Goal: Contribute content: Contribute content

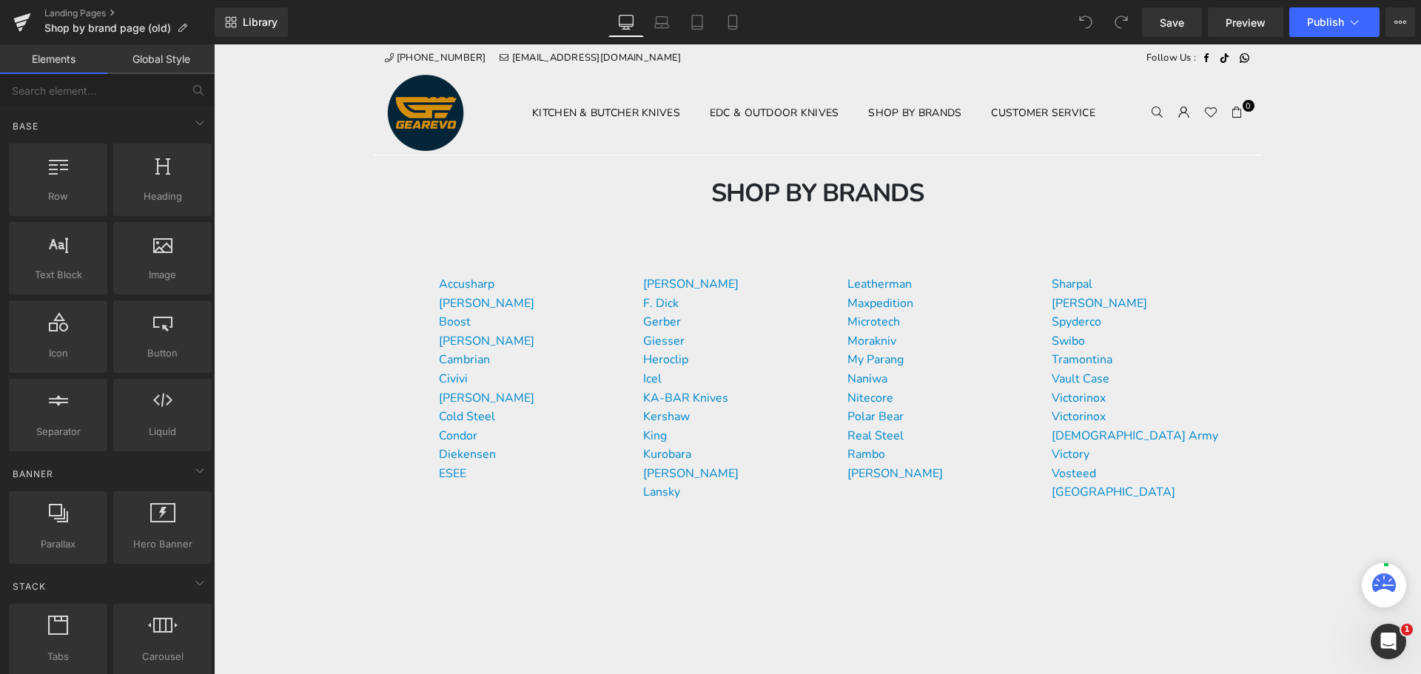
drag, startPoint x: 1084, startPoint y: 1, endPoint x: 1073, endPoint y: 1, distance: 10.4
click at [1084, 1] on div "Library Desktop Desktop Laptop Tablet Mobile Save Preview Publish Scheduled Vie…" at bounding box center [818, 22] width 1206 height 44
drag, startPoint x: 1038, startPoint y: 1, endPoint x: 1015, endPoint y: 11, distance: 25.2
click at [1038, 1] on div "Library Desktop Desktop Laptop Tablet Mobile Save Preview Publish Scheduled Vie…" at bounding box center [818, 22] width 1206 height 44
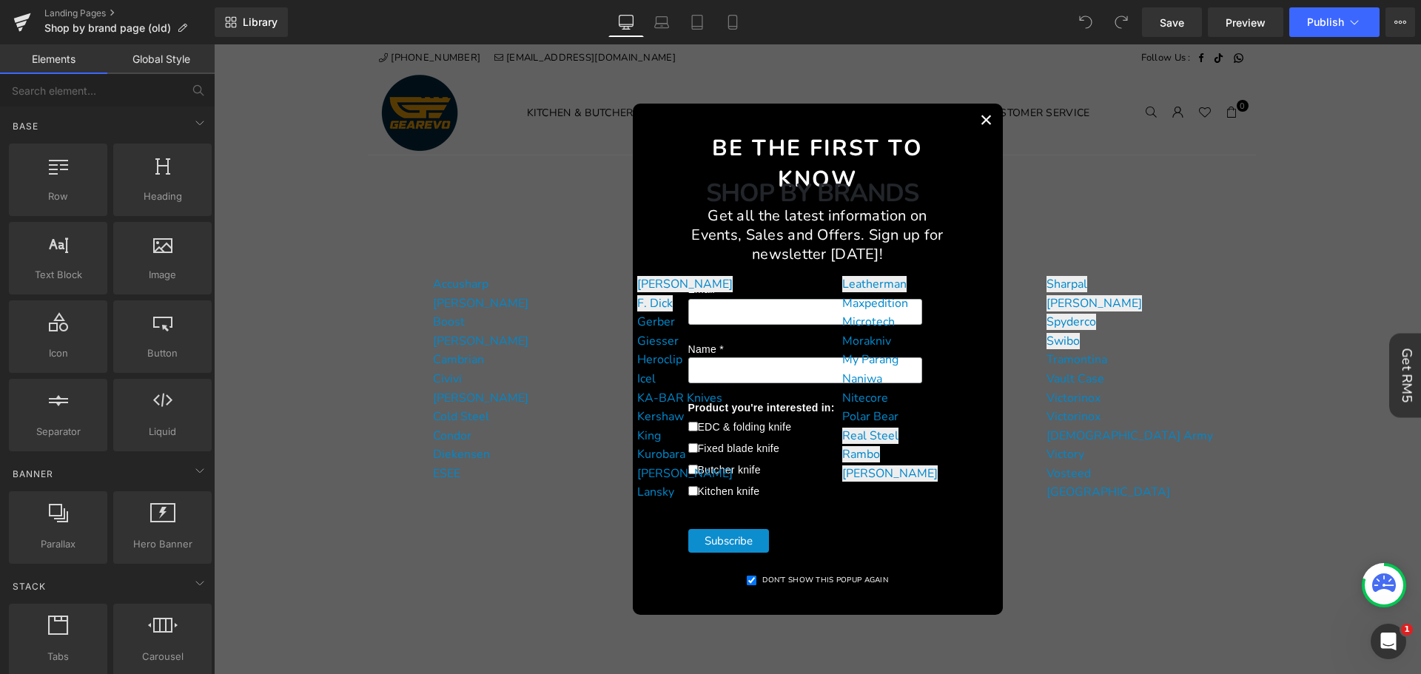
click at [977, 117] on button "×" at bounding box center [986, 120] width 33 height 33
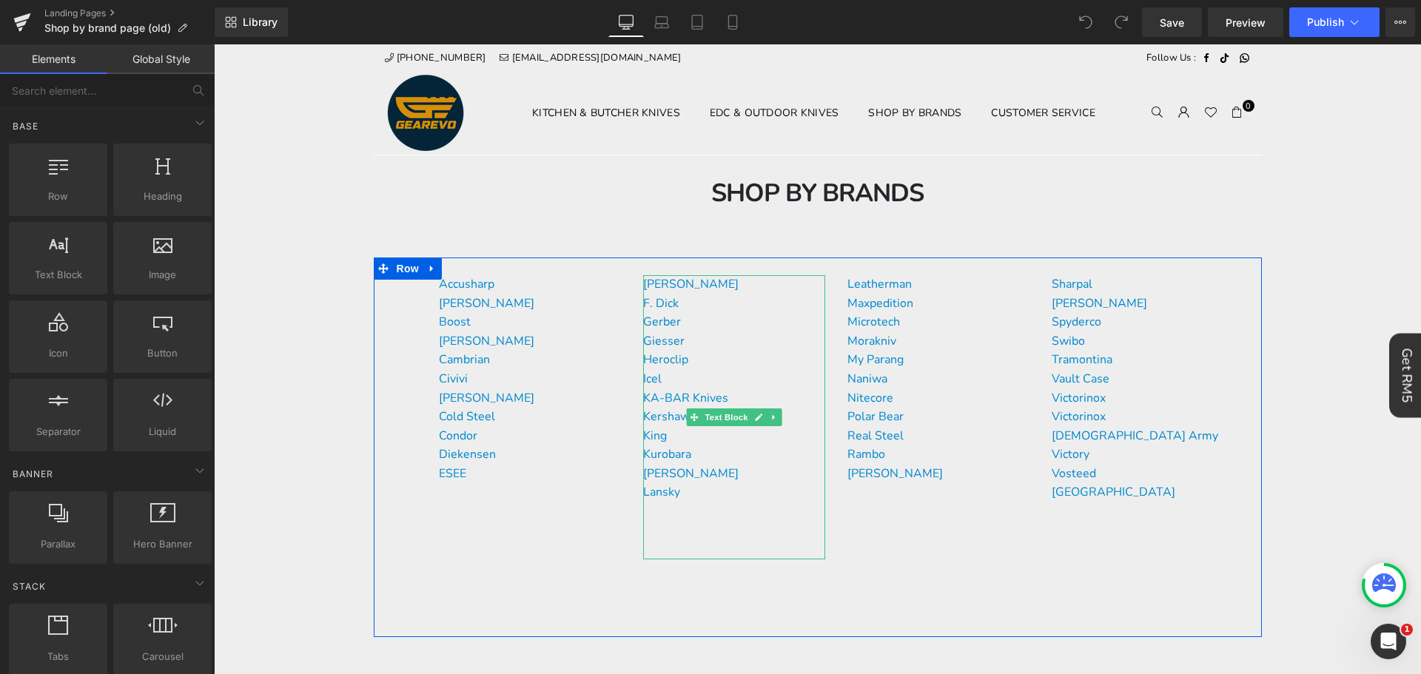
click at [800, 420] on p "Kershaw" at bounding box center [734, 417] width 182 height 19
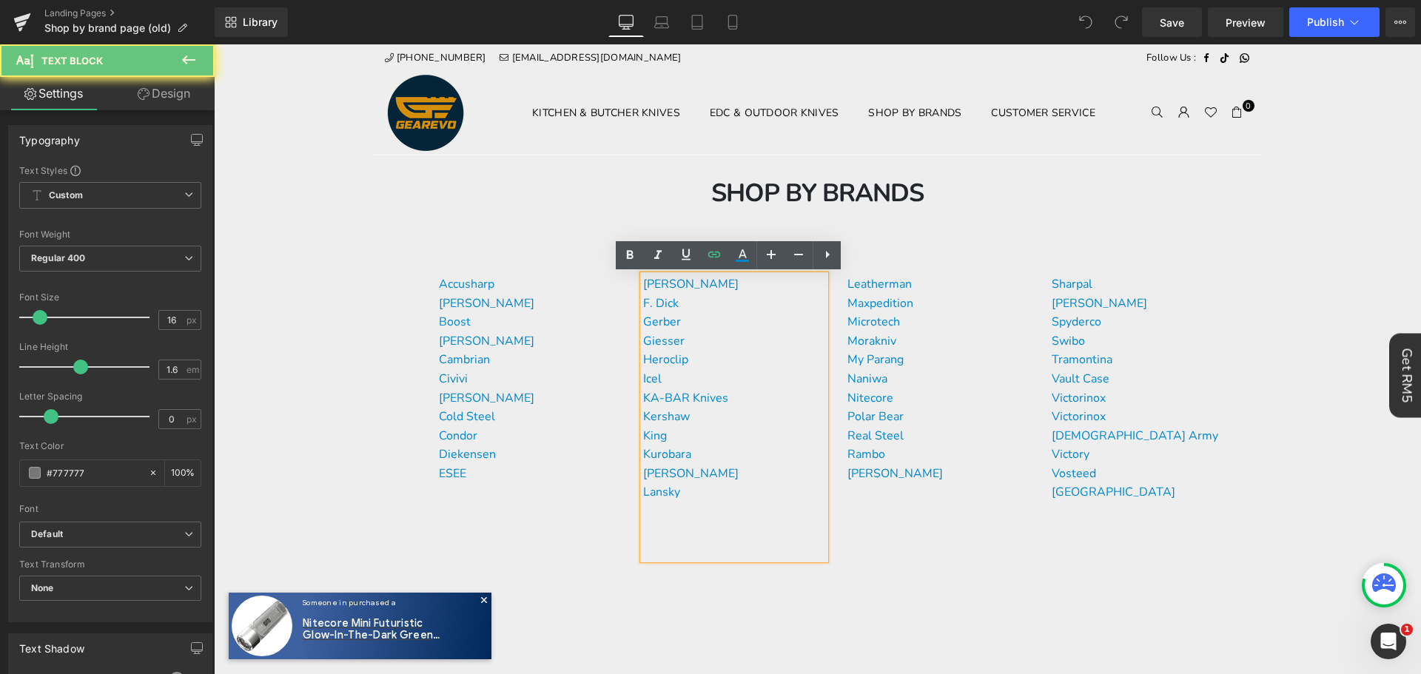
click at [696, 421] on p "Kershaw" at bounding box center [734, 417] width 182 height 19
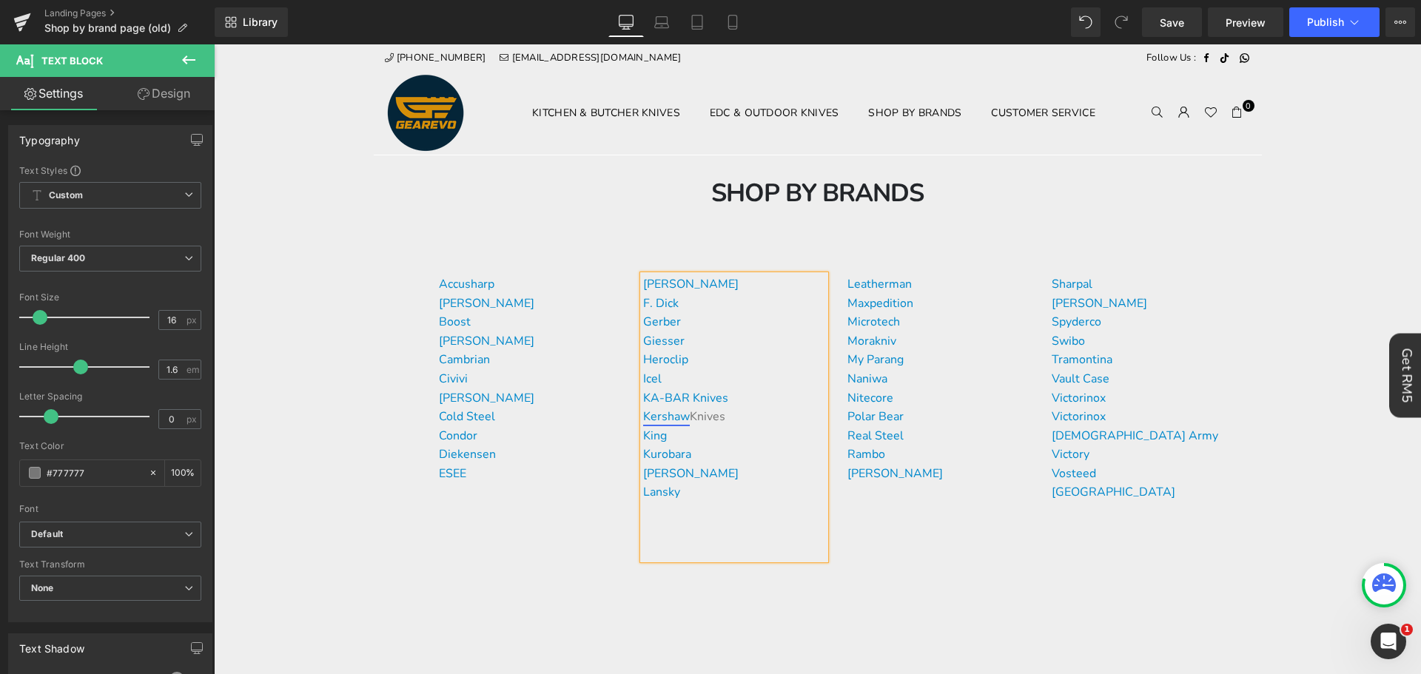
drag, startPoint x: 718, startPoint y: 419, endPoint x: 638, endPoint y: 417, distance: 79.9
click at [643, 417] on p "[PERSON_NAME]" at bounding box center [734, 417] width 182 height 19
click at [739, 261] on icon at bounding box center [742, 261] width 13 height 2
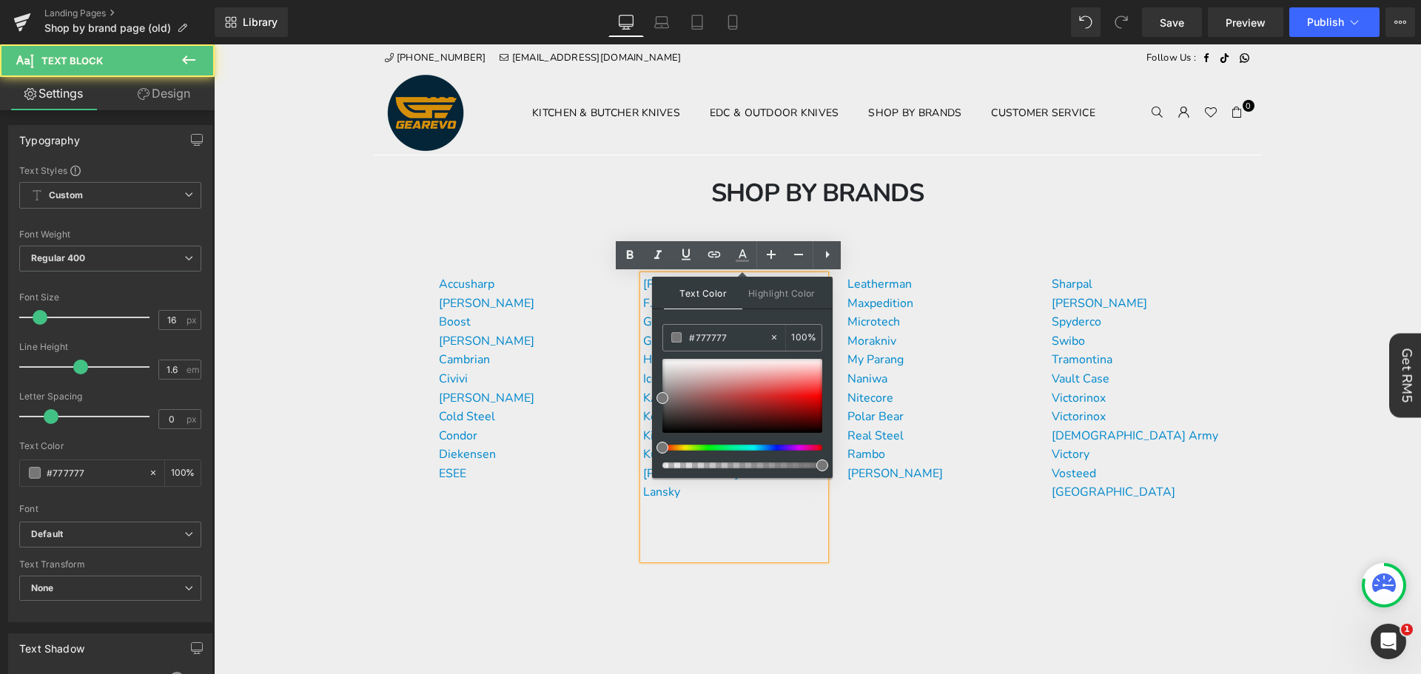
click at [800, 554] on div "[PERSON_NAME] F. [PERSON_NAME] [PERSON_NAME] Heroclip Icel KA-BAR Knives Kersha…" at bounding box center [734, 417] width 182 height 284
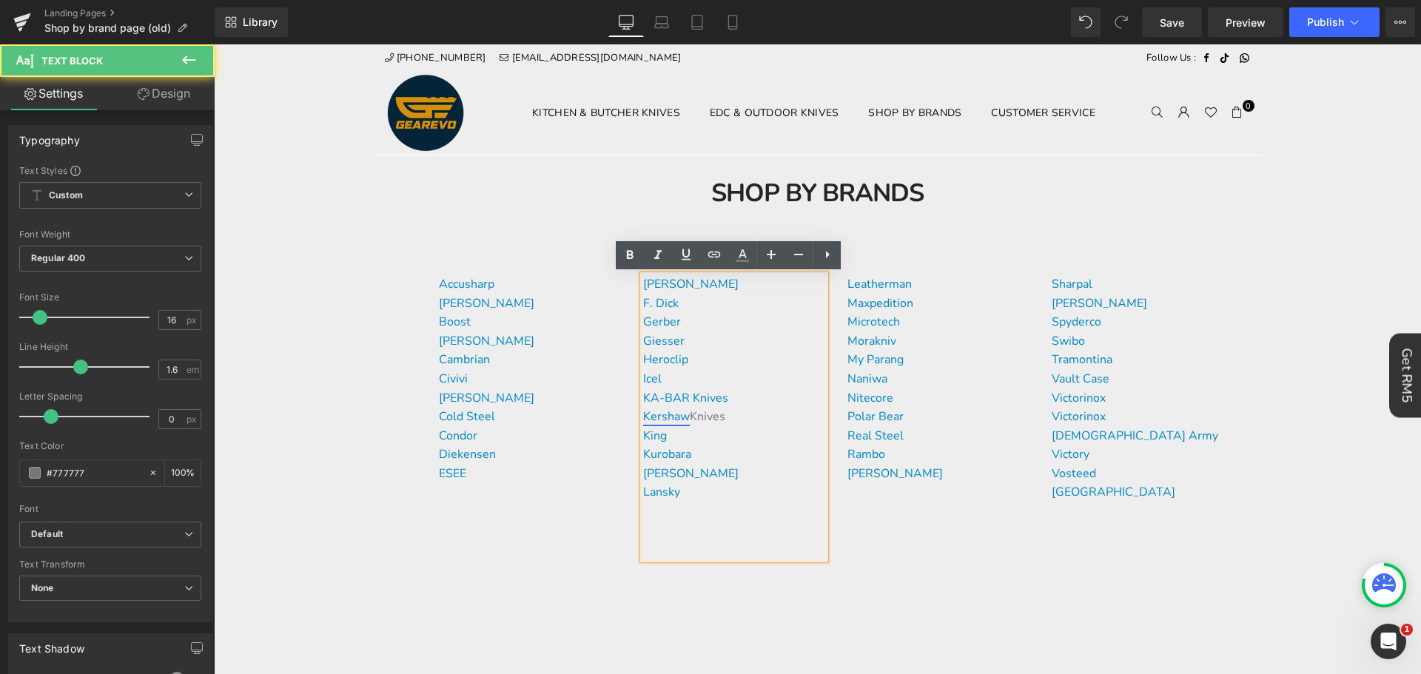
click at [651, 417] on link "Kershaw" at bounding box center [666, 417] width 47 height 16
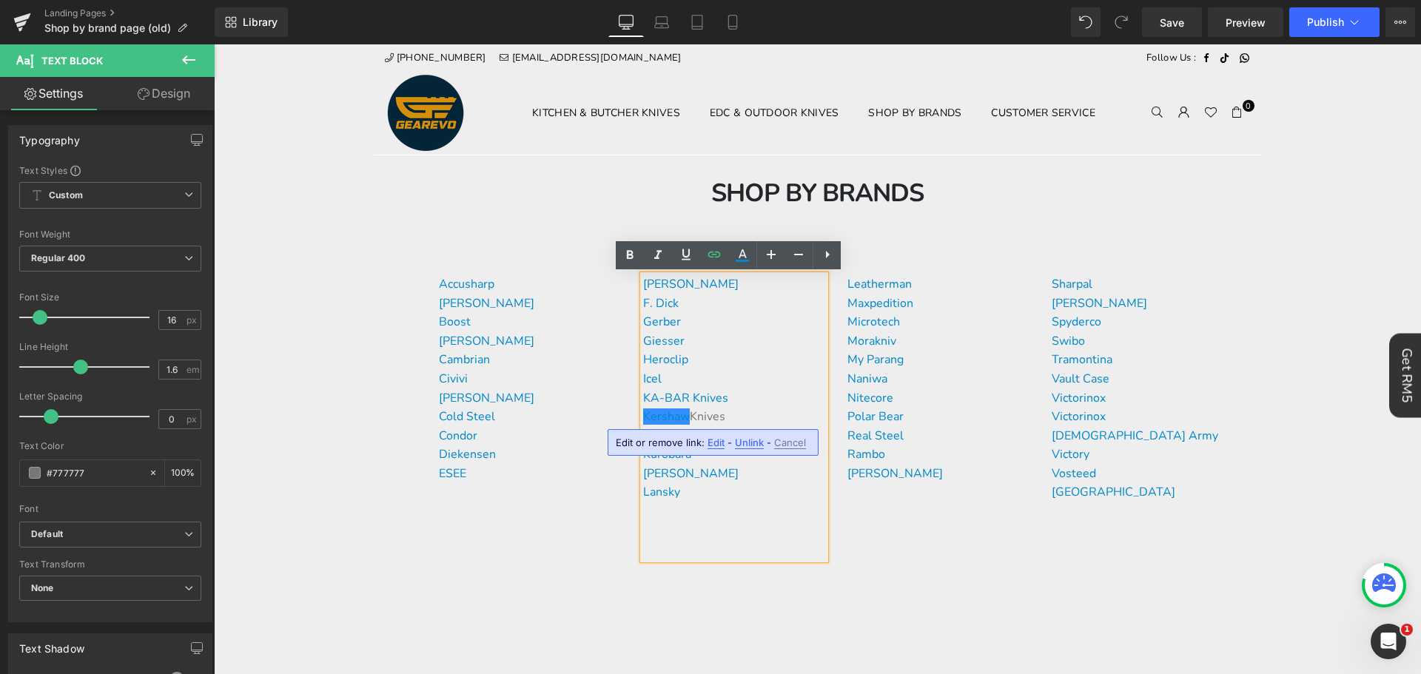
click at [714, 443] on span "Edit" at bounding box center [716, 443] width 17 height 13
click at [740, 449] on input "[URL][DOMAIN_NAME]" at bounding box center [745, 447] width 228 height 37
drag, startPoint x: 732, startPoint y: 535, endPoint x: 727, endPoint y: 515, distance: 20.6
click at [731, 535] on div "[PERSON_NAME] F. [PERSON_NAME] [PERSON_NAME] Heroclip Icel KA-BAR Knives Kersha…" at bounding box center [734, 417] width 182 height 284
drag, startPoint x: 733, startPoint y: 418, endPoint x: 637, endPoint y: 414, distance: 95.6
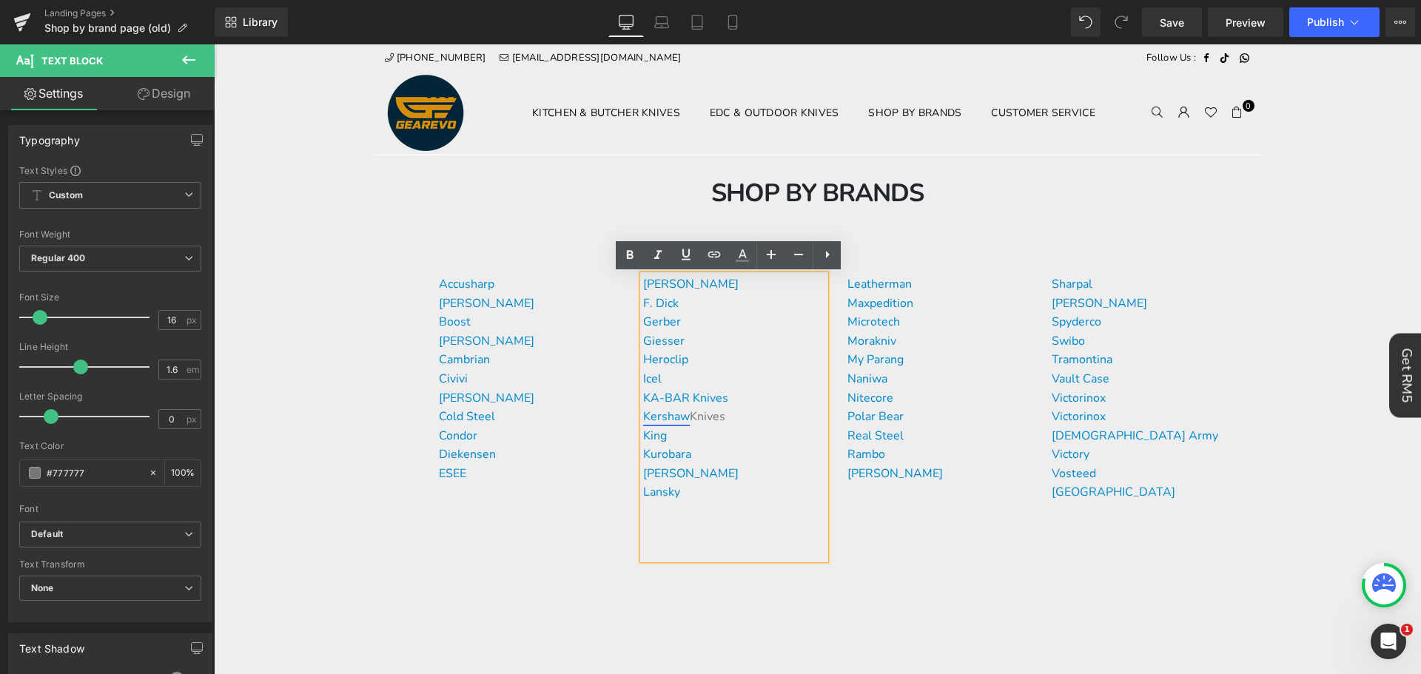
click at [643, 414] on p "[PERSON_NAME]" at bounding box center [734, 417] width 182 height 19
click at [702, 259] on link at bounding box center [714, 255] width 28 height 28
click at [709, 443] on input "[URL][DOMAIN_NAME]" at bounding box center [745, 447] width 228 height 37
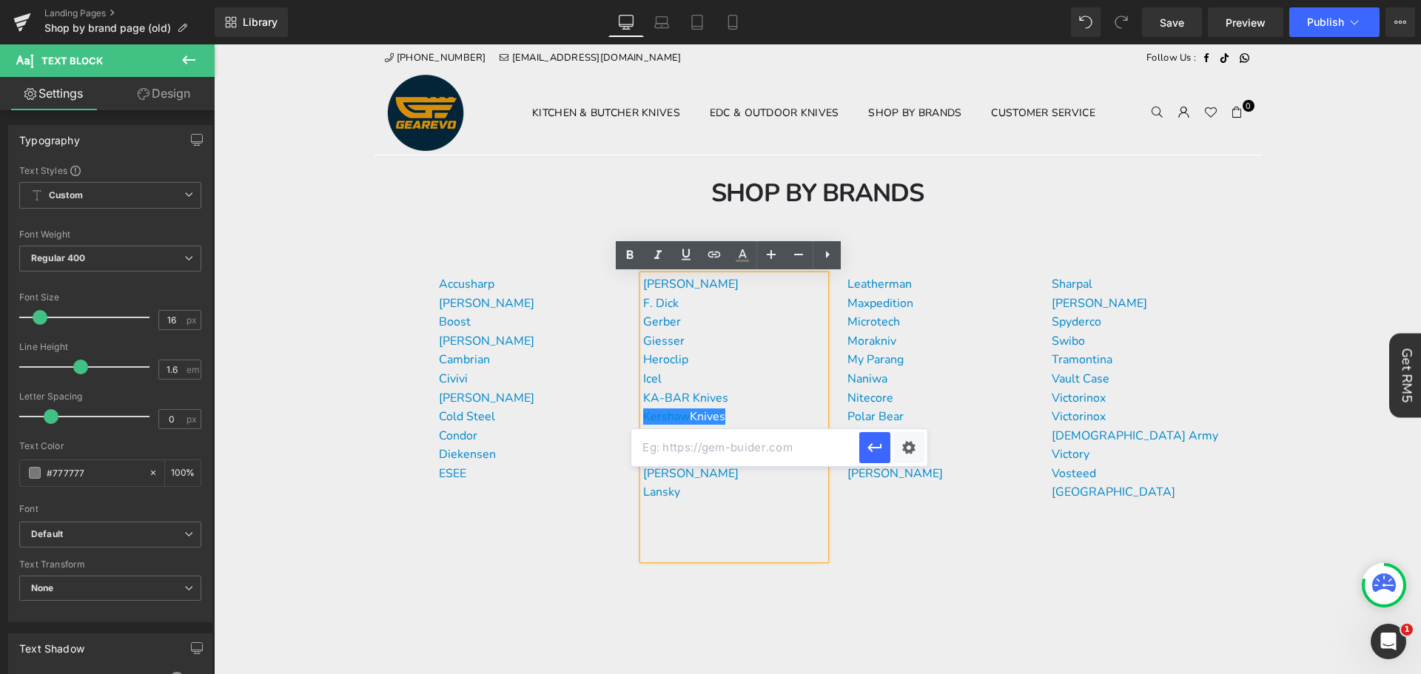
paste input "[URL][DOMAIN_NAME]"
type input "[URL][DOMAIN_NAME]"
click at [867, 448] on icon "button" at bounding box center [875, 448] width 18 height 18
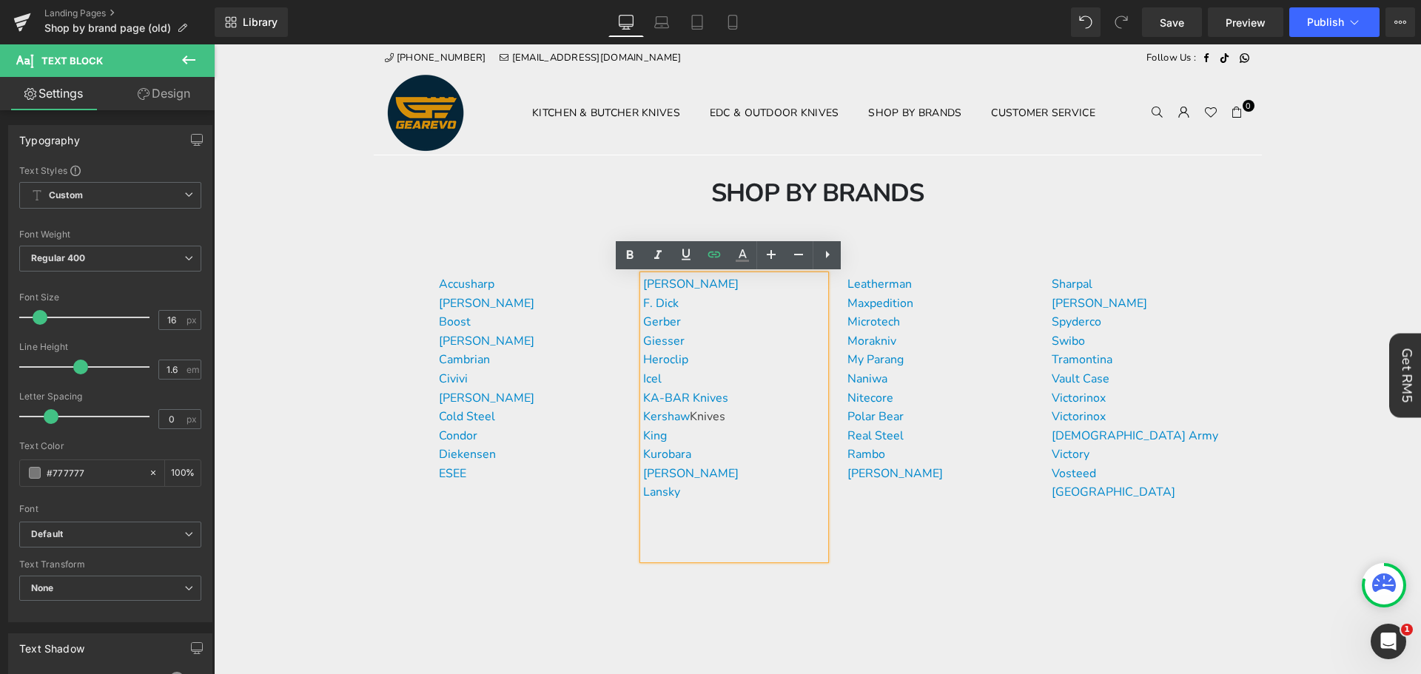
click at [750, 510] on div "[PERSON_NAME] F. [PERSON_NAME] [PERSON_NAME] Heroclip Icel KA-BAR Knives Kersha…" at bounding box center [734, 417] width 182 height 284
click at [677, 419] on font "Kershaw" at bounding box center [666, 417] width 47 height 16
click at [792, 395] on p "KA-BAR Knives" at bounding box center [734, 398] width 182 height 19
click at [666, 420] on font "Kershaw" at bounding box center [666, 417] width 47 height 16
click at [741, 251] on icon at bounding box center [742, 255] width 18 height 18
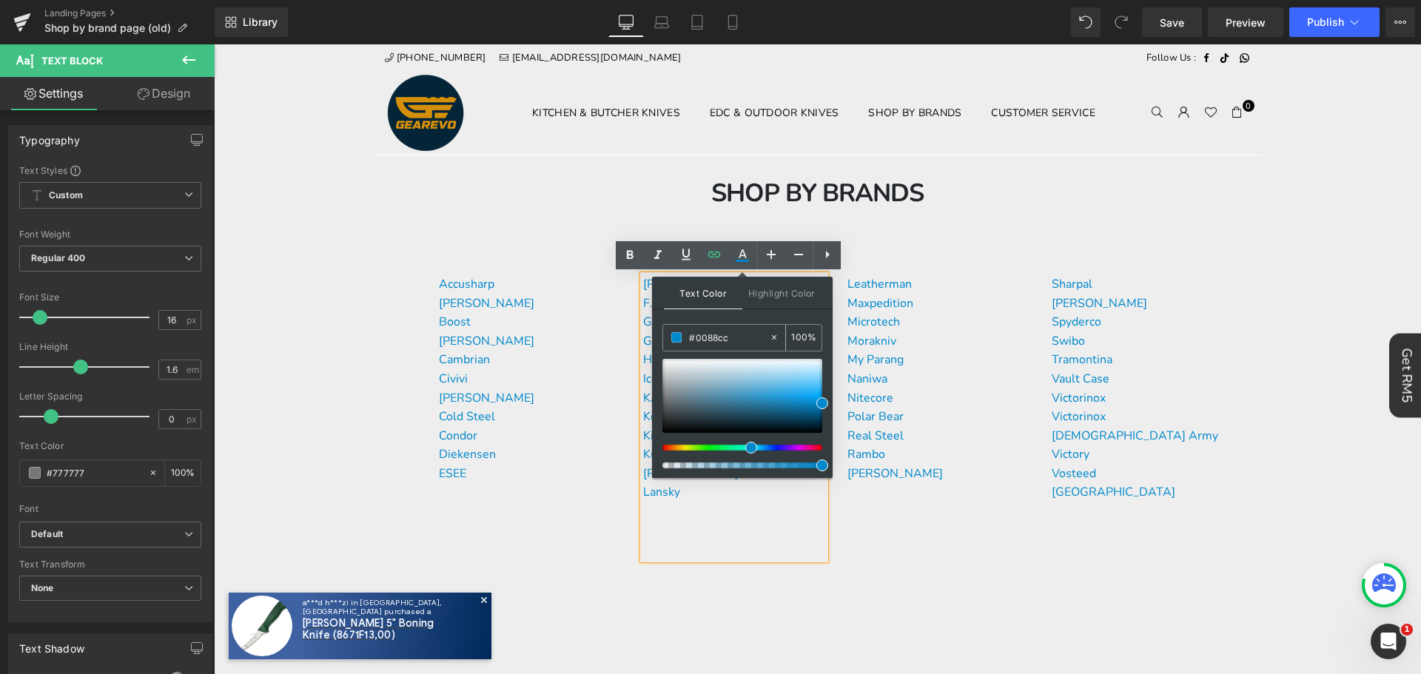
click at [711, 337] on input "#777777" at bounding box center [729, 337] width 80 height 16
drag, startPoint x: 738, startPoint y: 528, endPoint x: 739, endPoint y: 502, distance: 26.7
click at [738, 528] on div "[PERSON_NAME] F. [PERSON_NAME] [PERSON_NAME] Heroclip Icel KA-BAR Knives Kersha…" at bounding box center [734, 417] width 182 height 284
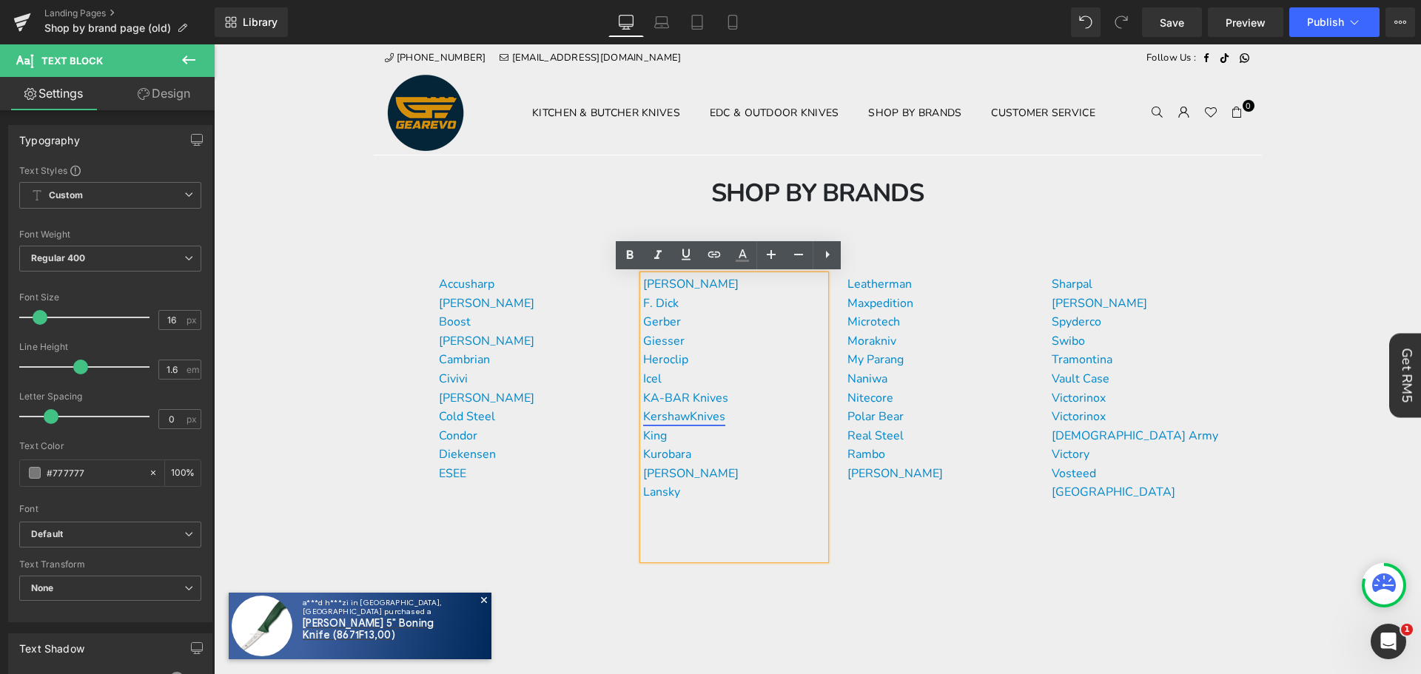
drag, startPoint x: 725, startPoint y: 417, endPoint x: 639, endPoint y: 412, distance: 86.0
click at [643, 412] on p "[PERSON_NAME]" at bounding box center [734, 417] width 182 height 19
click at [714, 261] on icon at bounding box center [714, 255] width 18 height 18
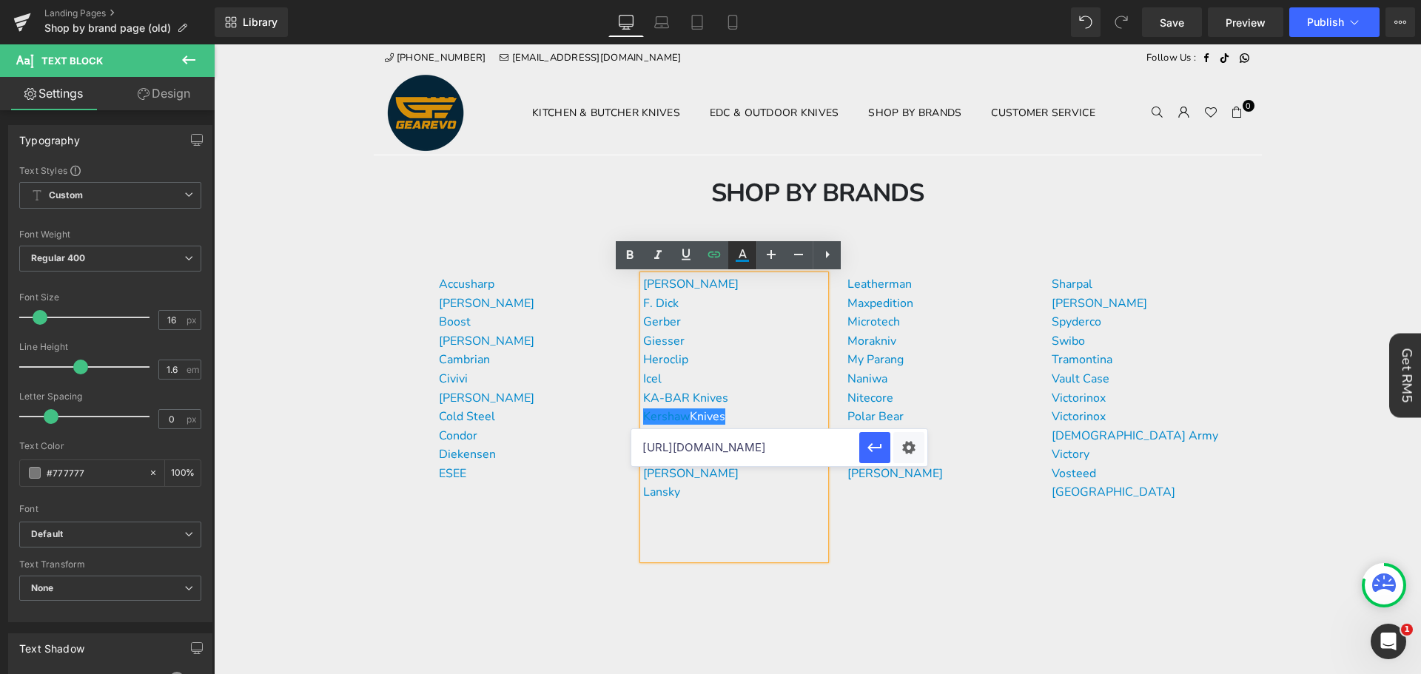
click at [746, 264] on link at bounding box center [742, 255] width 28 height 28
click at [746, 258] on icon at bounding box center [742, 255] width 18 height 18
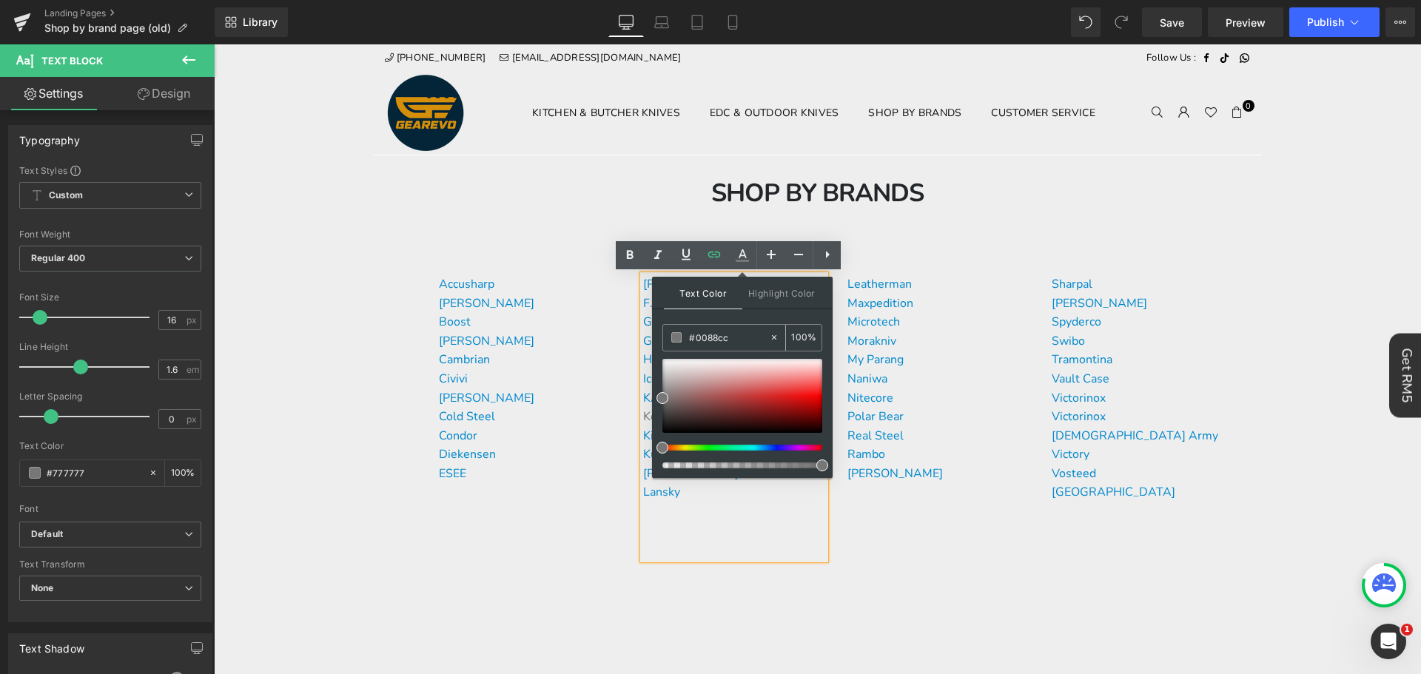
click at [730, 336] on input "#0088cc" at bounding box center [729, 337] width 80 height 16
paste input "0088cc"
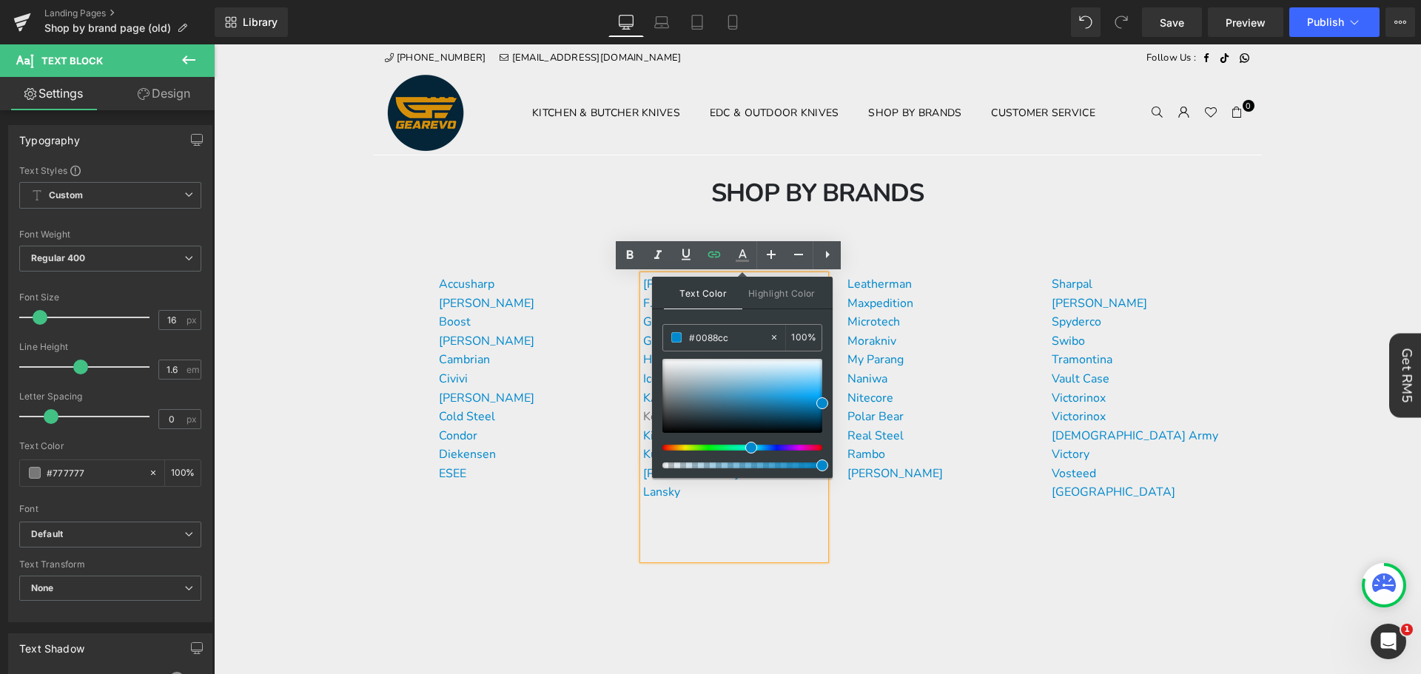
type input "#0088cc"
click at [823, 400] on span at bounding box center [822, 403] width 12 height 12
click at [603, 538] on div "Accusharp [PERSON_NAME] Boost Buck Knives Cambrian Civivi [PERSON_NAME] Cold St…" at bounding box center [818, 448] width 888 height 380
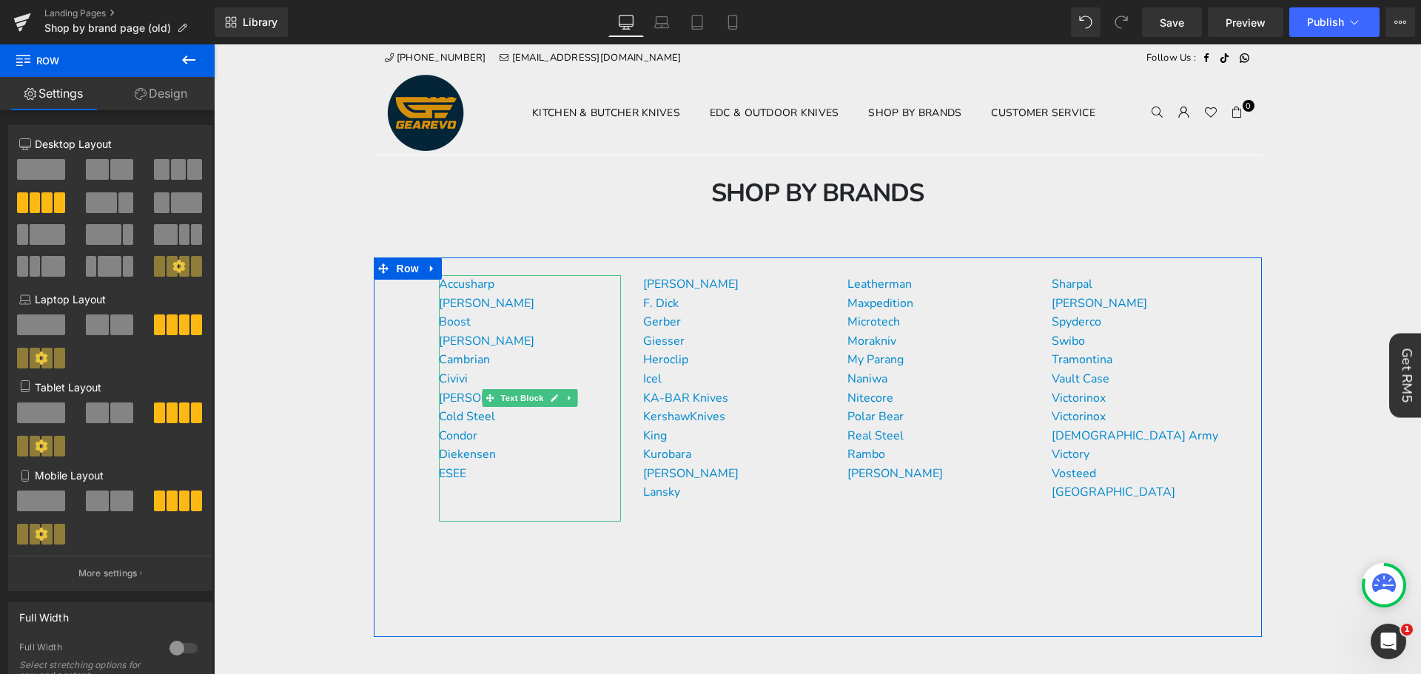
click at [494, 468] on p "ESEE" at bounding box center [530, 474] width 182 height 19
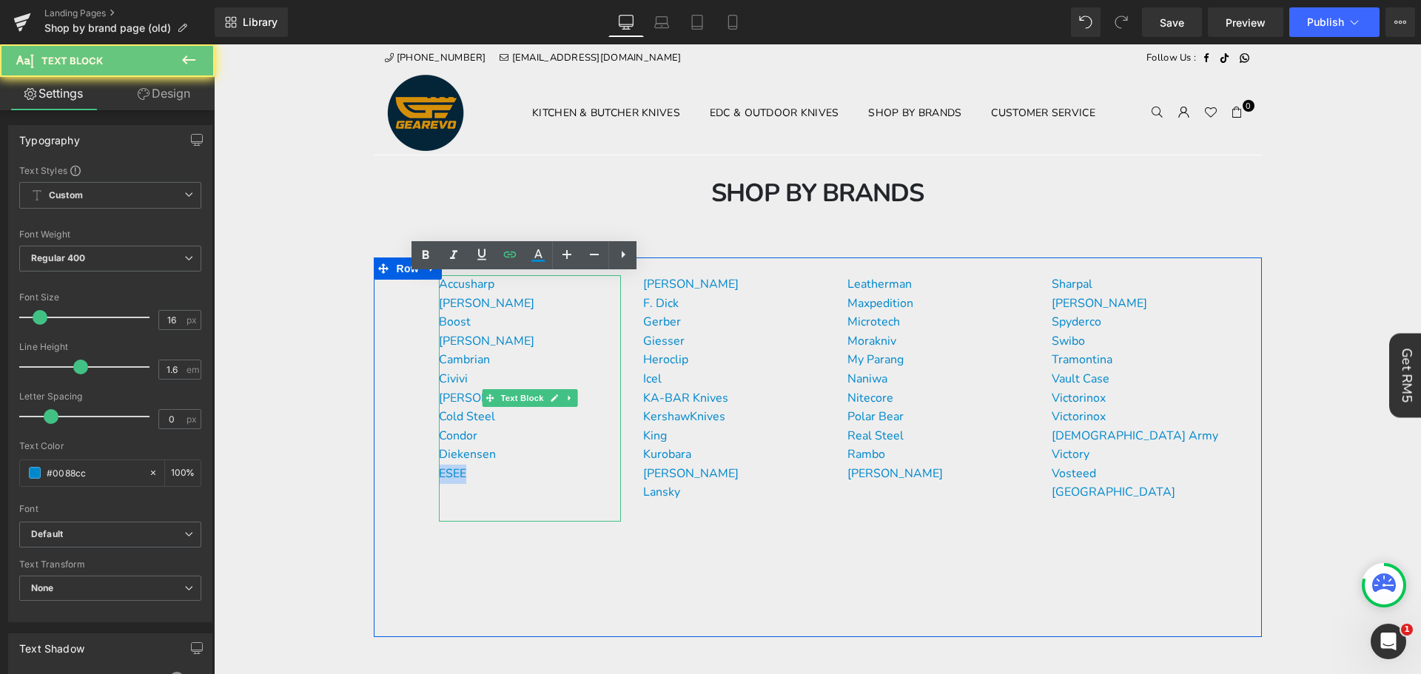
click at [494, 468] on p "ESEE" at bounding box center [530, 474] width 182 height 19
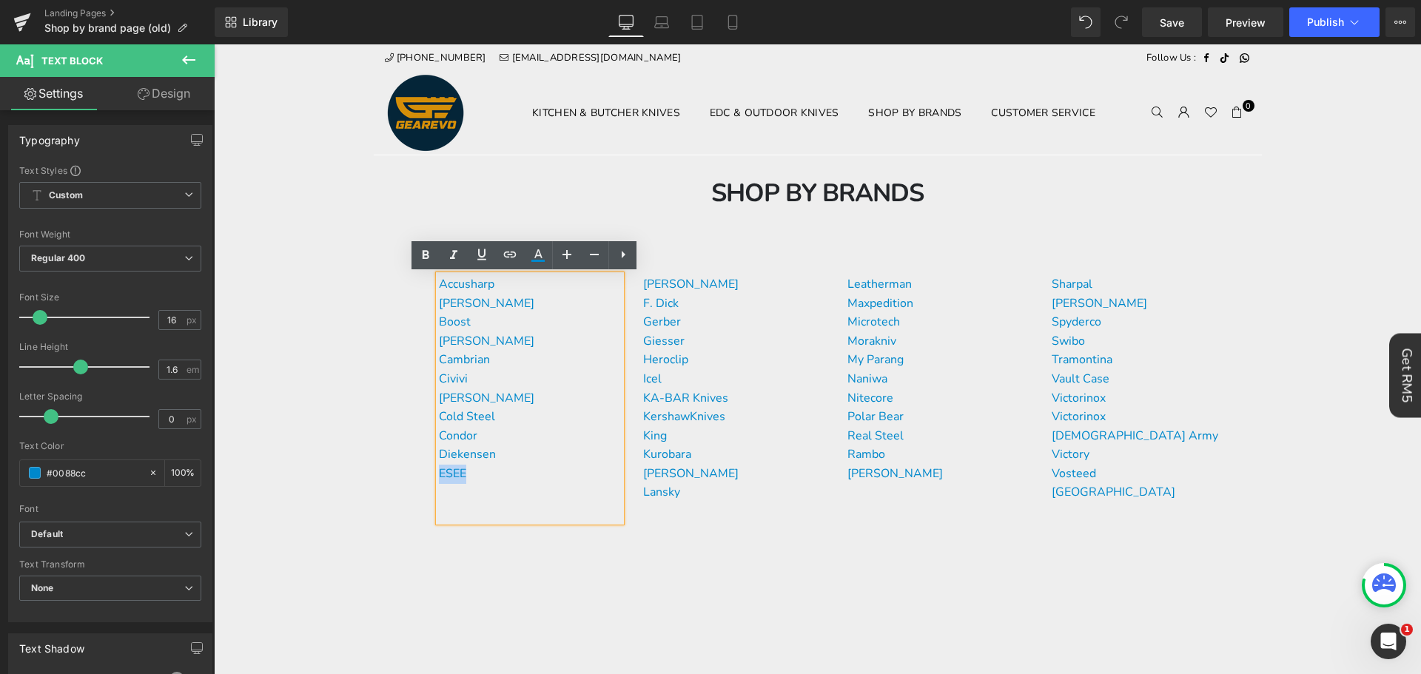
click at [513, 466] on p "ESEE" at bounding box center [530, 474] width 182 height 19
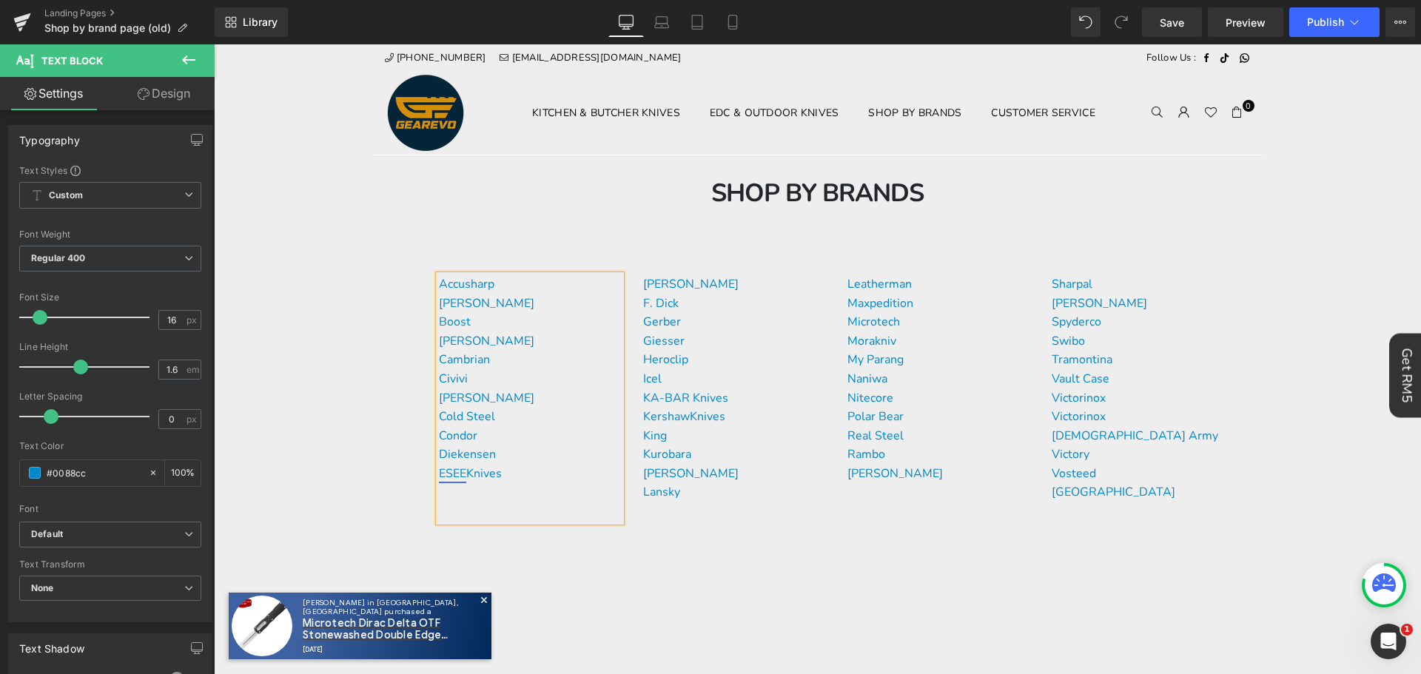
click at [451, 472] on link "ESEE" at bounding box center [452, 474] width 27 height 16
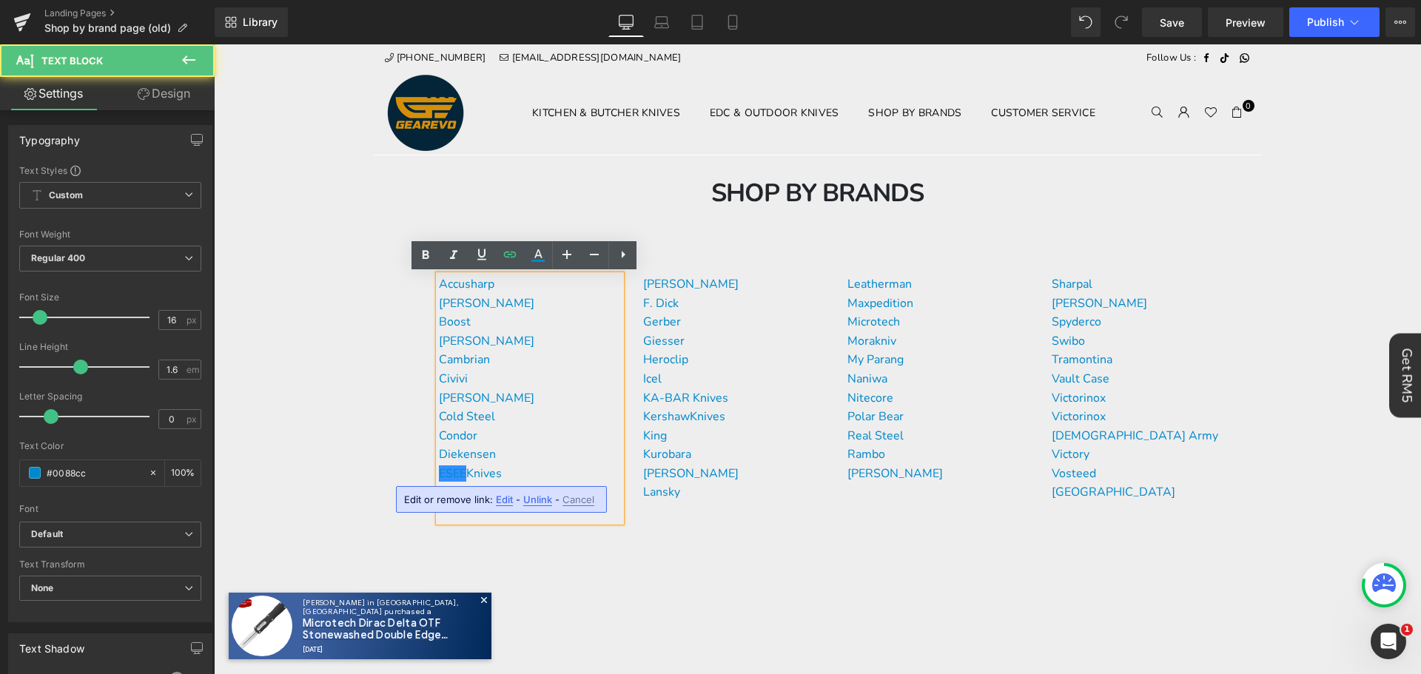
drag, startPoint x: 500, startPoint y: 505, endPoint x: 300, endPoint y: 466, distance: 202.9
click at [500, 505] on span "Edit" at bounding box center [504, 500] width 17 height 13
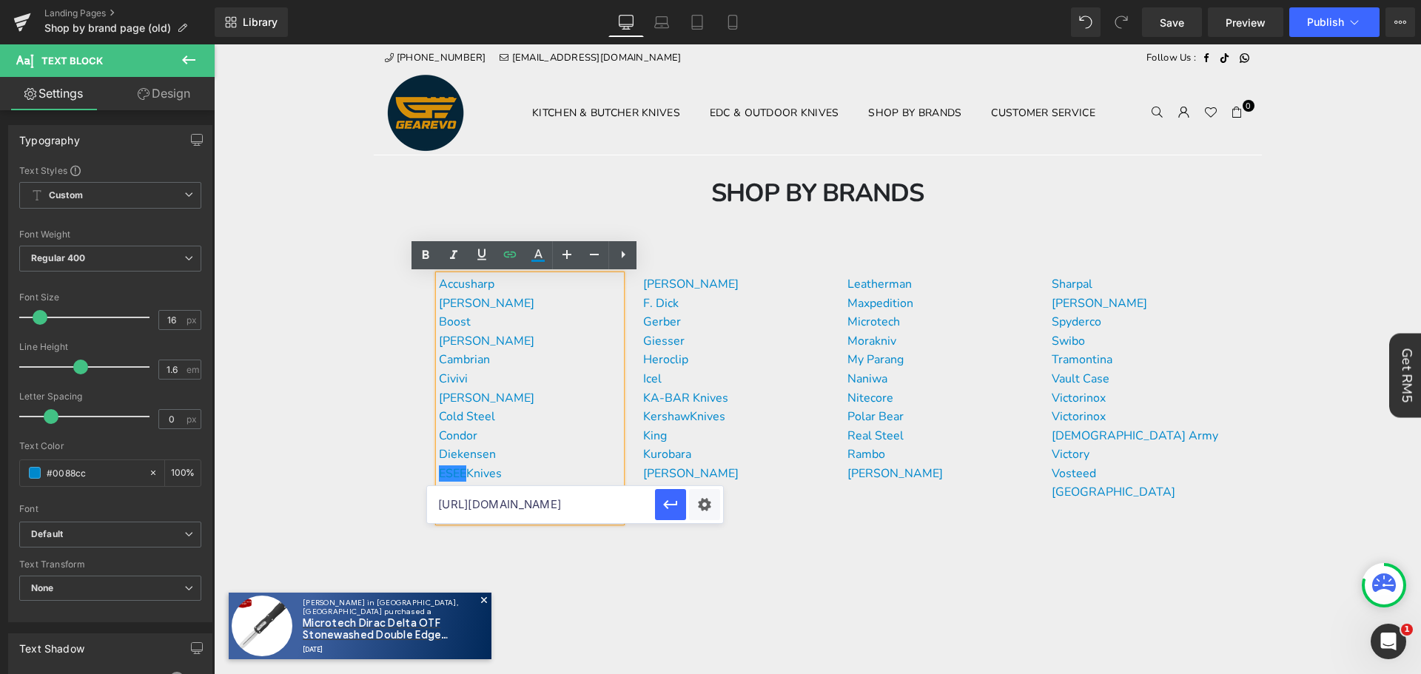
click at [511, 497] on input "[URL][DOMAIN_NAME]" at bounding box center [541, 504] width 228 height 37
type input "[URL][DOMAIN_NAME]"
click at [529, 468] on p "ESEE Knives" at bounding box center [530, 474] width 182 height 19
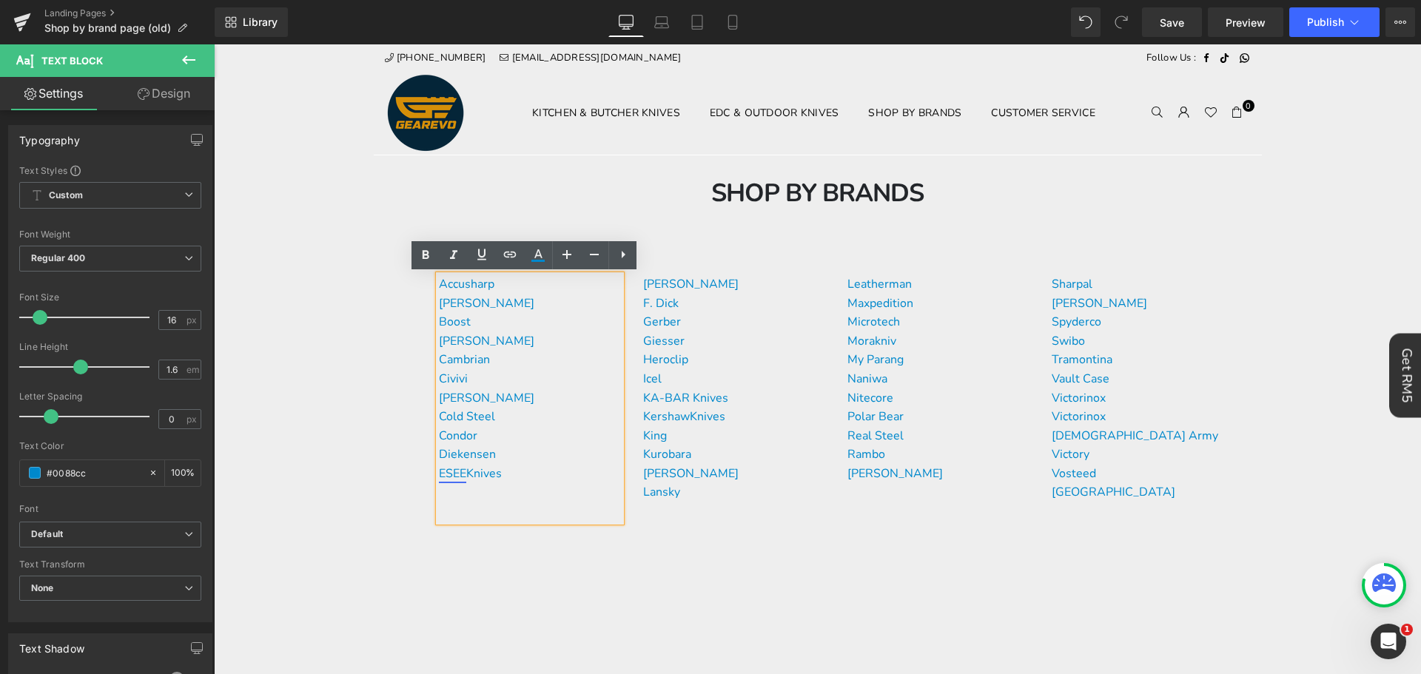
drag, startPoint x: 525, startPoint y: 469, endPoint x: 434, endPoint y: 472, distance: 91.1
click at [439, 472] on p "ESEE Knives" at bounding box center [530, 474] width 182 height 19
click at [517, 257] on icon at bounding box center [510, 255] width 18 height 18
drag, startPoint x: 521, startPoint y: 508, endPoint x: 674, endPoint y: 522, distance: 153.8
click at [523, 507] on input "[URL][DOMAIN_NAME]" at bounding box center [541, 504] width 228 height 37
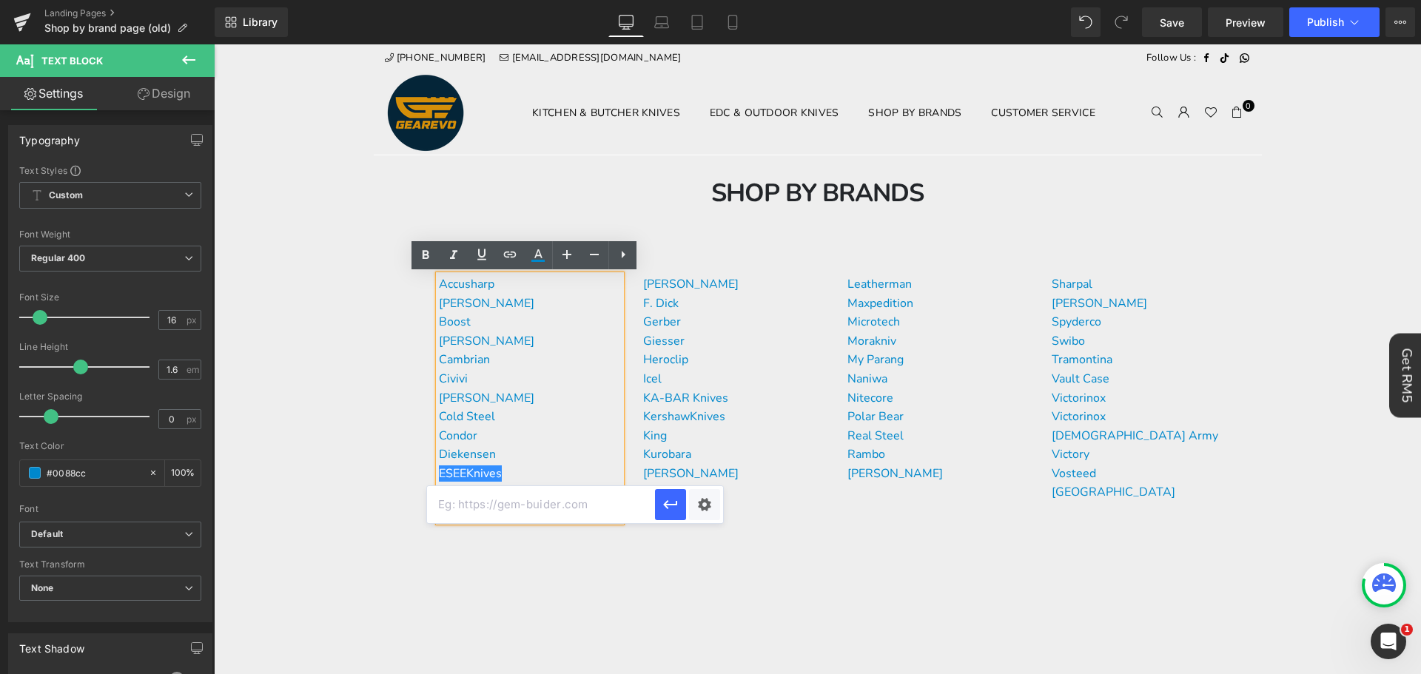
paste input "[URL][DOMAIN_NAME]"
type input "[URL][DOMAIN_NAME]"
drag, startPoint x: 678, startPoint y: 505, endPoint x: 389, endPoint y: 531, distance: 289.7
click at [678, 505] on icon "button" at bounding box center [671, 505] width 18 height 18
click at [551, 517] on div "Accusharp [PERSON_NAME] Boost Buck Knives Cambrian Civivi [PERSON_NAME] Cold St…" at bounding box center [530, 398] width 182 height 246
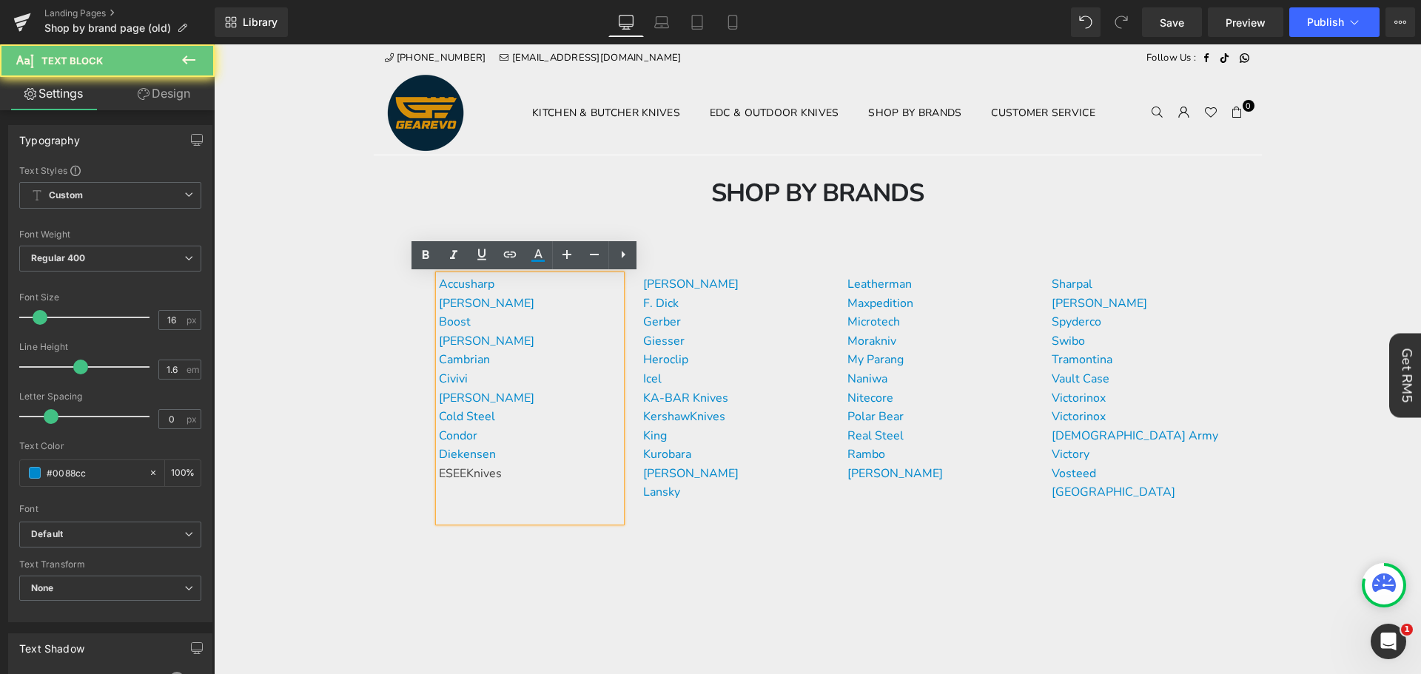
click at [491, 457] on p "Diekensen" at bounding box center [530, 455] width 182 height 19
click at [531, 250] on icon at bounding box center [538, 255] width 18 height 18
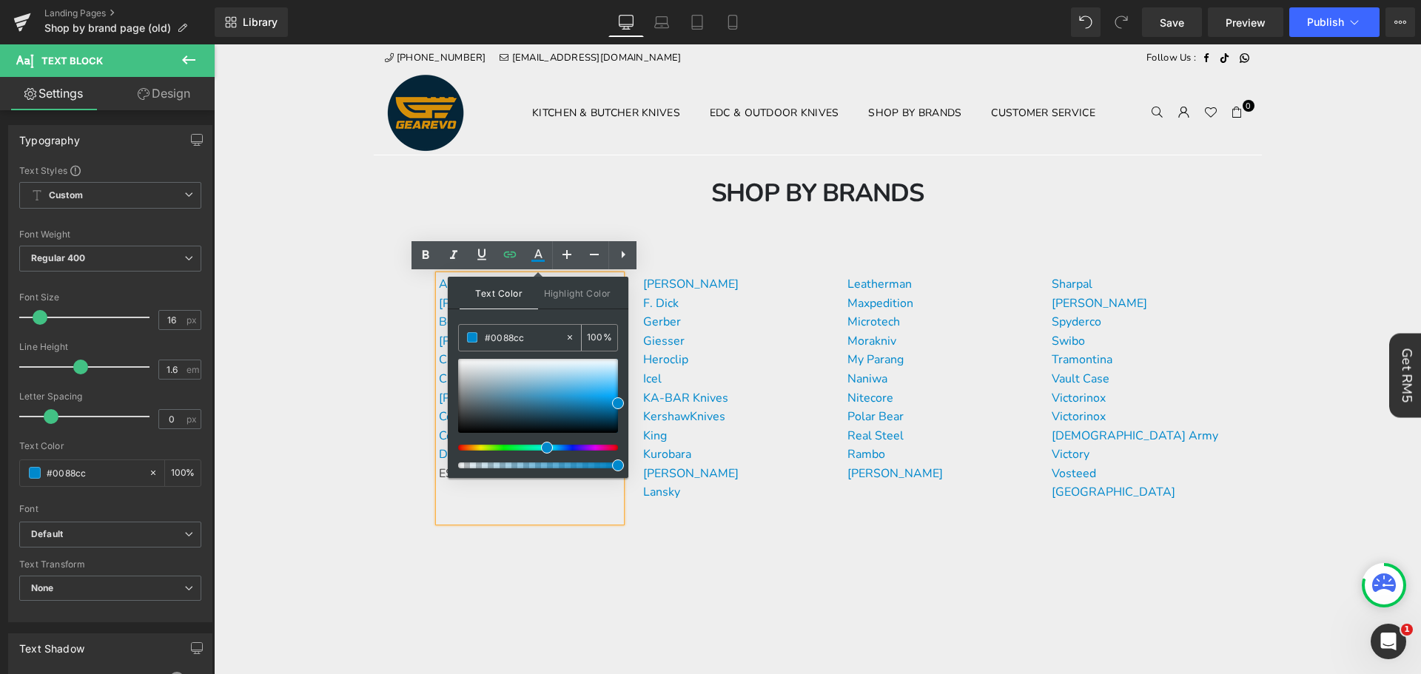
click at [526, 329] on input "#0088cc" at bounding box center [525, 337] width 80 height 16
click at [539, 500] on div "Accusharp [PERSON_NAME] Boost Buck Knives Cambrian Civivi [PERSON_NAME] Cold St…" at bounding box center [530, 398] width 182 height 246
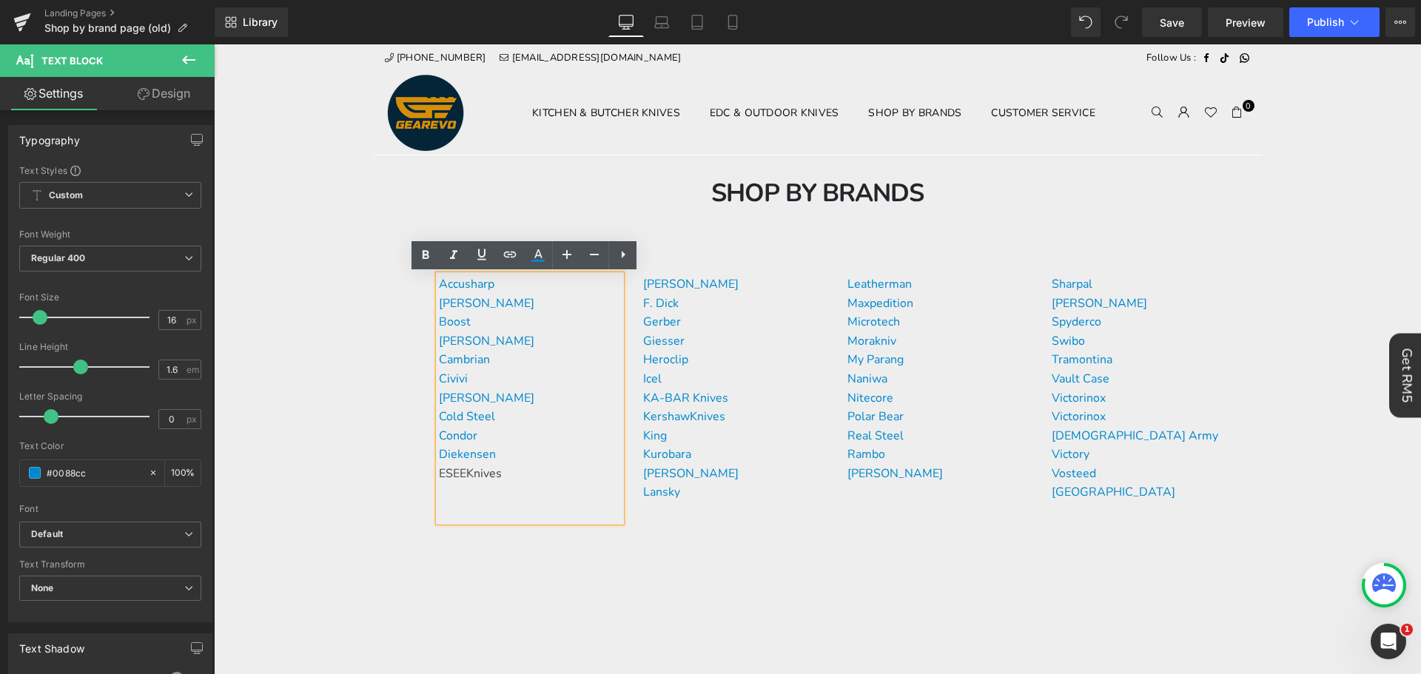
drag, startPoint x: 535, startPoint y: 475, endPoint x: 431, endPoint y: 468, distance: 103.9
click at [439, 468] on div "Accusharp [PERSON_NAME] Boost Buck Knives Cambrian Civivi [PERSON_NAME] Cold St…" at bounding box center [530, 398] width 182 height 246
click at [519, 483] on div "Accusharp [PERSON_NAME] Boost Buck Knives Cambrian Civivi [PERSON_NAME] Cold St…" at bounding box center [530, 398] width 182 height 246
click at [505, 471] on p "ESEE Knives" at bounding box center [530, 474] width 182 height 19
click at [503, 509] on div "Accusharp [PERSON_NAME] Boost Buck Knives Cambrian Civivi [PERSON_NAME] Cold St…" at bounding box center [530, 398] width 182 height 246
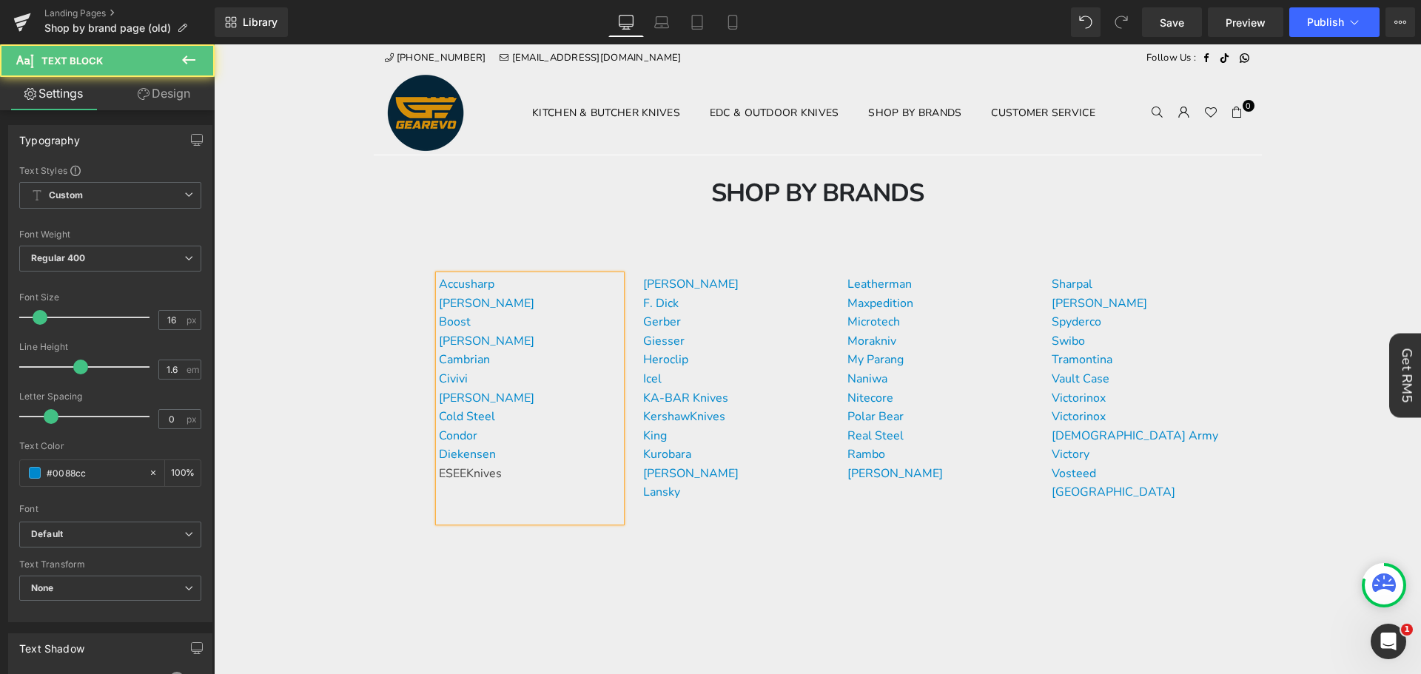
click at [496, 488] on div "Accusharp [PERSON_NAME] Boost Buck Knives Cambrian Civivi [PERSON_NAME] Cold St…" at bounding box center [530, 398] width 182 height 246
click at [513, 480] on p "ESEE Knives" at bounding box center [530, 474] width 182 height 19
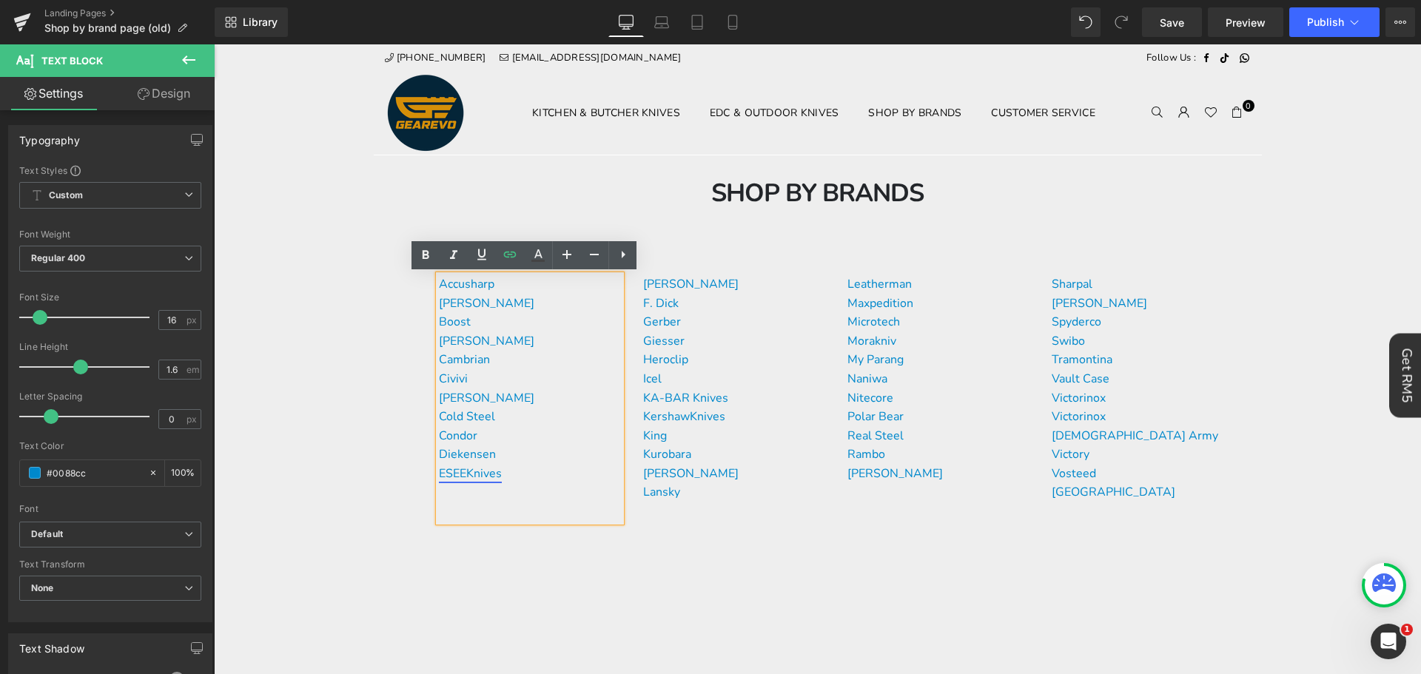
drag, startPoint x: 505, startPoint y: 474, endPoint x: 437, endPoint y: 474, distance: 68.1
click at [439, 474] on p "ESEE Knives" at bounding box center [530, 474] width 182 height 19
click at [532, 260] on icon at bounding box center [537, 261] width 13 height 2
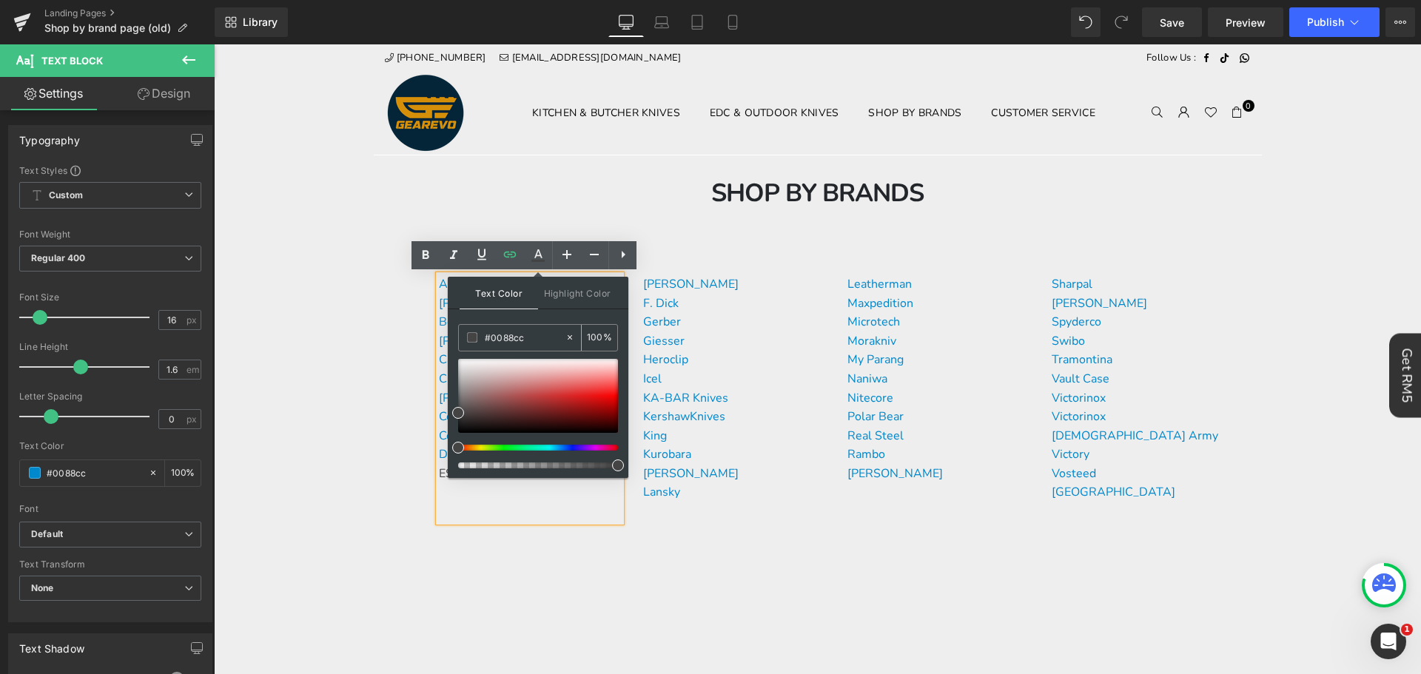
click at [514, 334] on input "#0088cc" at bounding box center [525, 337] width 80 height 16
paste input "0088cc"
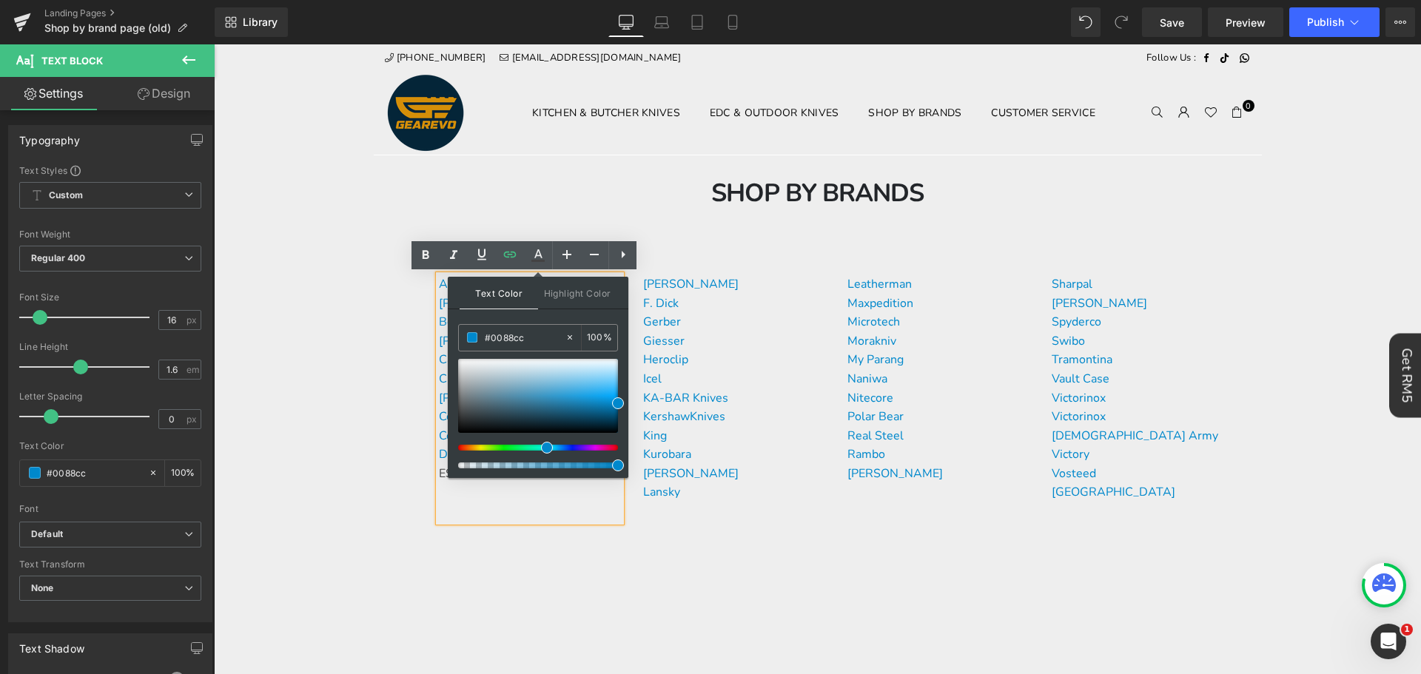
type input "#0088cc"
click at [617, 400] on span at bounding box center [618, 403] width 12 height 12
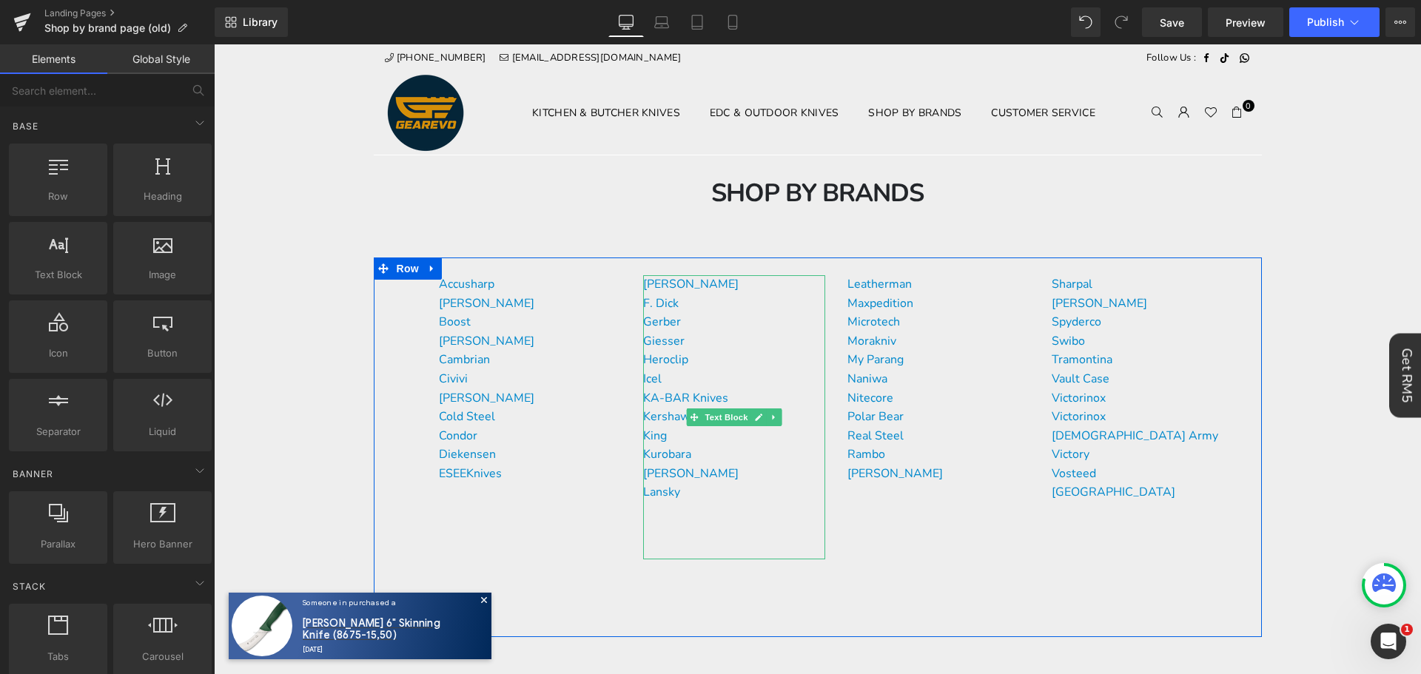
click at [743, 330] on p "Gerber" at bounding box center [734, 322] width 182 height 19
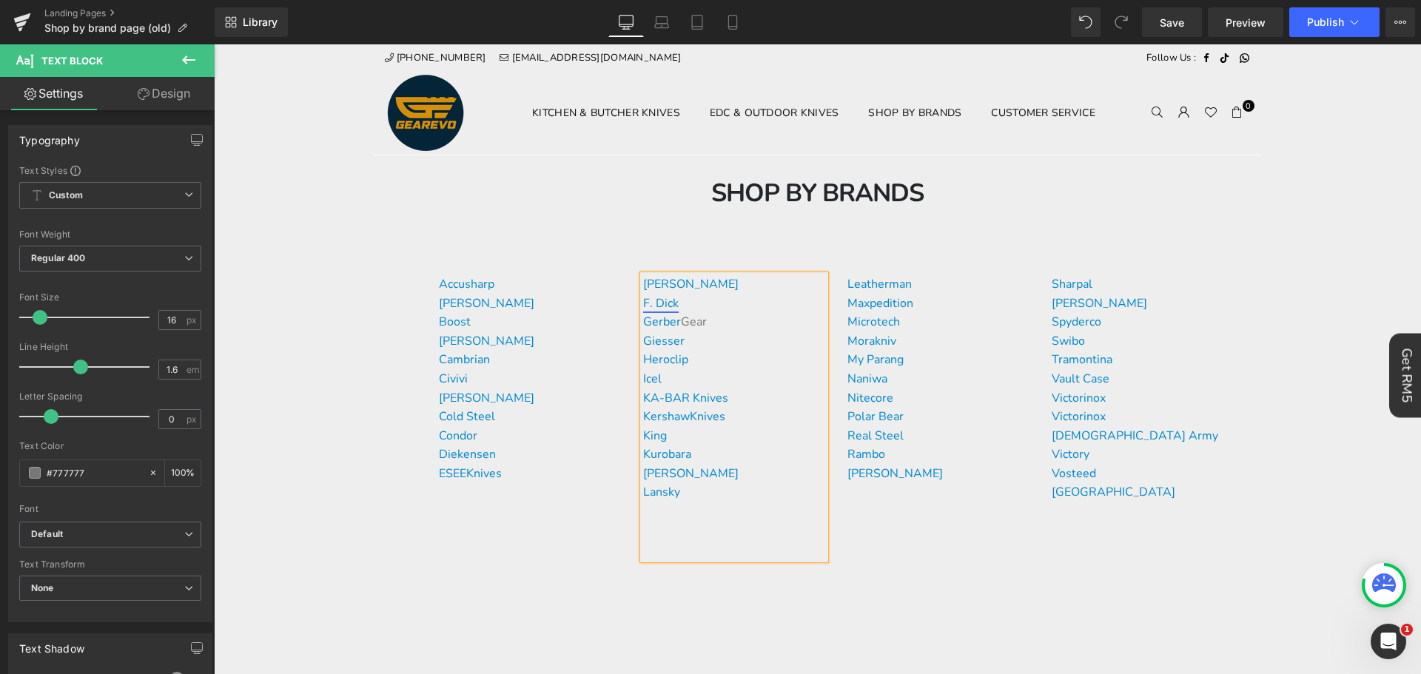
click at [669, 299] on link "F. Dick" at bounding box center [661, 303] width 36 height 16
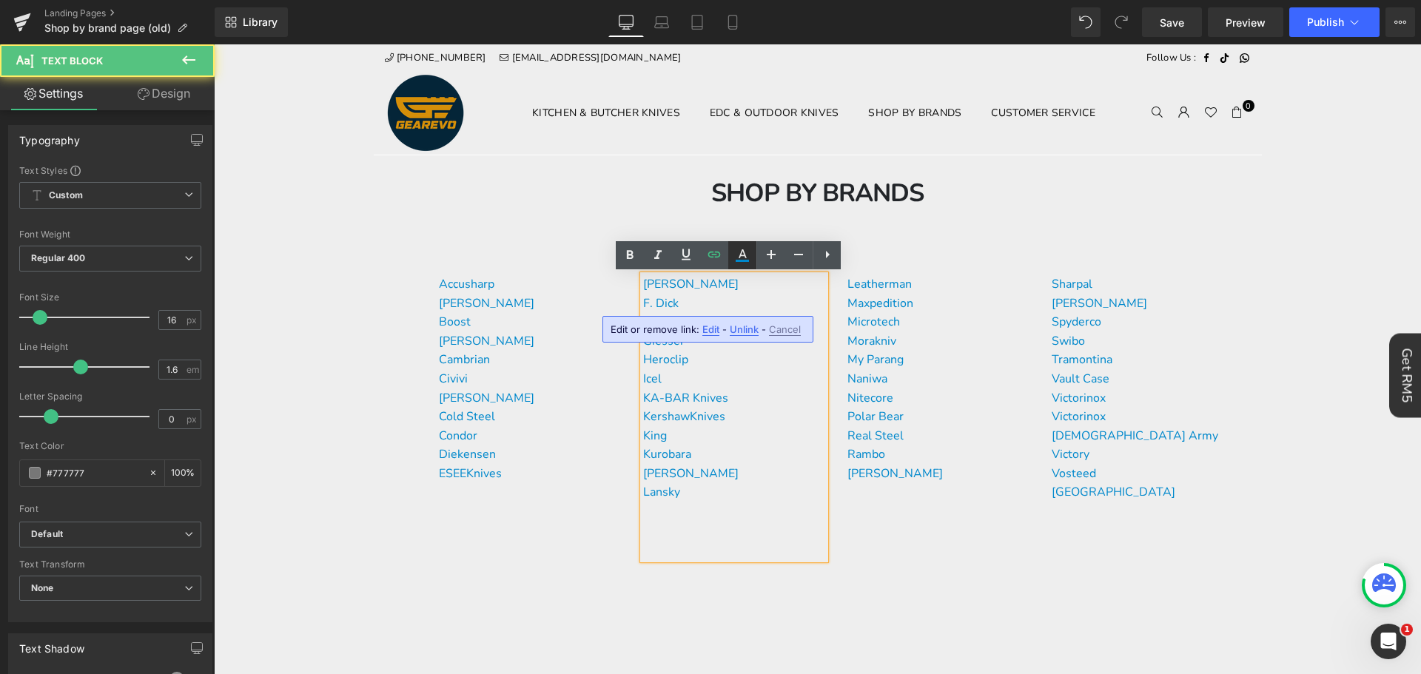
click at [744, 258] on icon at bounding box center [742, 255] width 18 height 18
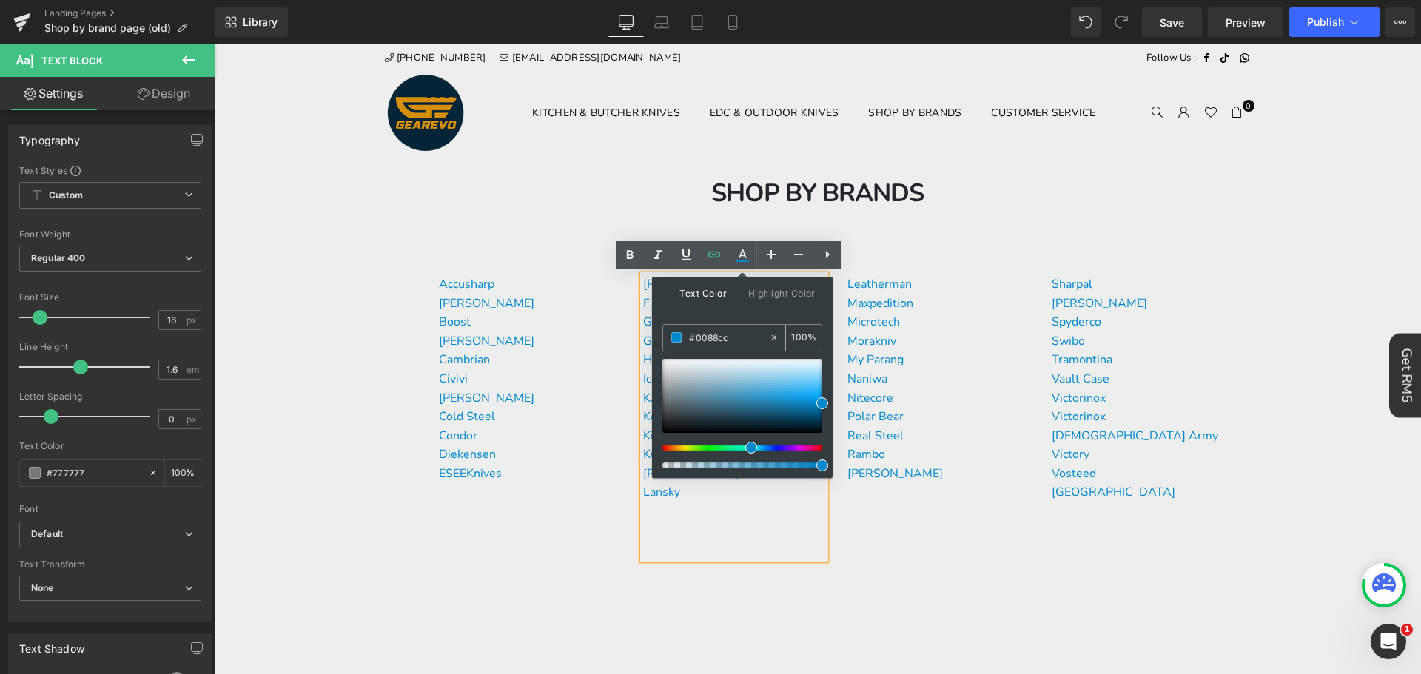
click at [753, 335] on input "#0088cc" at bounding box center [729, 337] width 80 height 16
click at [821, 402] on span at bounding box center [822, 403] width 12 height 12
click at [737, 551] on div "[PERSON_NAME] F. [PERSON_NAME] Gear Giesser Heroclip Icel KA-BAR Knives Kershaw…" at bounding box center [734, 417] width 182 height 284
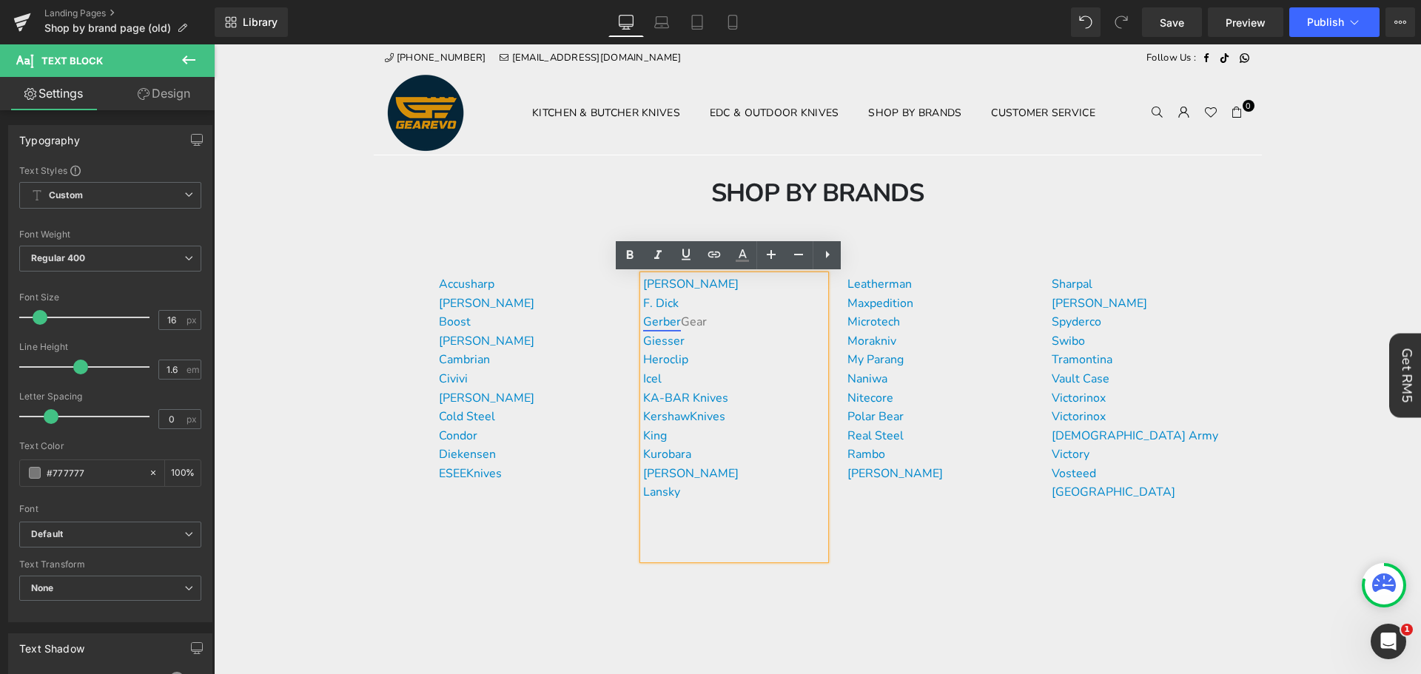
click at [663, 320] on link "Gerber" at bounding box center [662, 322] width 38 height 16
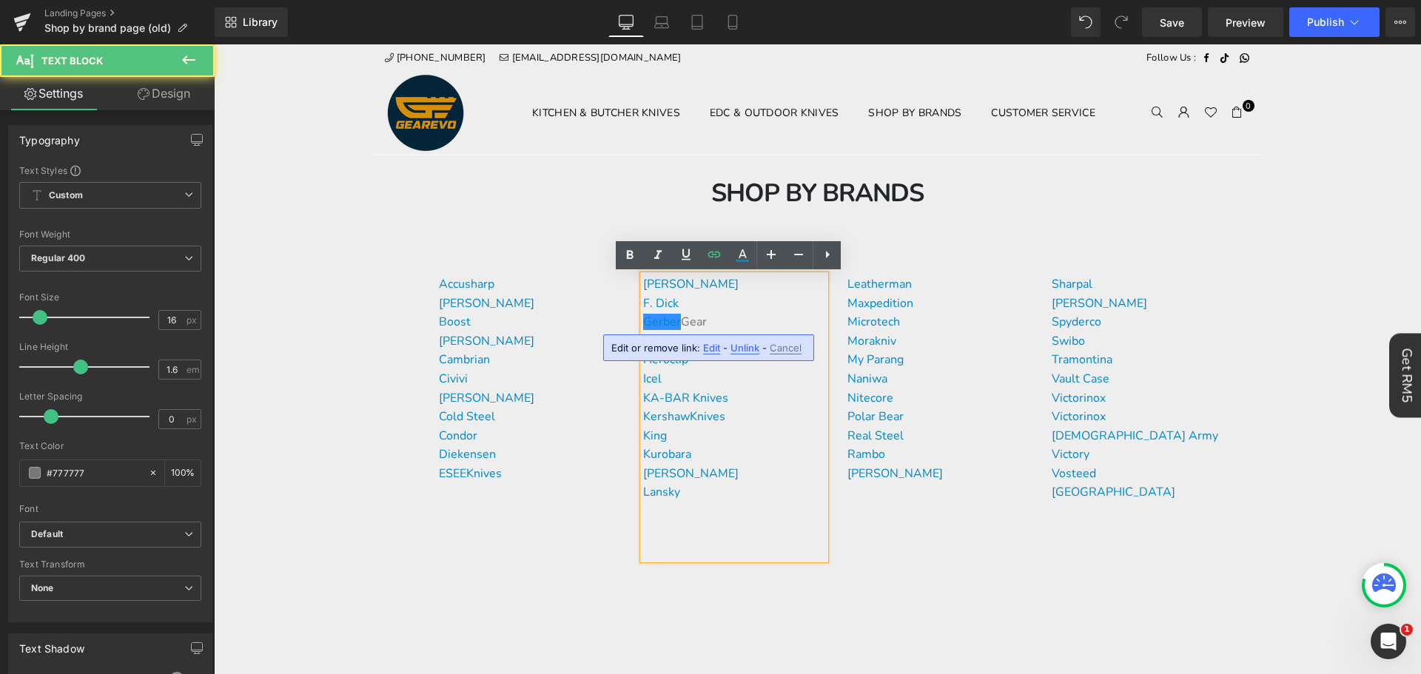
drag, startPoint x: 701, startPoint y: 346, endPoint x: 491, endPoint y: 302, distance: 214.1
click at [703, 346] on span "Edit" at bounding box center [711, 348] width 17 height 13
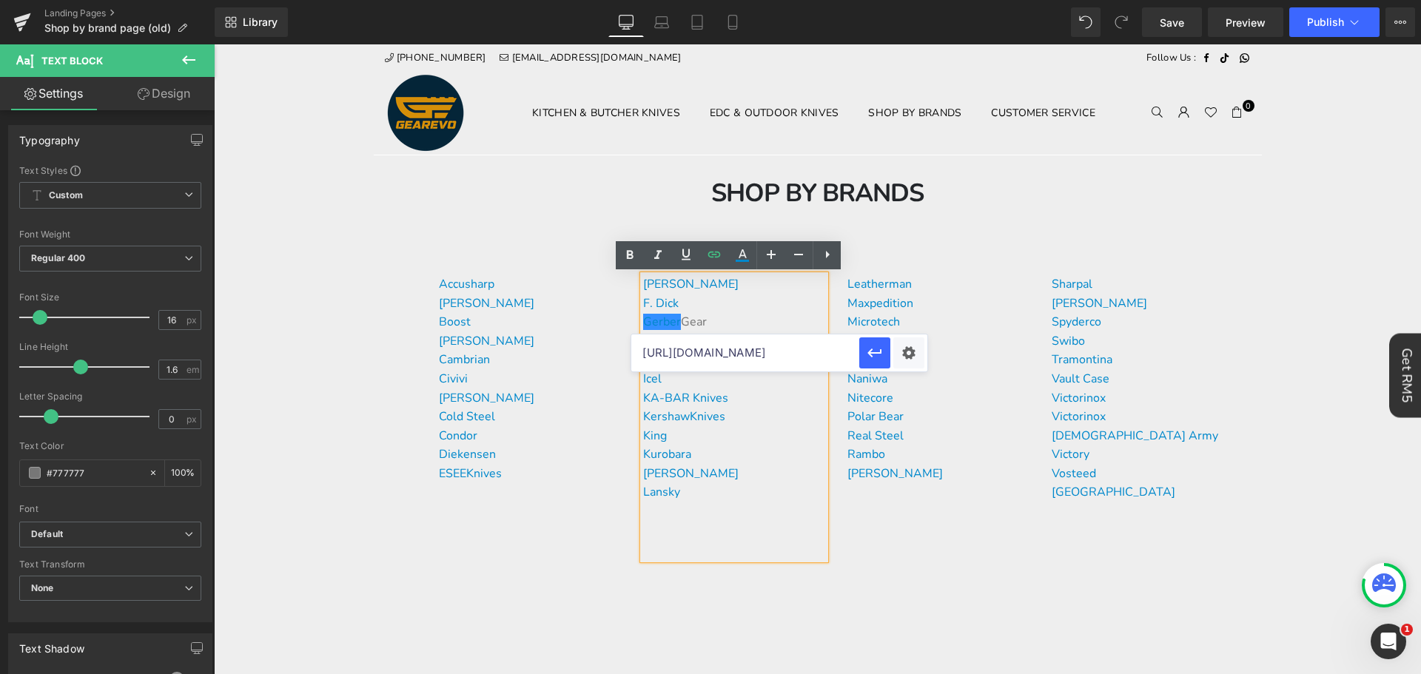
click at [719, 350] on input "[URL][DOMAIN_NAME]" at bounding box center [745, 353] width 228 height 37
type input "[URL][DOMAIN_NAME]"
click at [754, 312] on p "F. Dick" at bounding box center [734, 304] width 182 height 19
drag, startPoint x: 715, startPoint y: 320, endPoint x: 638, endPoint y: 321, distance: 77.0
click at [643, 321] on p "Gerber Gear" at bounding box center [734, 322] width 182 height 19
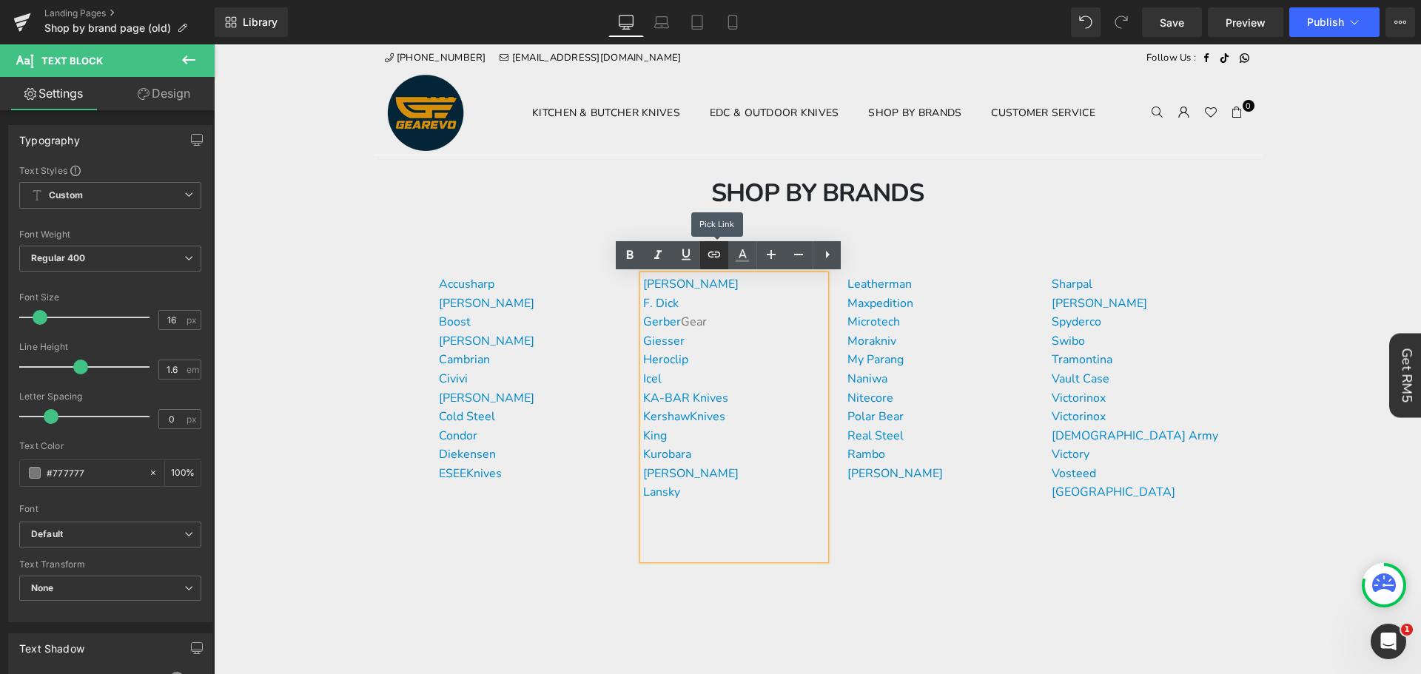
click at [716, 255] on icon at bounding box center [714, 255] width 18 height 18
click at [713, 359] on input "[URL][DOMAIN_NAME]" at bounding box center [745, 353] width 228 height 37
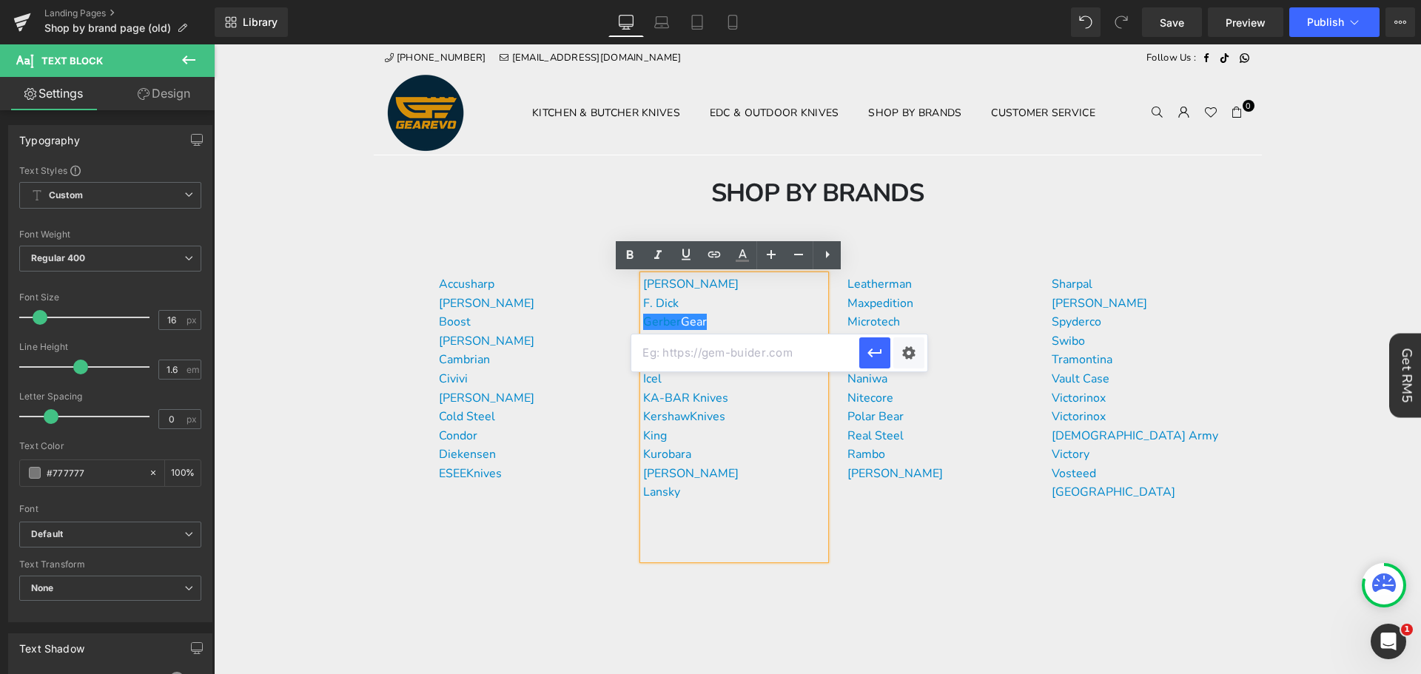
paste input "[URL][DOMAIN_NAME]"
type input "[URL][DOMAIN_NAME]"
click at [876, 355] on icon "button" at bounding box center [875, 353] width 18 height 18
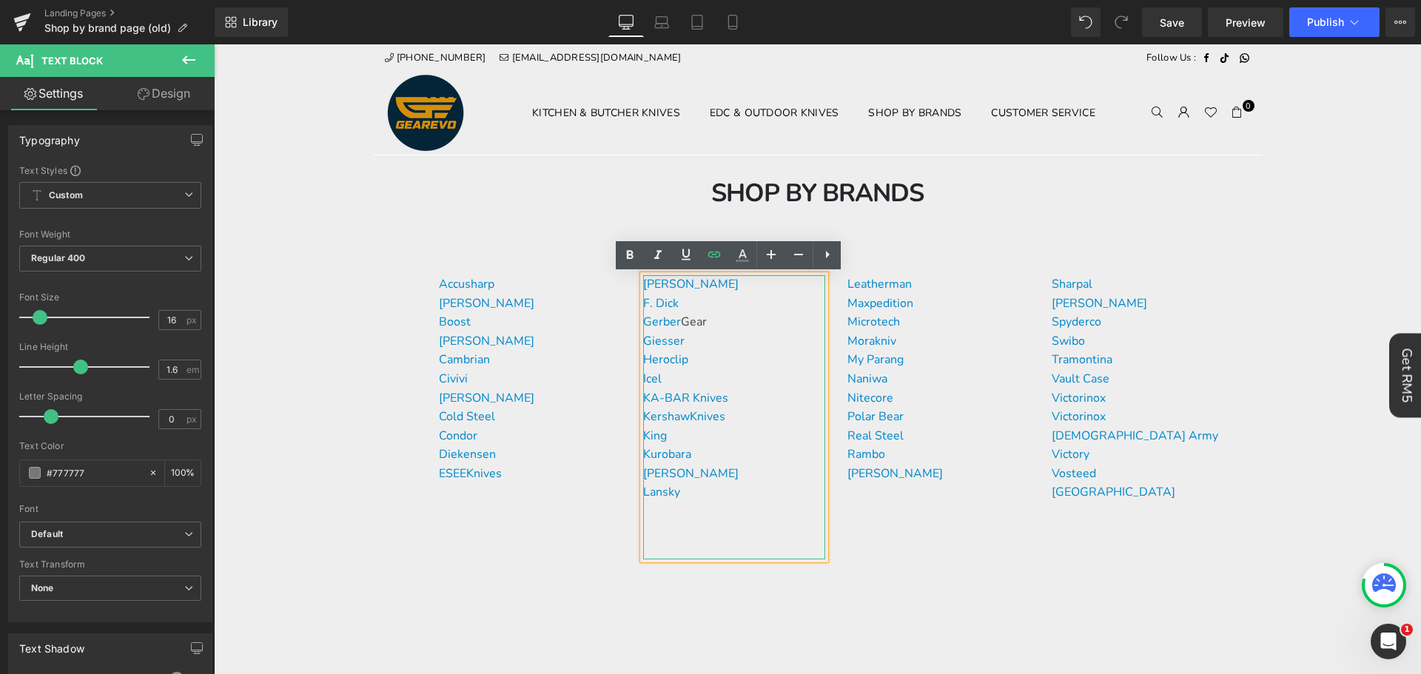
click at [702, 301] on p "F. Dick" at bounding box center [734, 304] width 182 height 19
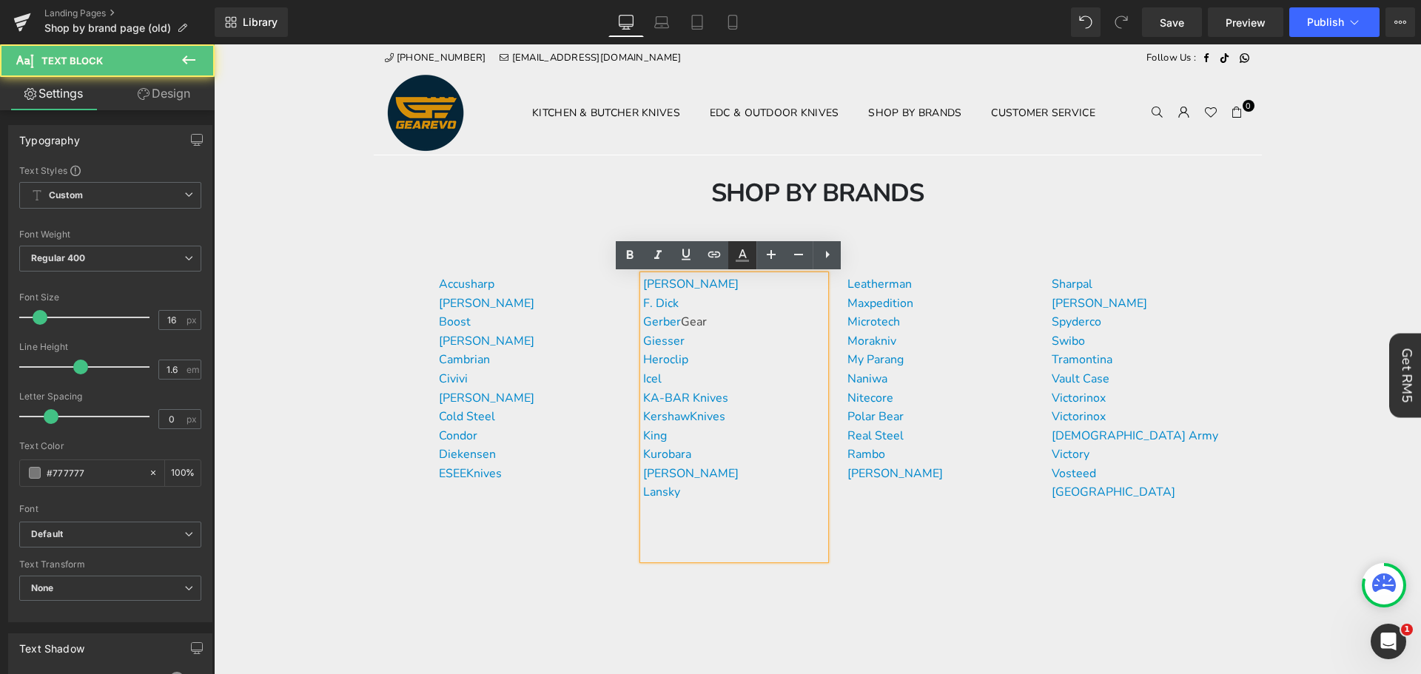
click at [740, 258] on icon at bounding box center [743, 253] width 8 height 9
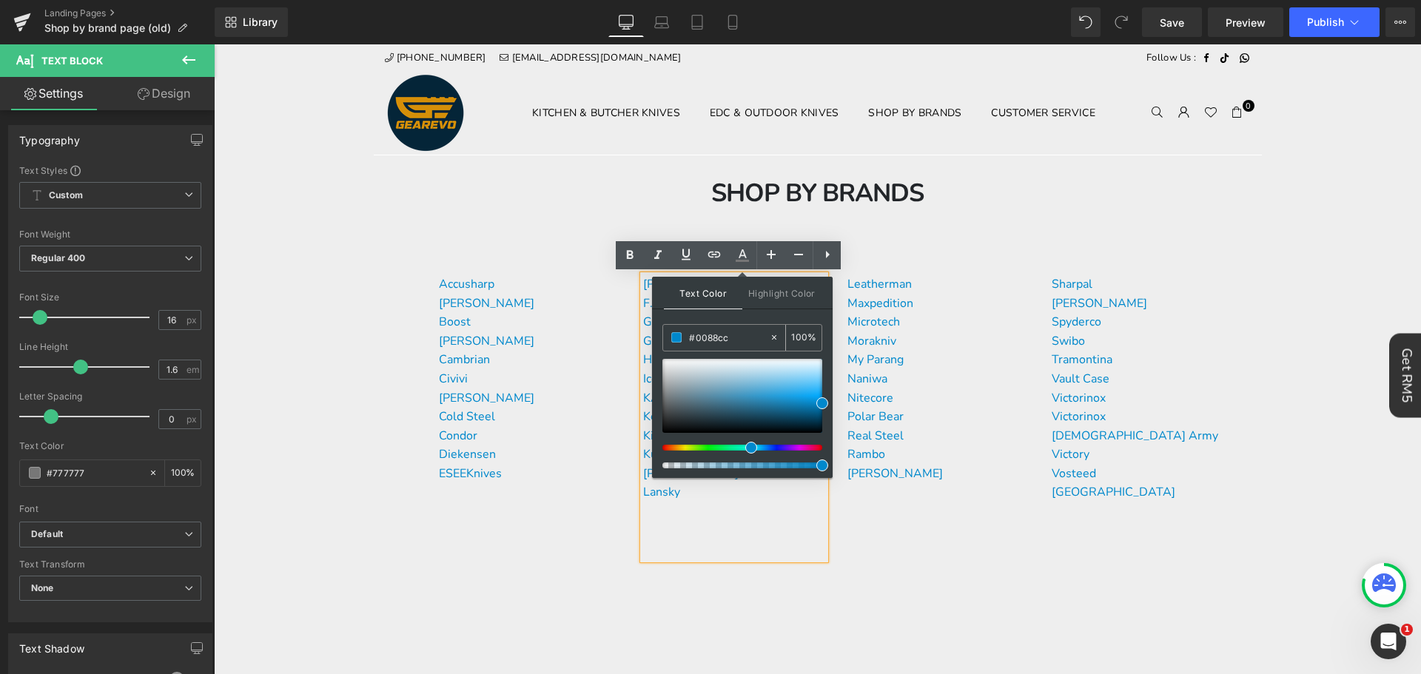
click at [744, 332] on input "#0088cc" at bounding box center [729, 337] width 80 height 16
click at [759, 523] on div "[PERSON_NAME] F. [PERSON_NAME] Gear Giesser Heroclip Icel KA-BAR Knives Kershaw…" at bounding box center [734, 417] width 182 height 284
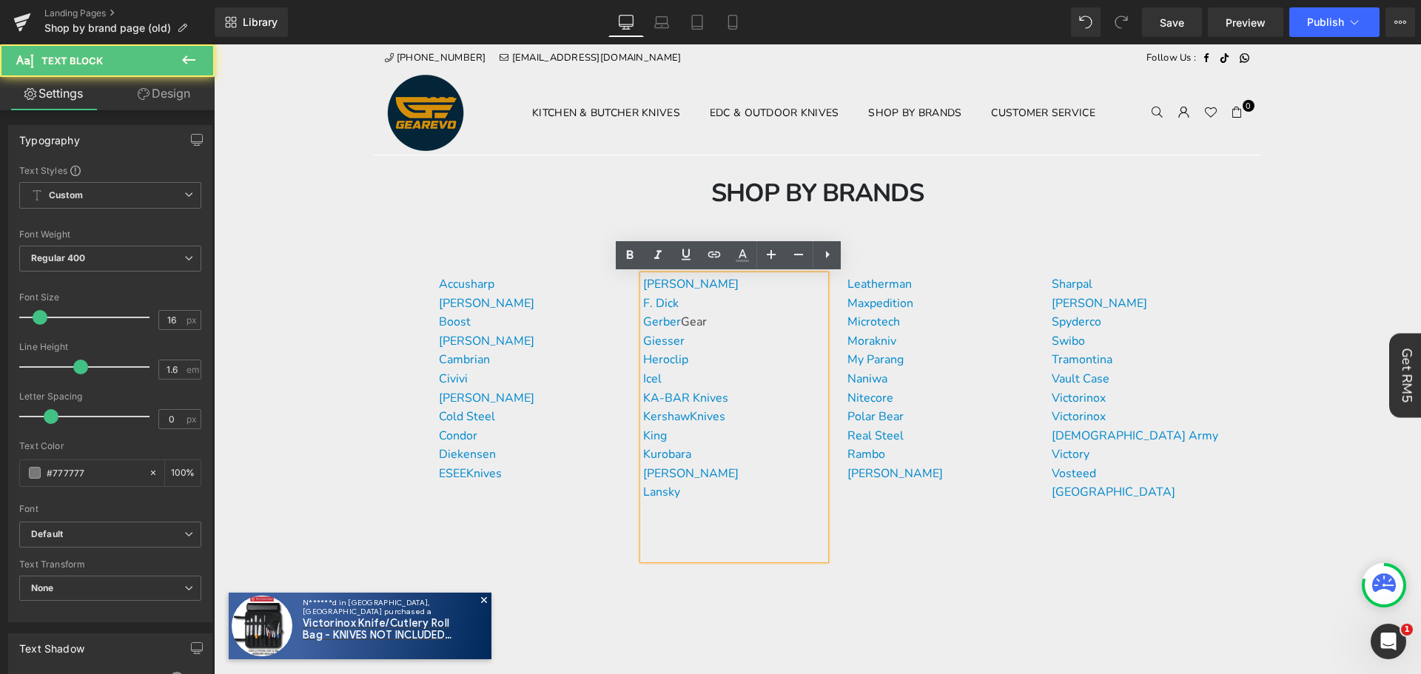
click at [717, 337] on p "Giesser" at bounding box center [734, 341] width 182 height 19
drag, startPoint x: 740, startPoint y: 321, endPoint x: 641, endPoint y: 318, distance: 99.2
click at [643, 318] on p "Gerber Gear" at bounding box center [734, 322] width 182 height 19
click at [735, 255] on icon at bounding box center [742, 255] width 18 height 18
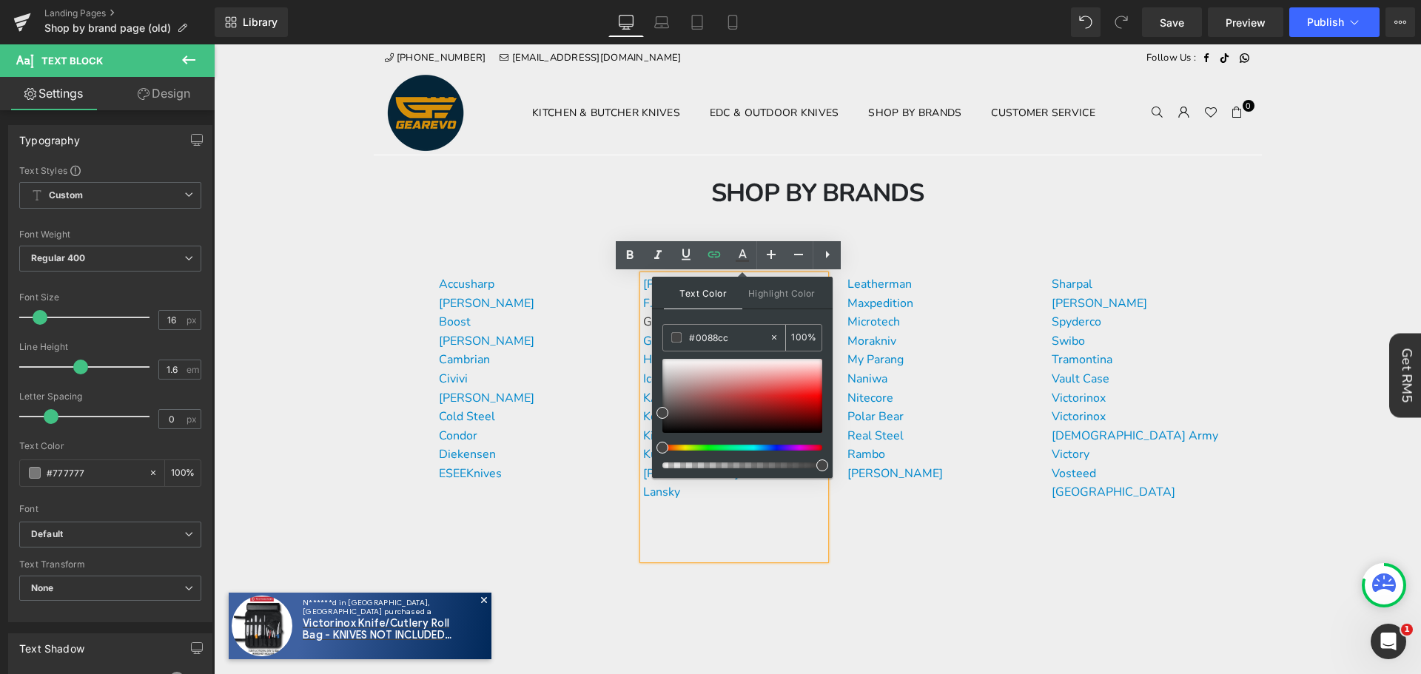
click at [729, 332] on input "#0088cc" at bounding box center [729, 337] width 80 height 16
paste input "0088cc"
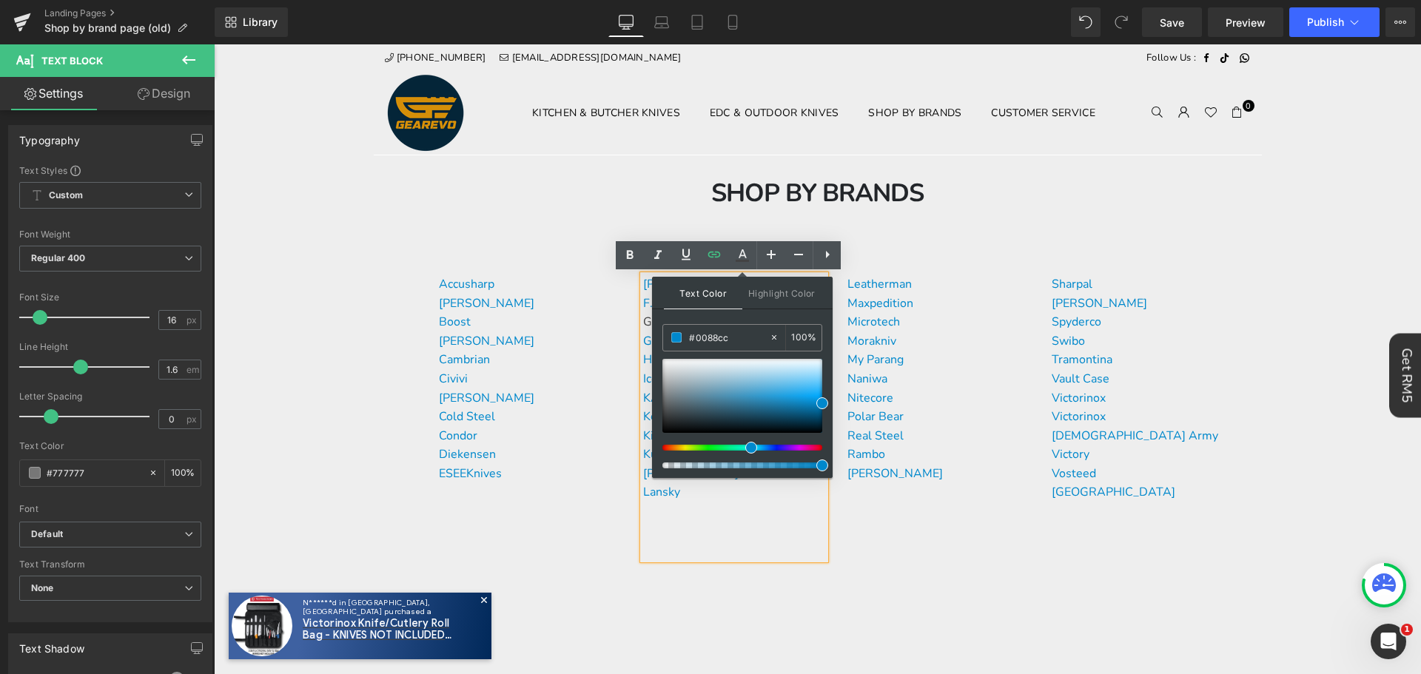
type input "#0088cc"
click at [823, 400] on span at bounding box center [822, 403] width 12 height 12
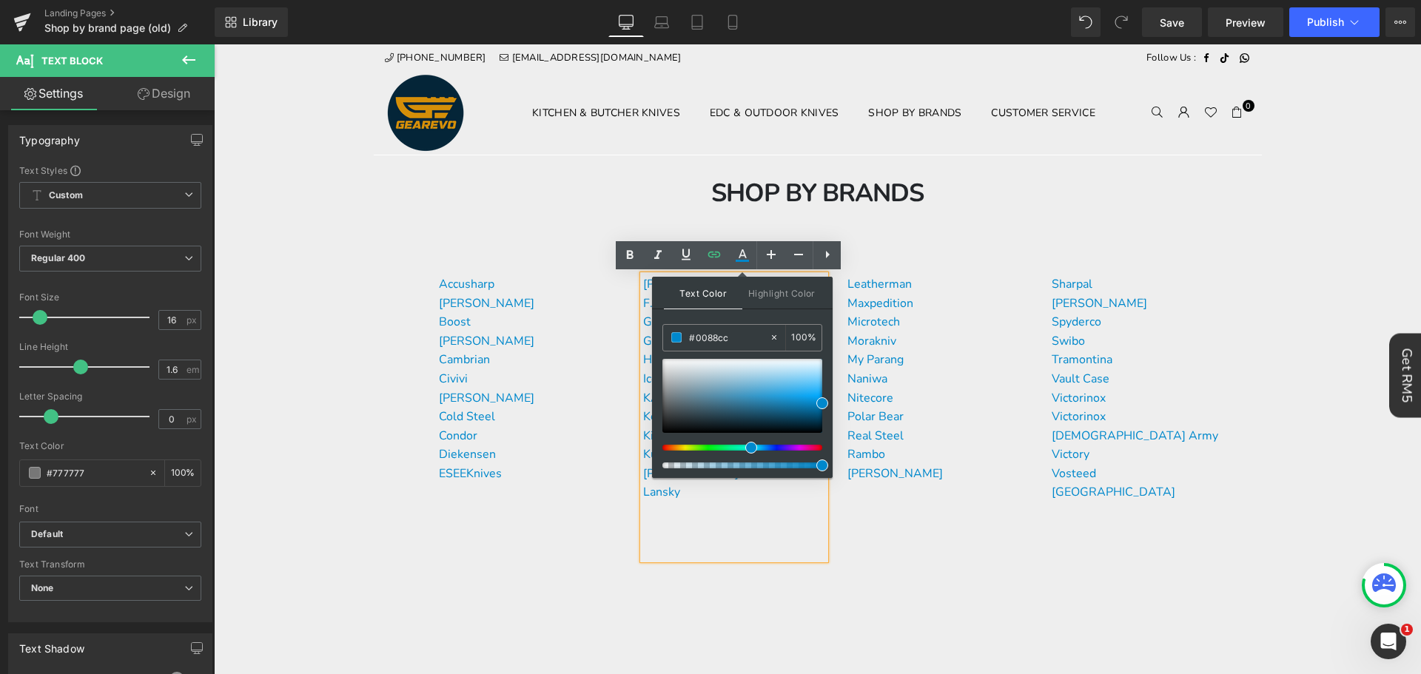
click at [778, 539] on div "[PERSON_NAME] F. [PERSON_NAME] Gear Giesser Heroclip Icel KA-BAR Knives Kershaw…" at bounding box center [734, 417] width 182 height 284
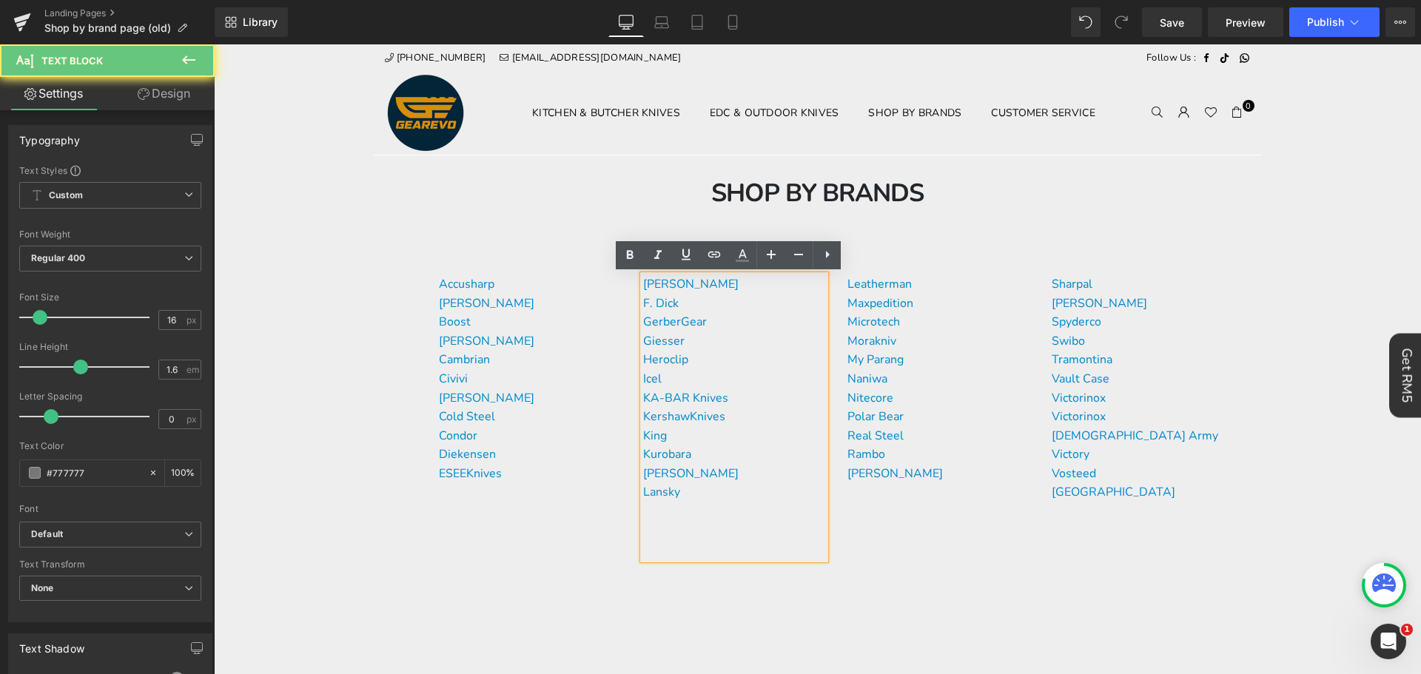
click at [764, 347] on p "Giesser" at bounding box center [734, 341] width 182 height 19
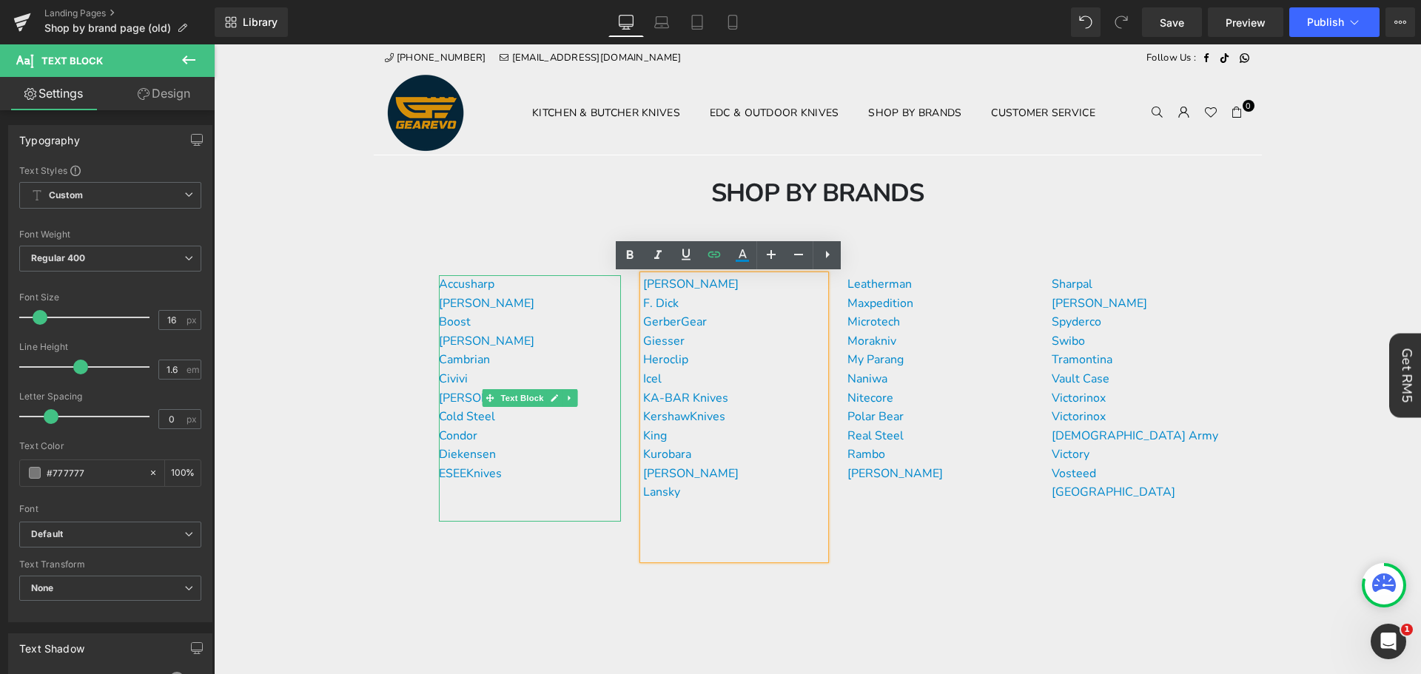
click at [531, 300] on p "[PERSON_NAME]" at bounding box center [530, 304] width 182 height 19
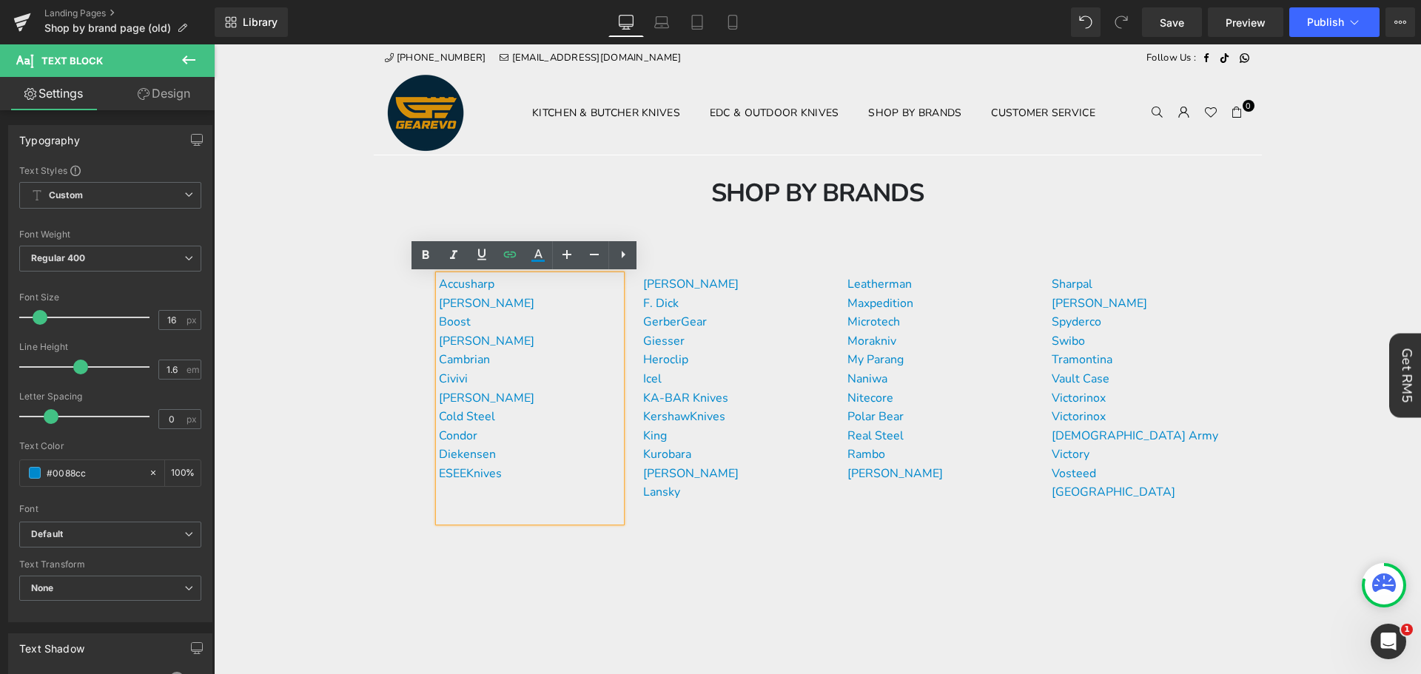
click at [558, 307] on p "[PERSON_NAME]" at bounding box center [530, 304] width 182 height 19
click at [492, 287] on p "Accusharp" at bounding box center [530, 284] width 182 height 19
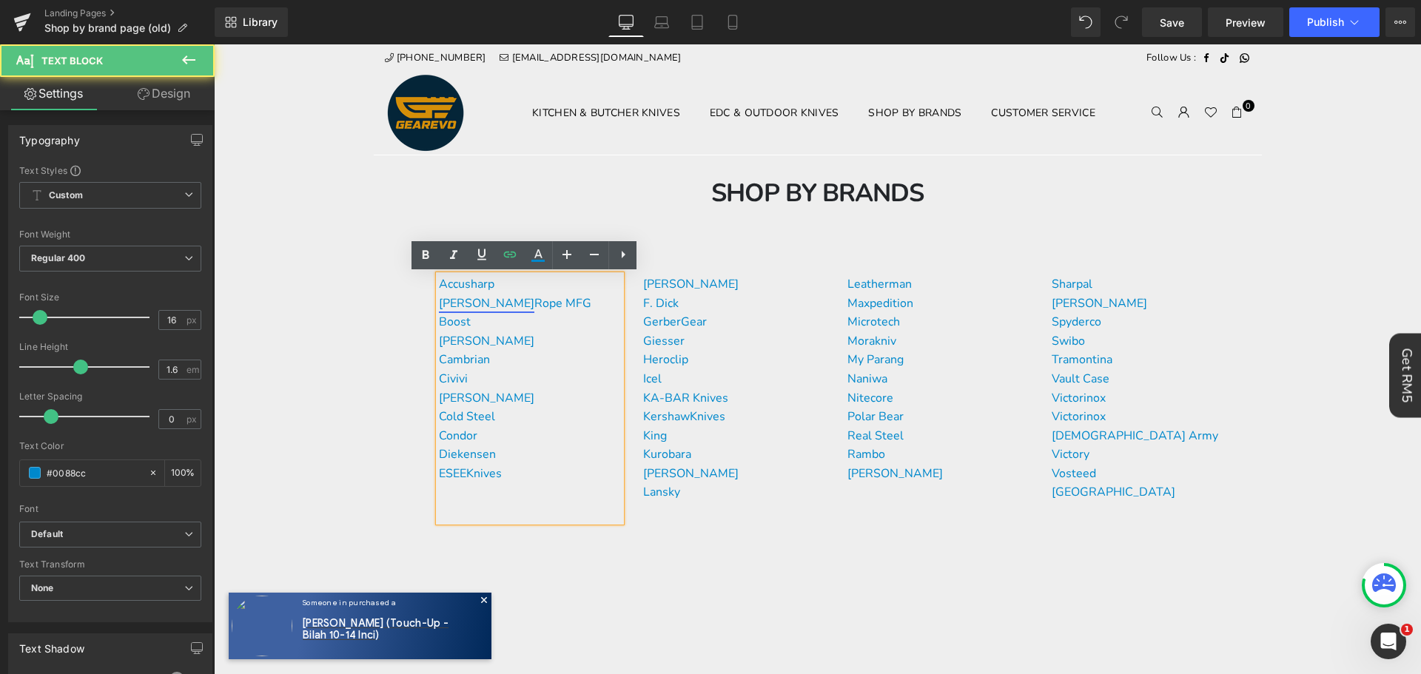
click at [449, 306] on link "[PERSON_NAME]" at bounding box center [486, 303] width 95 height 16
click at [505, 329] on span "Edit" at bounding box center [508, 329] width 17 height 13
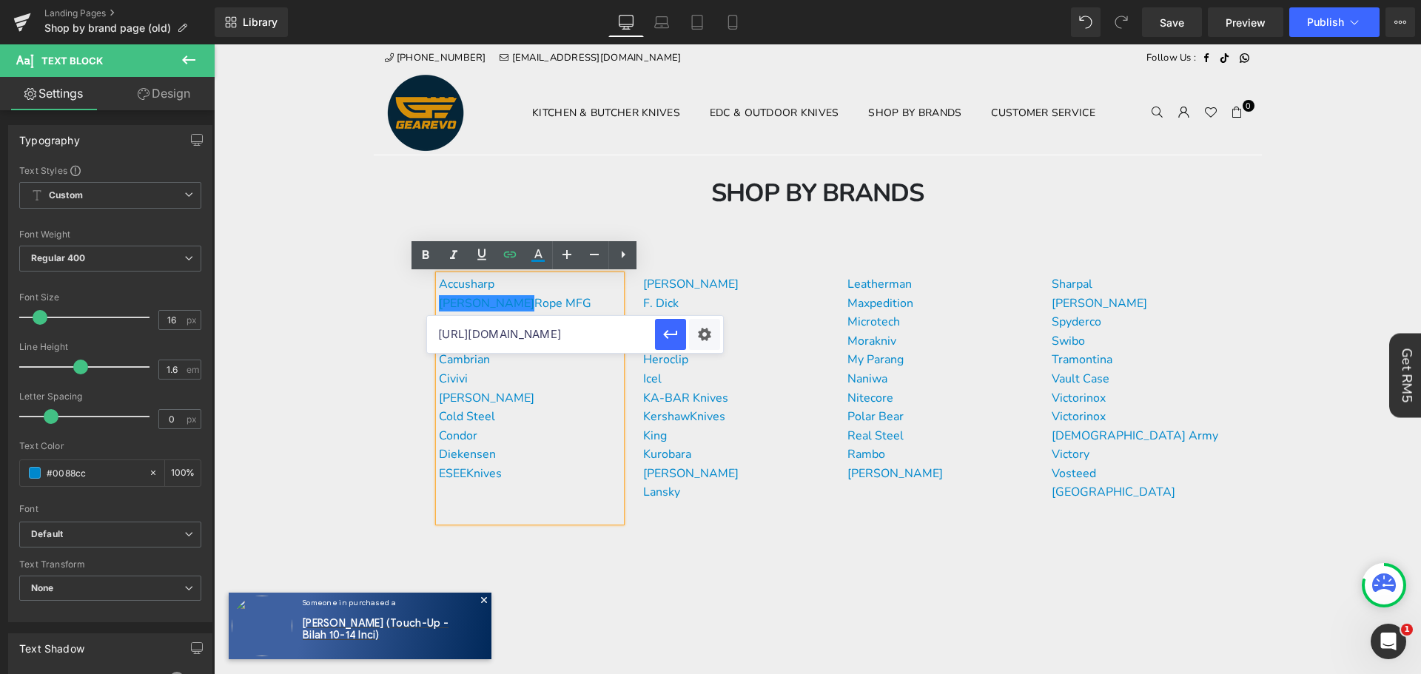
click at [517, 343] on input "[URL][DOMAIN_NAME]" at bounding box center [541, 334] width 228 height 37
type input "[URL][DOMAIN_NAME][PERSON_NAME]"
click at [557, 385] on p "Civivi" at bounding box center [530, 379] width 182 height 19
drag, startPoint x: 556, startPoint y: 306, endPoint x: 435, endPoint y: 302, distance: 120.7
click at [439, 302] on p "[PERSON_NAME] Rope MFG" at bounding box center [530, 304] width 182 height 19
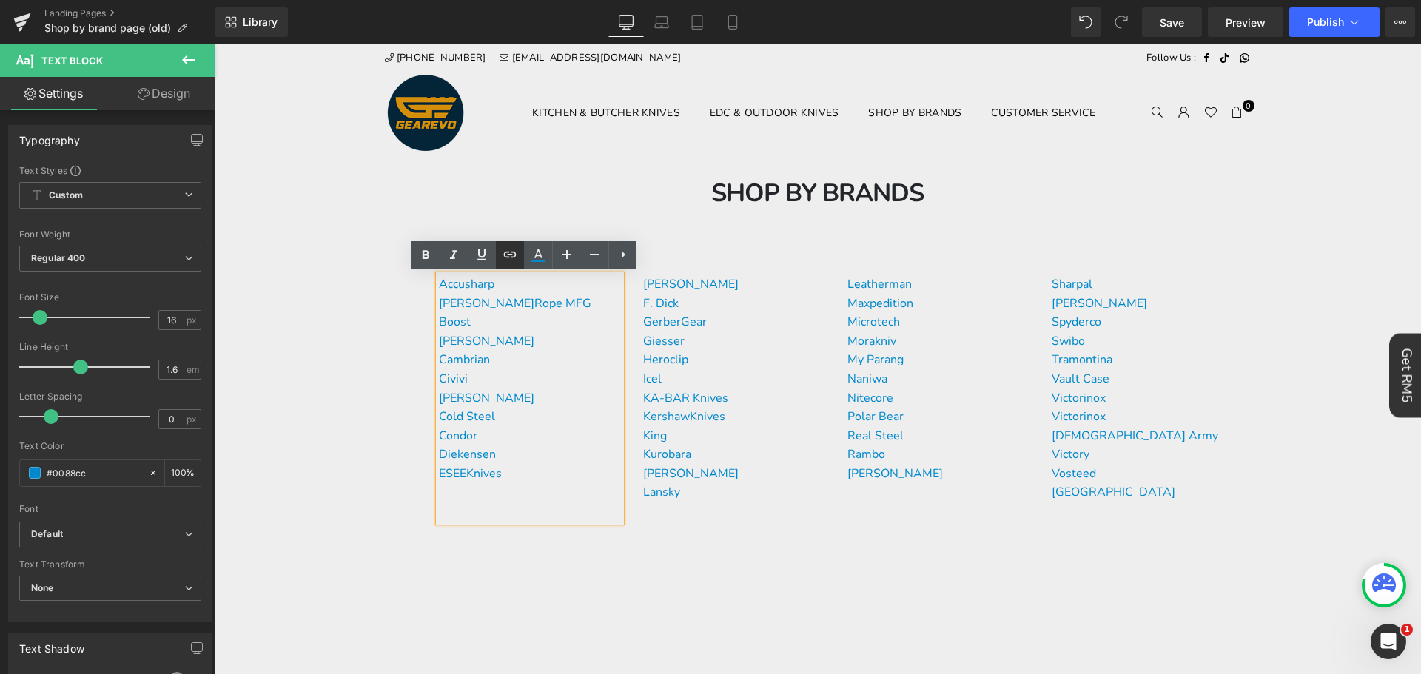
click at [505, 263] on link at bounding box center [510, 255] width 28 height 28
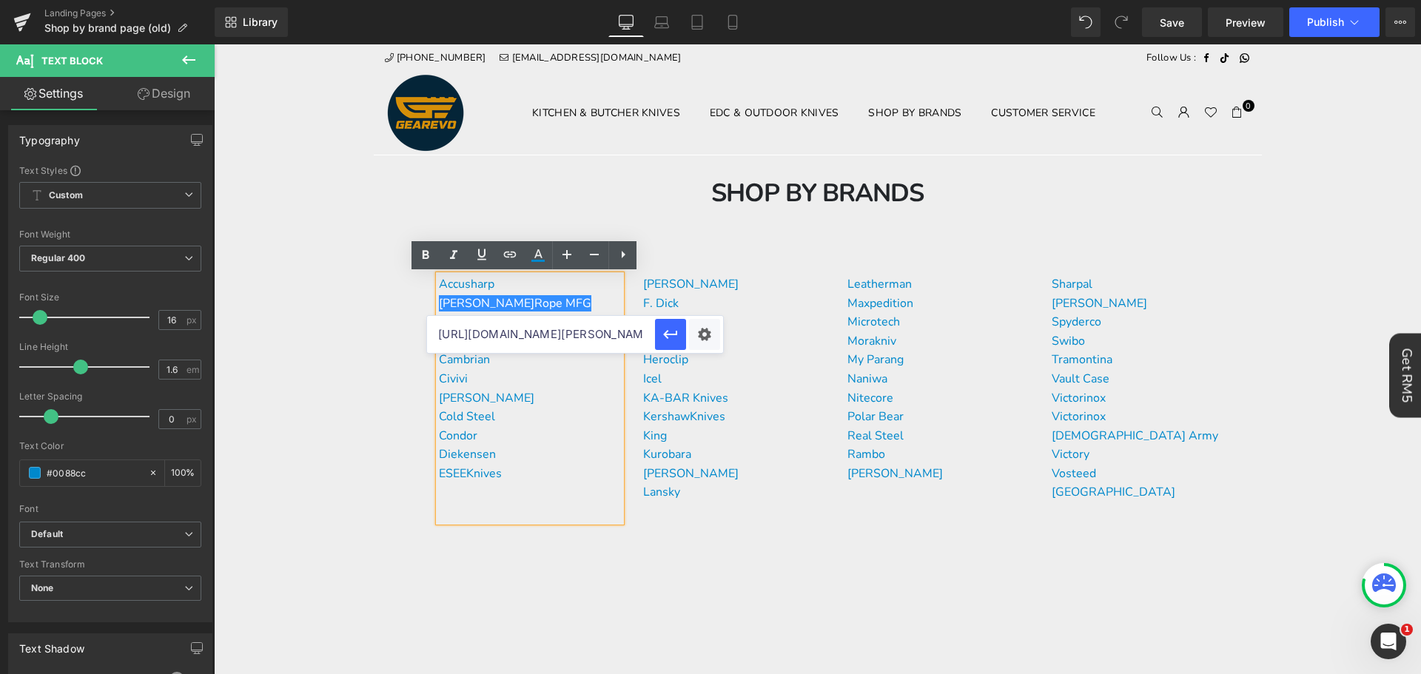
click at [545, 333] on input "[URL][DOMAIN_NAME][PERSON_NAME]" at bounding box center [541, 334] width 228 height 37
paste input "[URL][DOMAIN_NAME][PERSON_NAME]"
type input "[URL][DOMAIN_NAME][PERSON_NAME]"
click at [675, 332] on icon "button" at bounding box center [671, 335] width 18 height 18
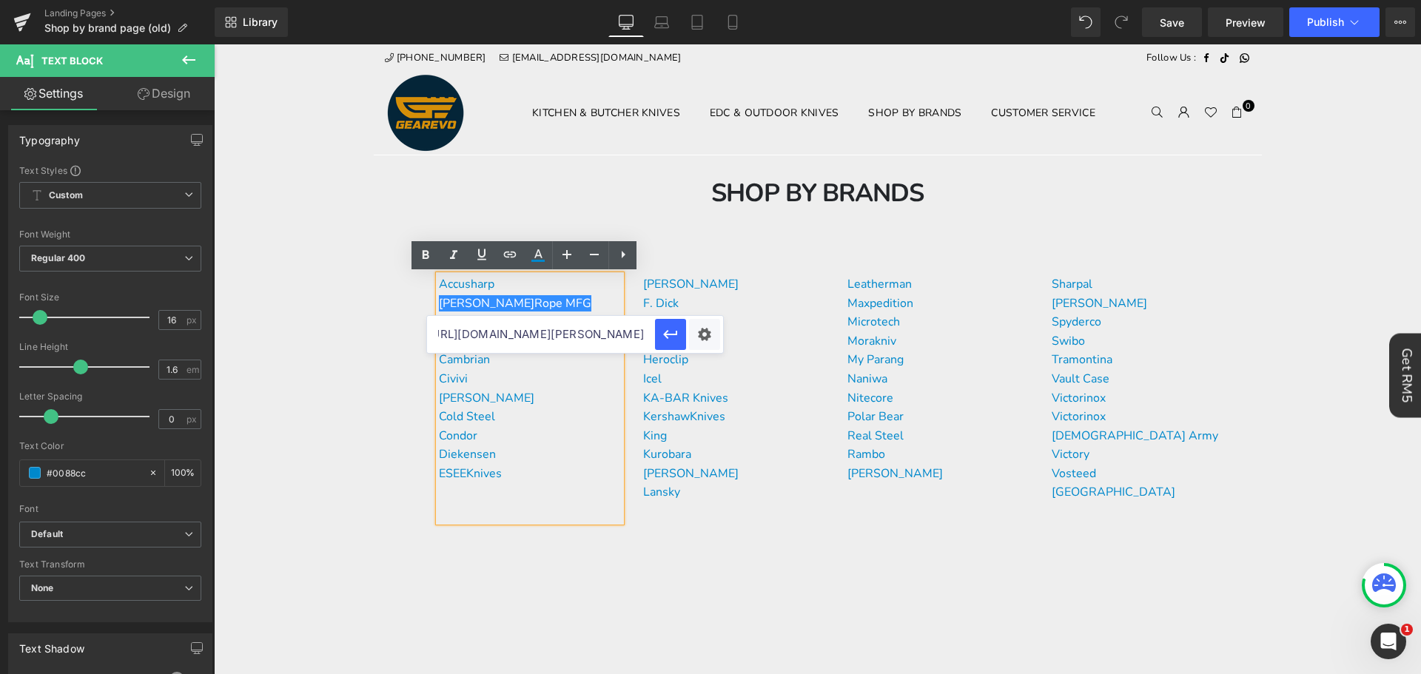
scroll to position [0, 0]
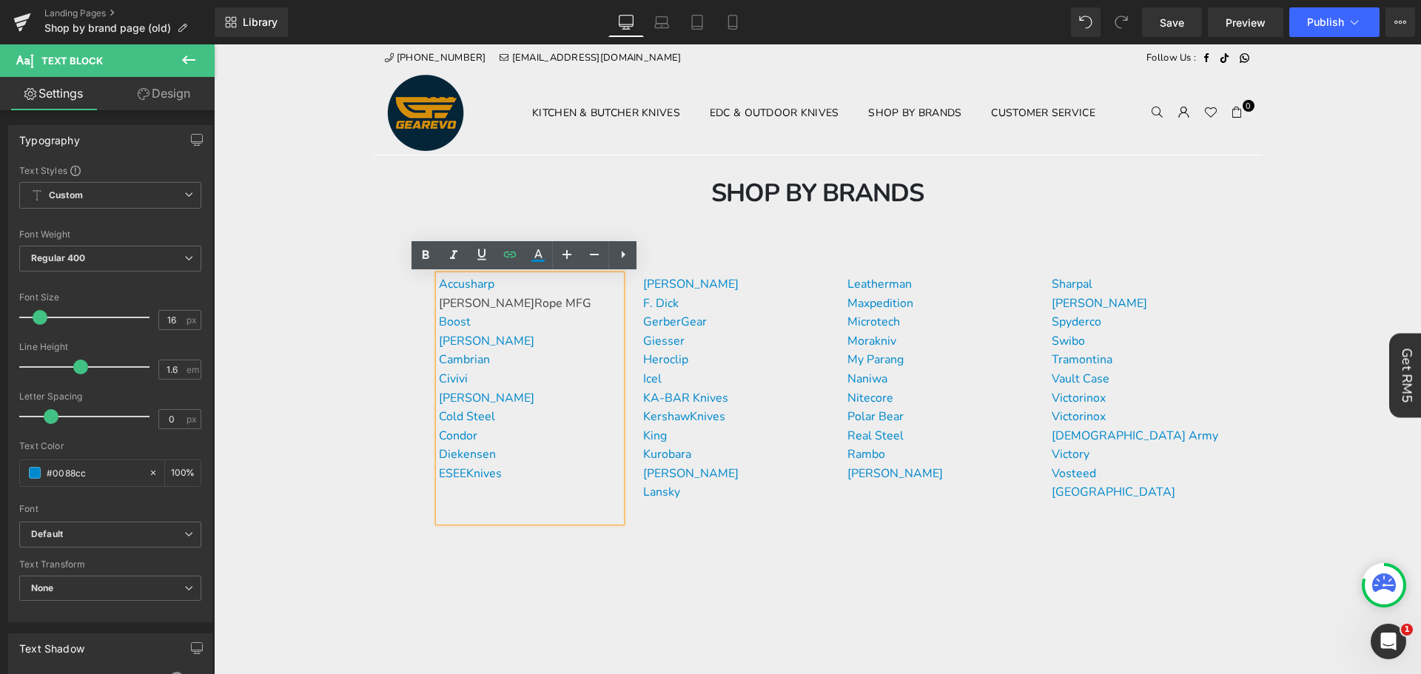
click at [525, 442] on p "Condor" at bounding box center [530, 436] width 182 height 19
click at [543, 295] on p "[PERSON_NAME] Rope MFG" at bounding box center [530, 304] width 182 height 19
click at [531, 284] on p "Accusharp" at bounding box center [530, 284] width 182 height 19
click at [534, 250] on icon at bounding box center [538, 255] width 18 height 18
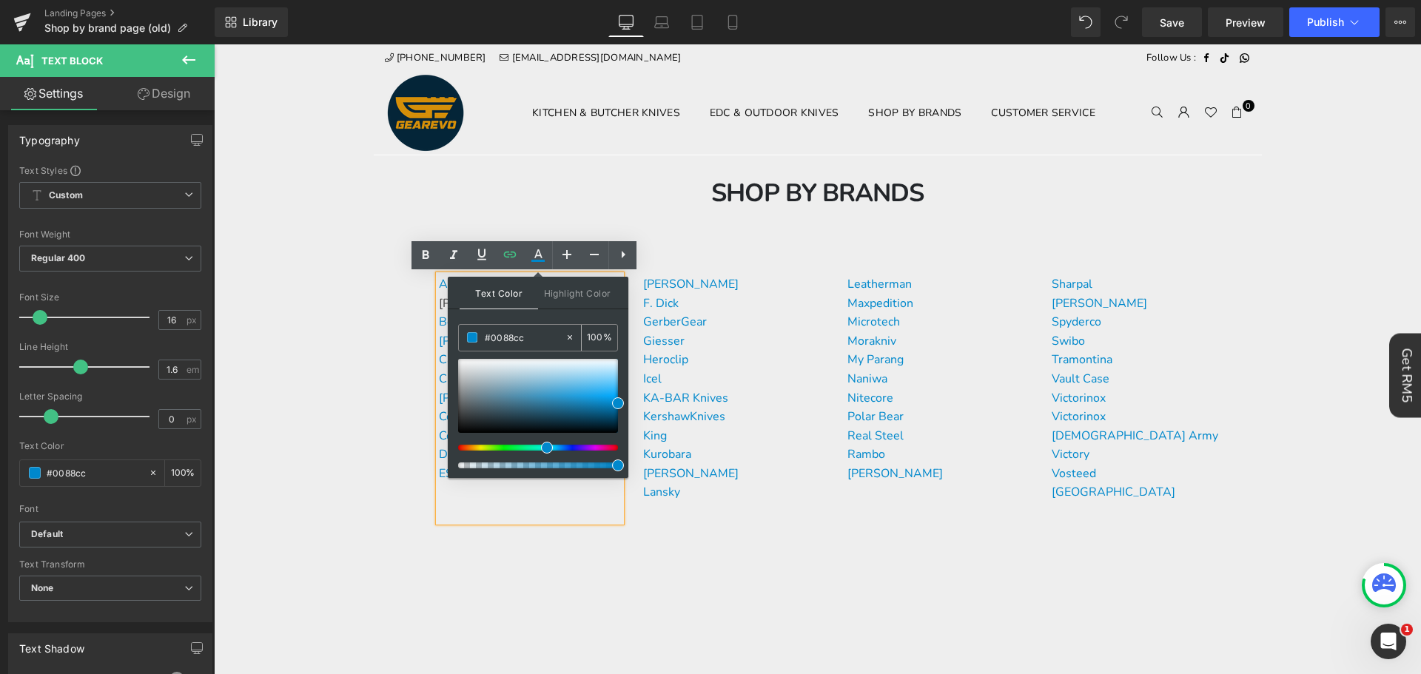
click at [517, 336] on input "#0088cc" at bounding box center [525, 337] width 80 height 16
click at [617, 400] on span at bounding box center [618, 403] width 12 height 12
click at [536, 538] on div "Accusharp [PERSON_NAME] Rope MFG Boost Buck Knives Cambrian Civivi [PERSON_NAME…" at bounding box center [818, 448] width 888 height 380
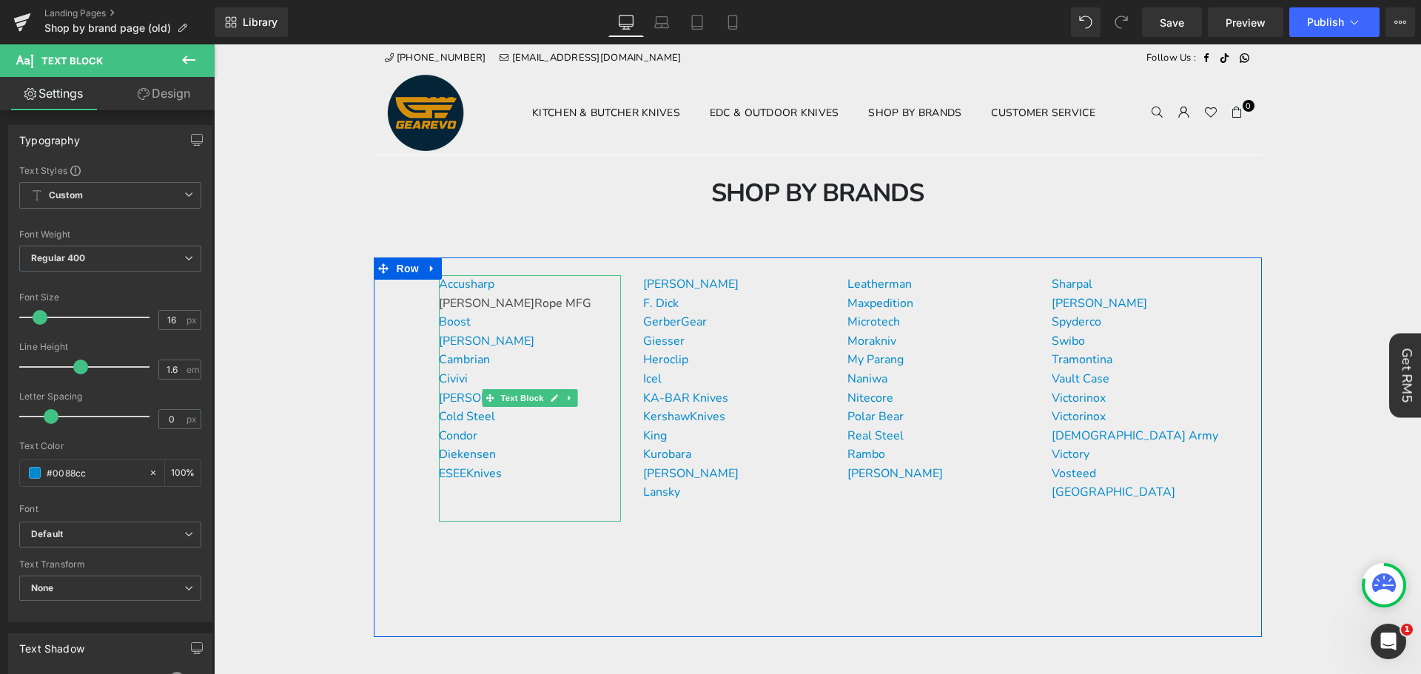
drag, startPoint x: 551, startPoint y: 299, endPoint x: 436, endPoint y: 297, distance: 114.7
click at [439, 297] on div "Accusharp [PERSON_NAME] Rope MFG Boost Buck Knives Cambrian Civivi [PERSON_NAME…" at bounding box center [530, 398] width 182 height 246
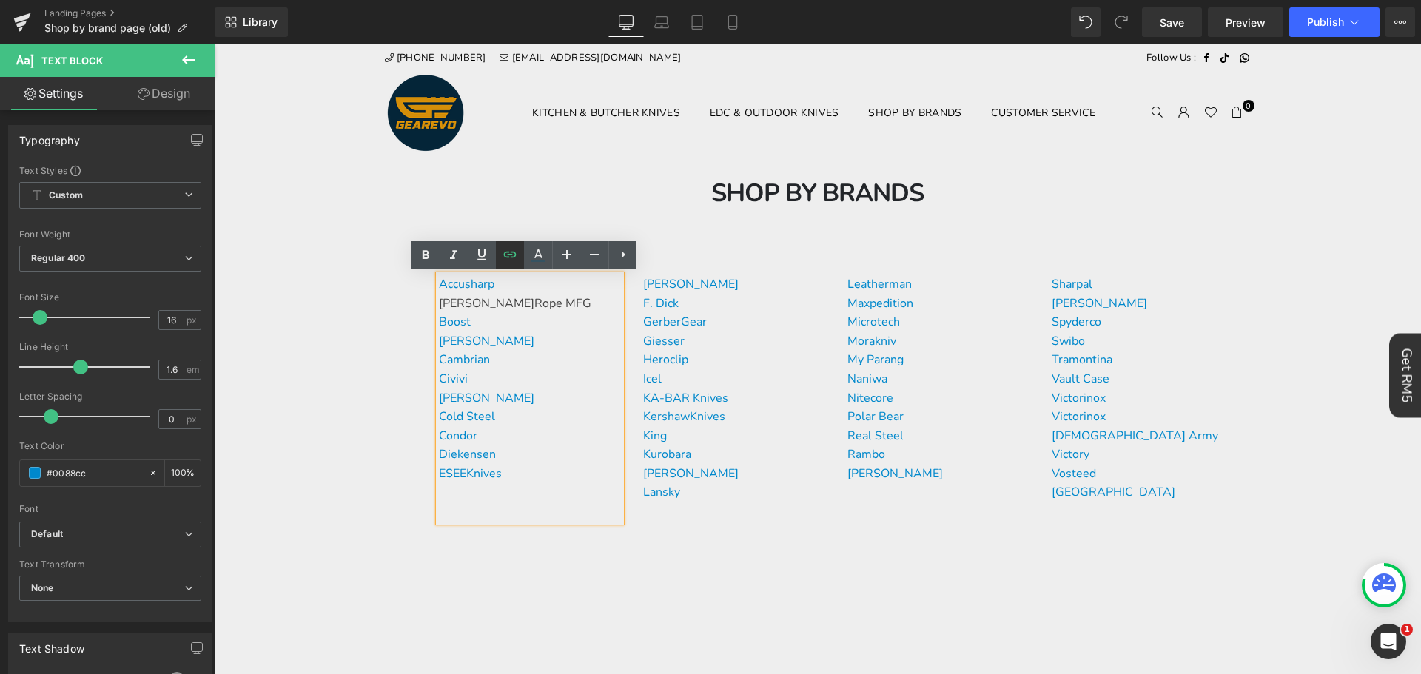
click at [501, 253] on icon at bounding box center [510, 255] width 18 height 18
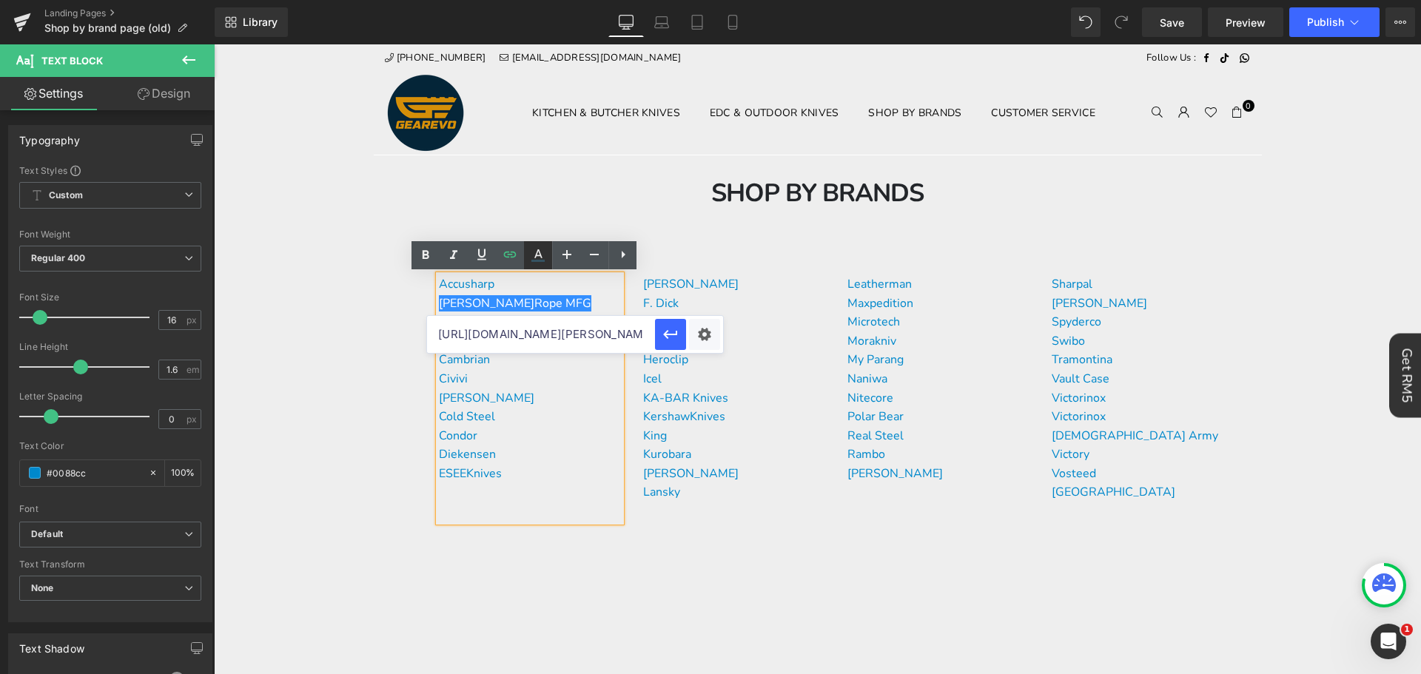
click at [535, 249] on icon at bounding box center [538, 255] width 18 height 18
click at [535, 254] on icon at bounding box center [538, 255] width 18 height 18
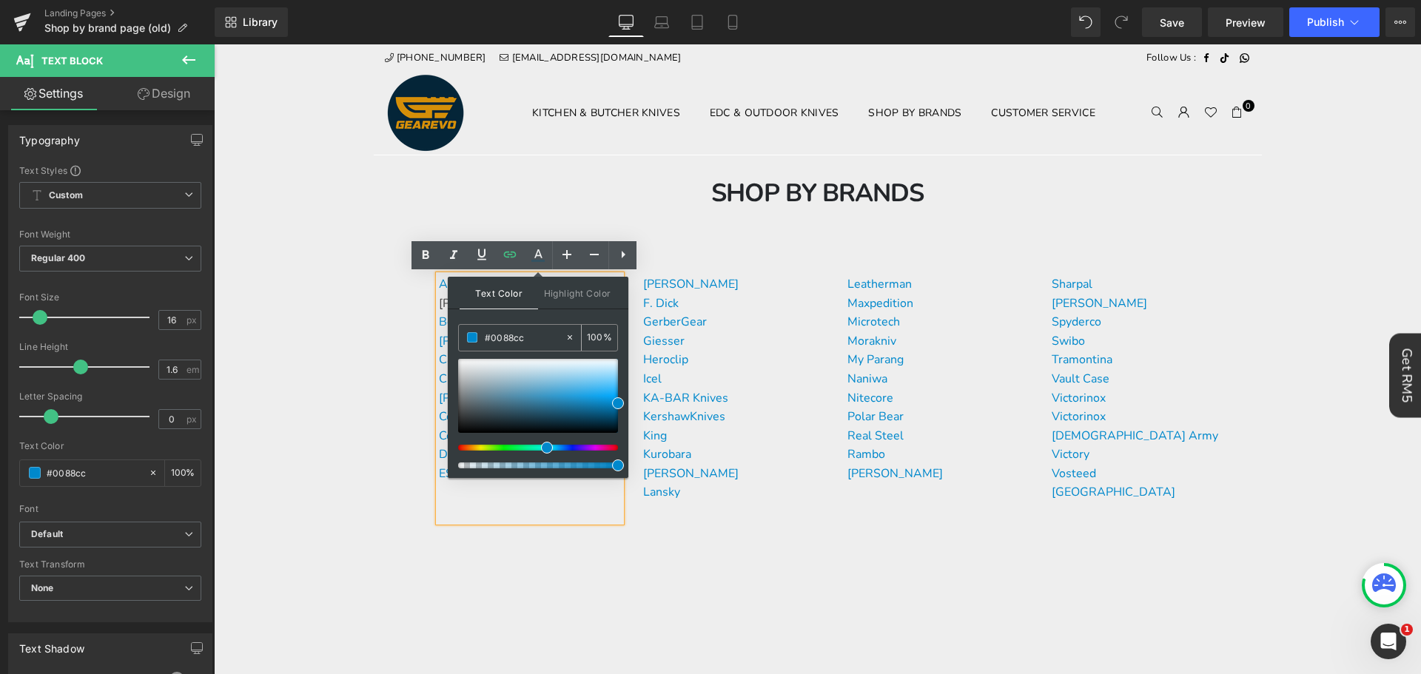
click at [535, 340] on input "#0088cc" at bounding box center [525, 337] width 80 height 16
click at [617, 403] on span at bounding box center [618, 403] width 12 height 12
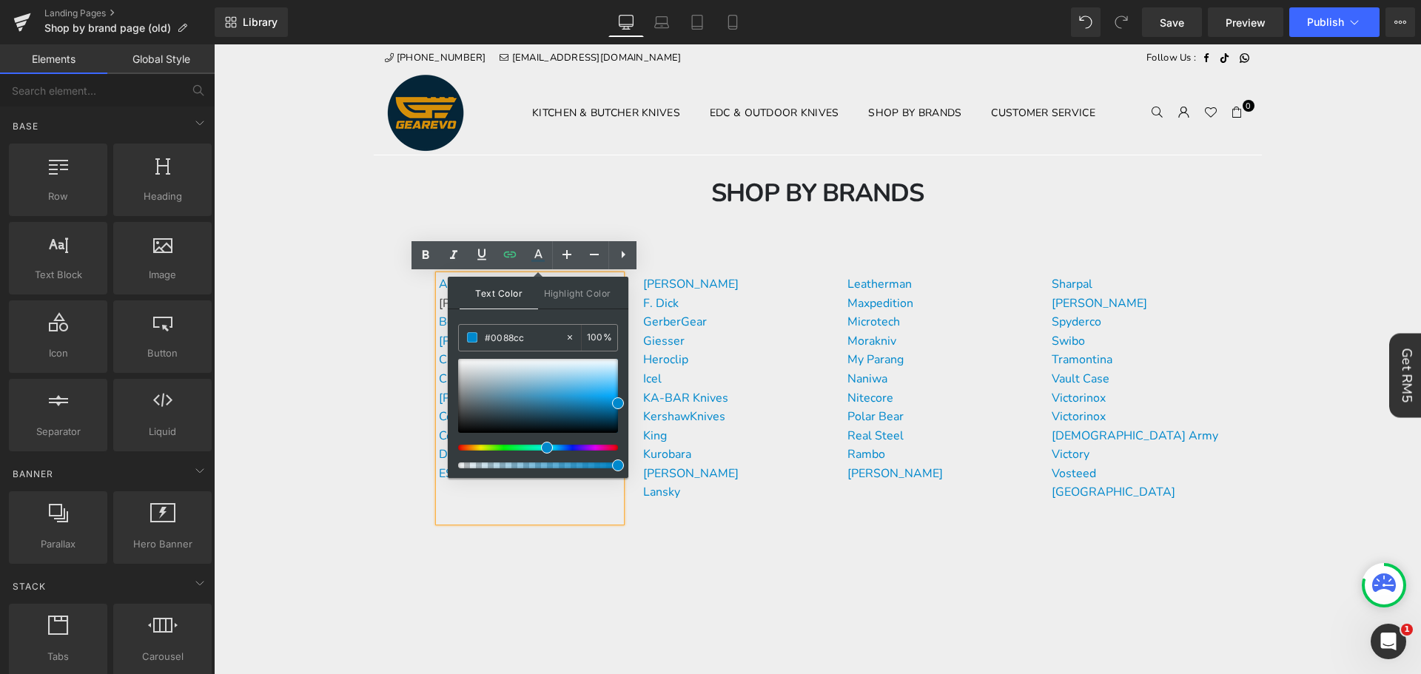
drag, startPoint x: 350, startPoint y: 506, endPoint x: 392, endPoint y: 512, distance: 41.9
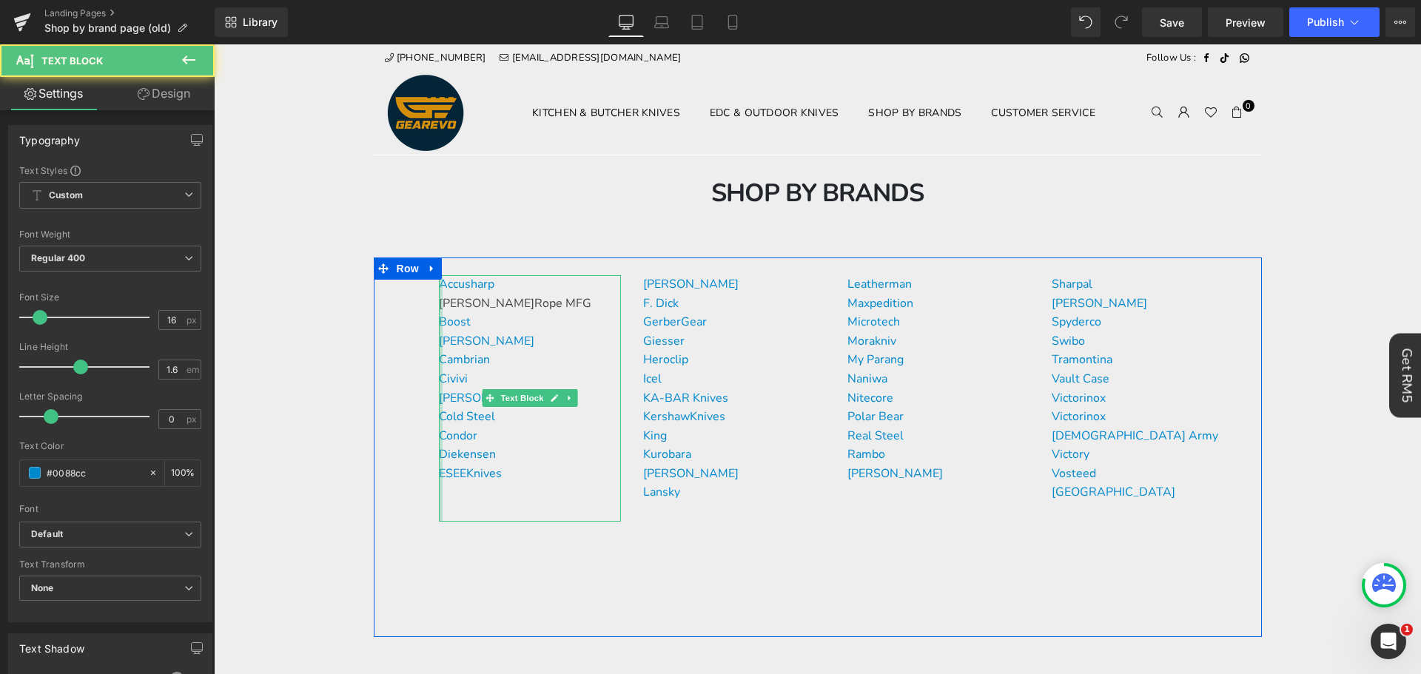
drag, startPoint x: 551, startPoint y: 300, endPoint x: 434, endPoint y: 303, distance: 116.2
click at [439, 303] on div "Accusharp [PERSON_NAME] Rope MFG Boost Buck Knives Cambrian Civivi [PERSON_NAME…" at bounding box center [530, 398] width 182 height 246
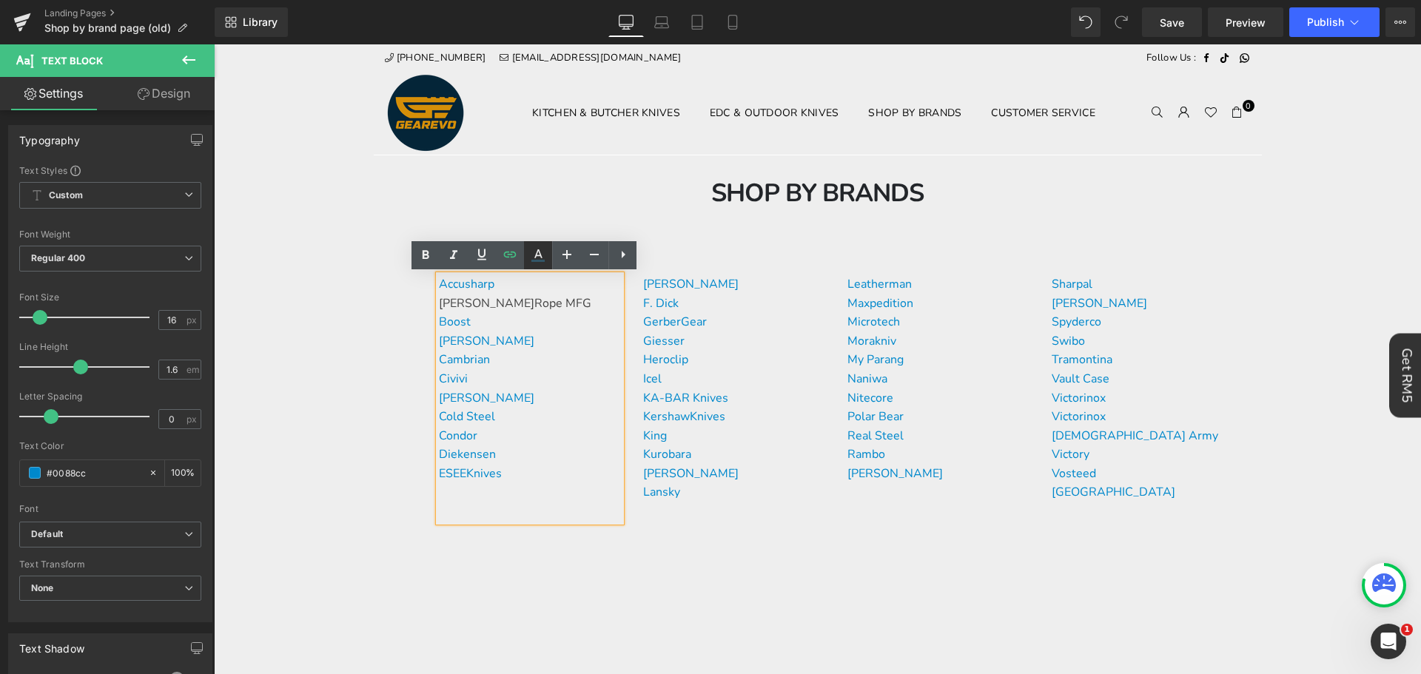
click at [540, 252] on icon at bounding box center [538, 255] width 18 height 18
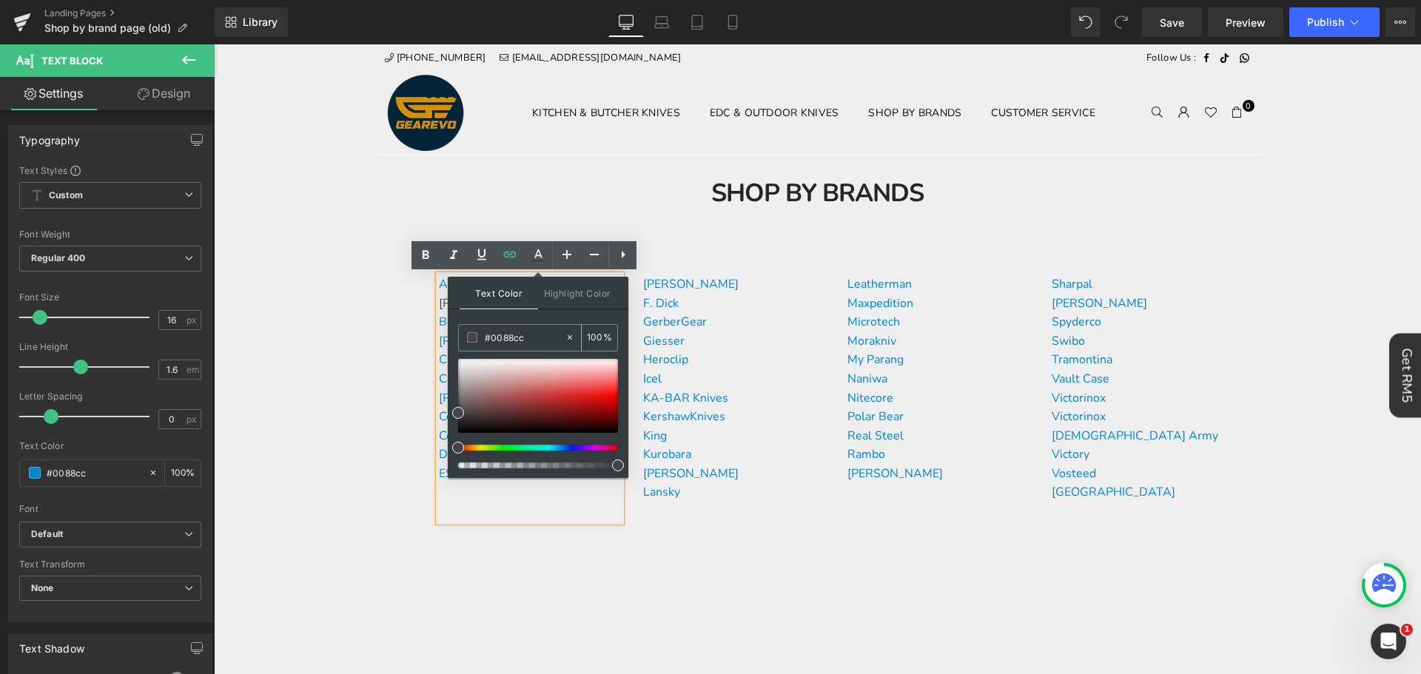
click at [528, 327] on div "#0088cc" at bounding box center [512, 338] width 106 height 26
click at [528, 329] on input "#0088cc" at bounding box center [525, 337] width 80 height 16
paste input "0088cc"
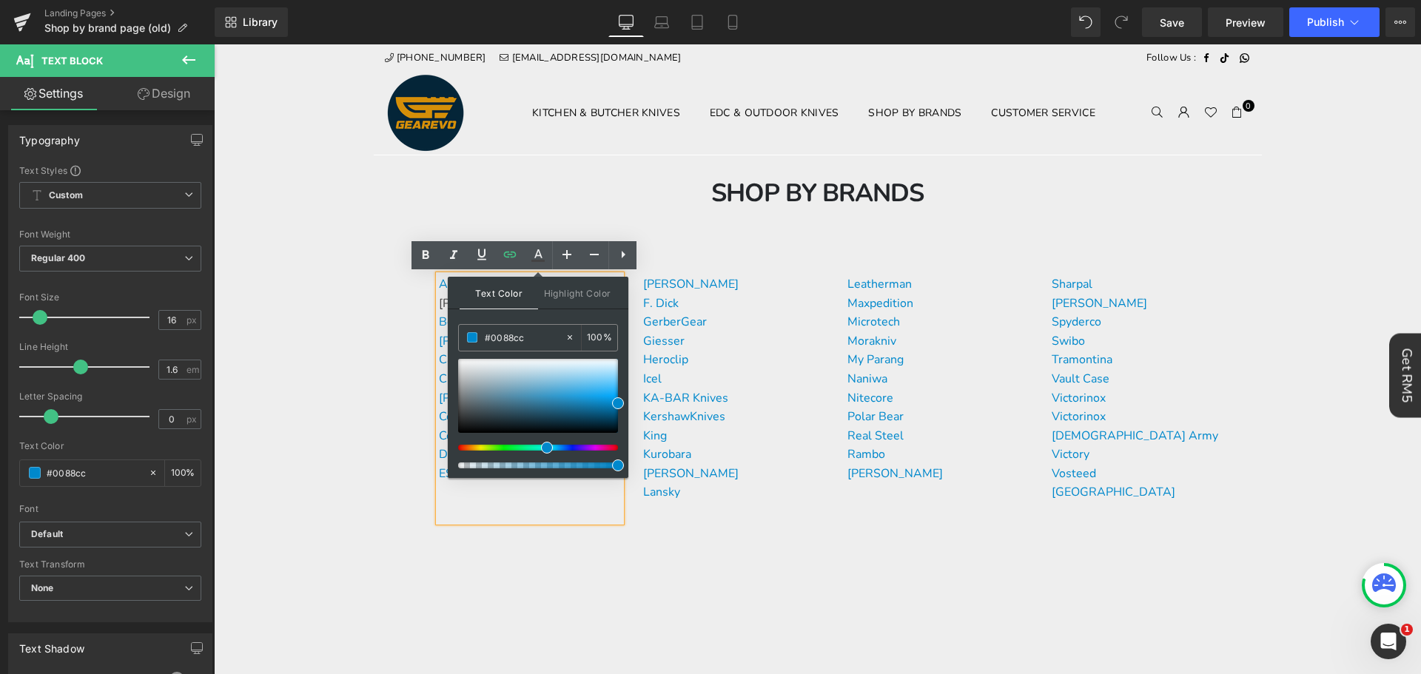
type input "#0088cc"
click at [619, 400] on span at bounding box center [618, 403] width 12 height 12
click at [374, 355] on div "Accusharp [PERSON_NAME] Rope MFG Boost Buck Knives Cambrian Civivi [PERSON_NAME…" at bounding box center [818, 448] width 888 height 380
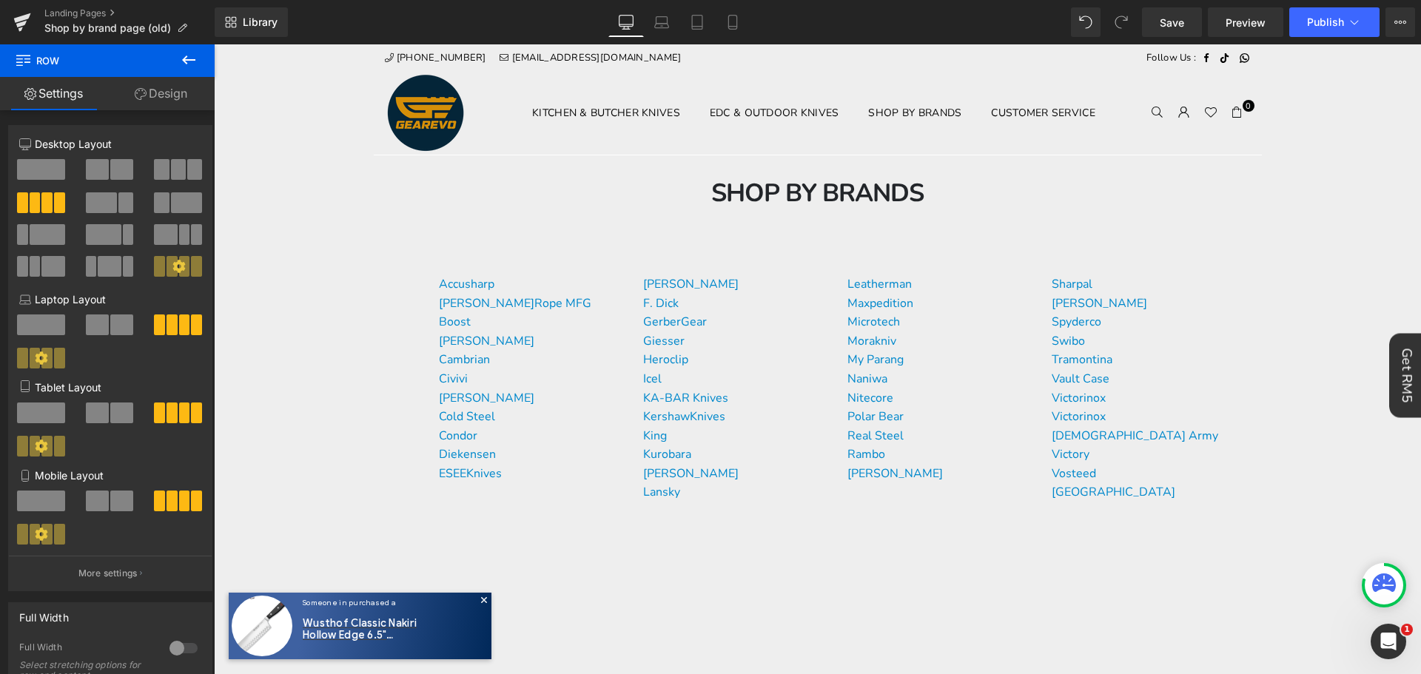
drag, startPoint x: 326, startPoint y: 361, endPoint x: 403, endPoint y: 374, distance: 78.0
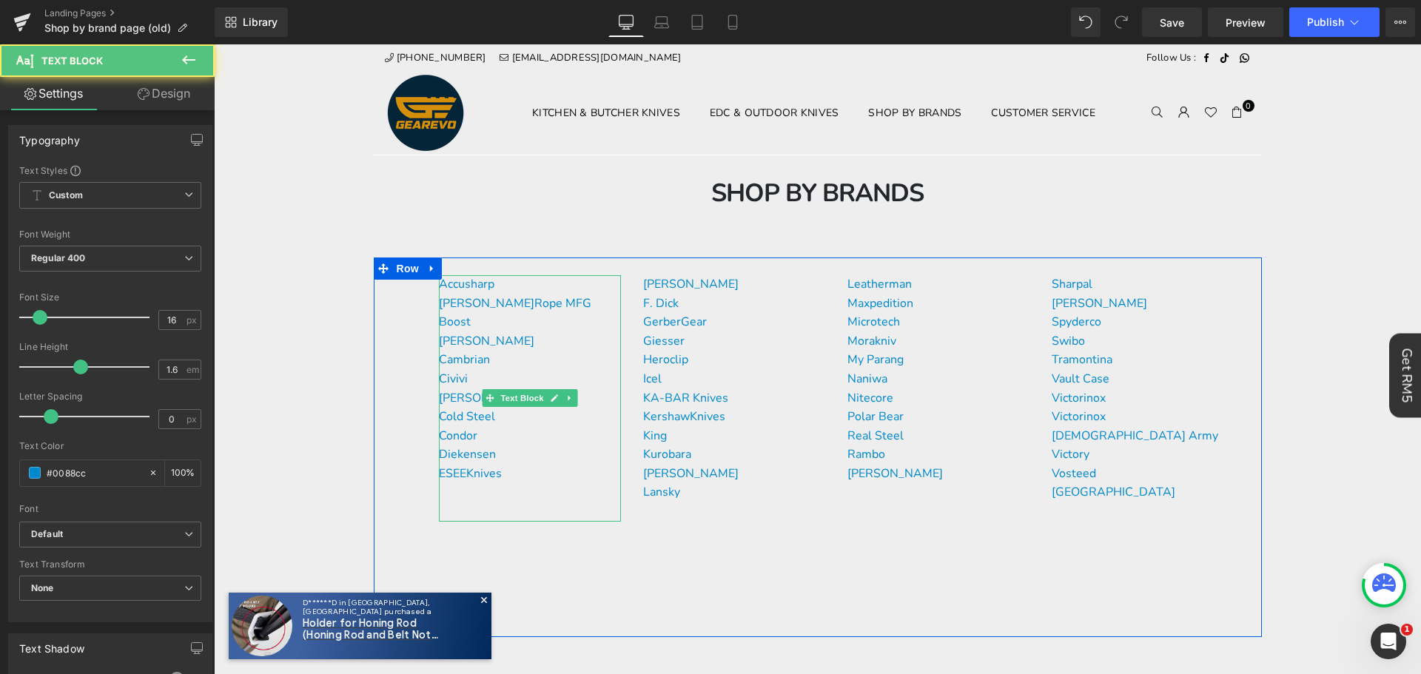
click at [541, 437] on p "Condor" at bounding box center [530, 436] width 182 height 19
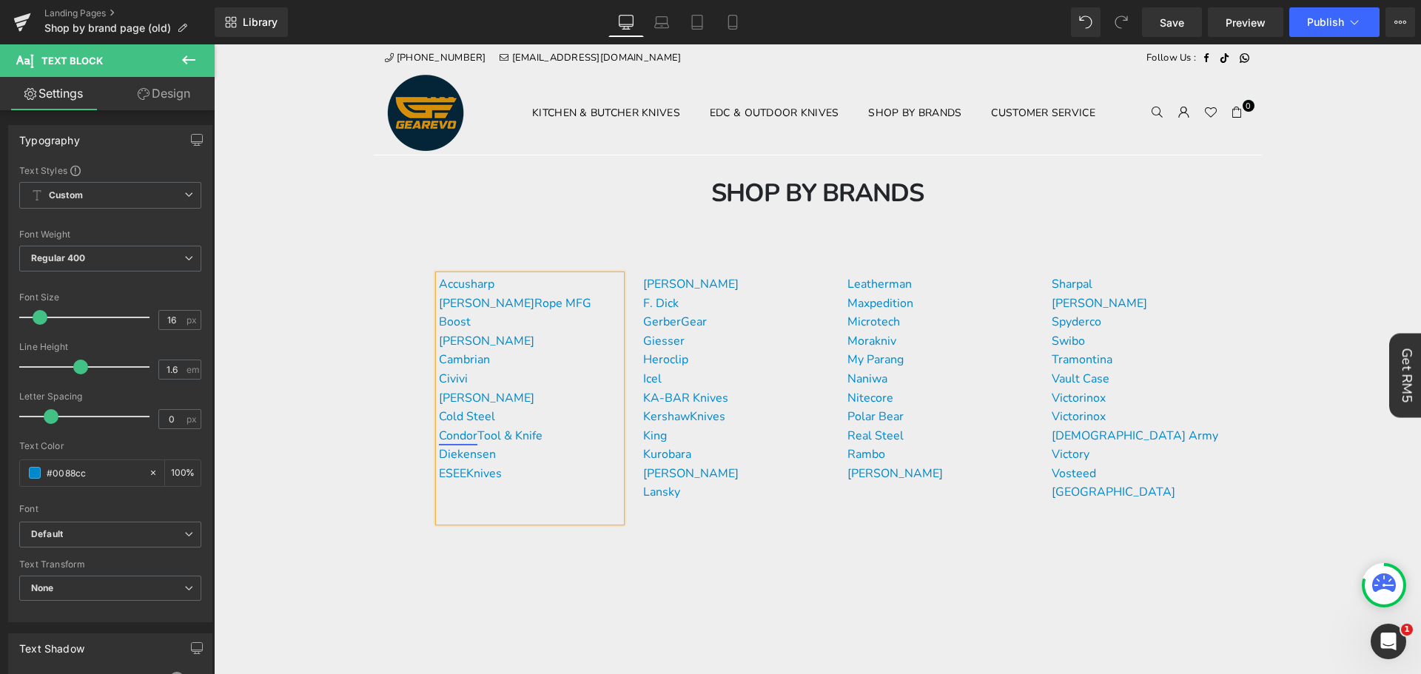
click at [450, 435] on link "Condor" at bounding box center [458, 436] width 38 height 16
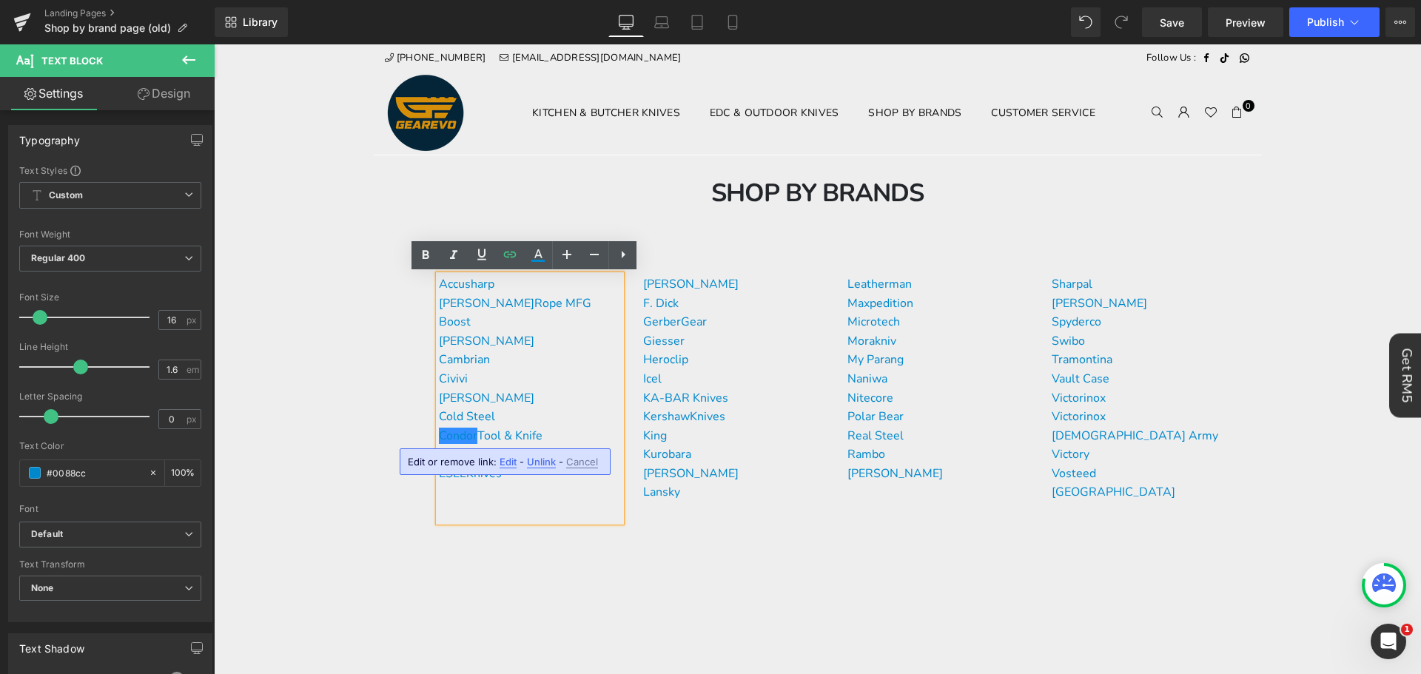
drag, startPoint x: 505, startPoint y: 464, endPoint x: 290, endPoint y: 417, distance: 219.6
click at [505, 464] on span "Edit" at bounding box center [508, 462] width 17 height 13
click at [525, 459] on input "[URL][DOMAIN_NAME][PERSON_NAME]" at bounding box center [541, 467] width 228 height 37
type input "[URL][DOMAIN_NAME]"
click at [562, 427] on p "Condor Tool & Knife" at bounding box center [530, 436] width 182 height 19
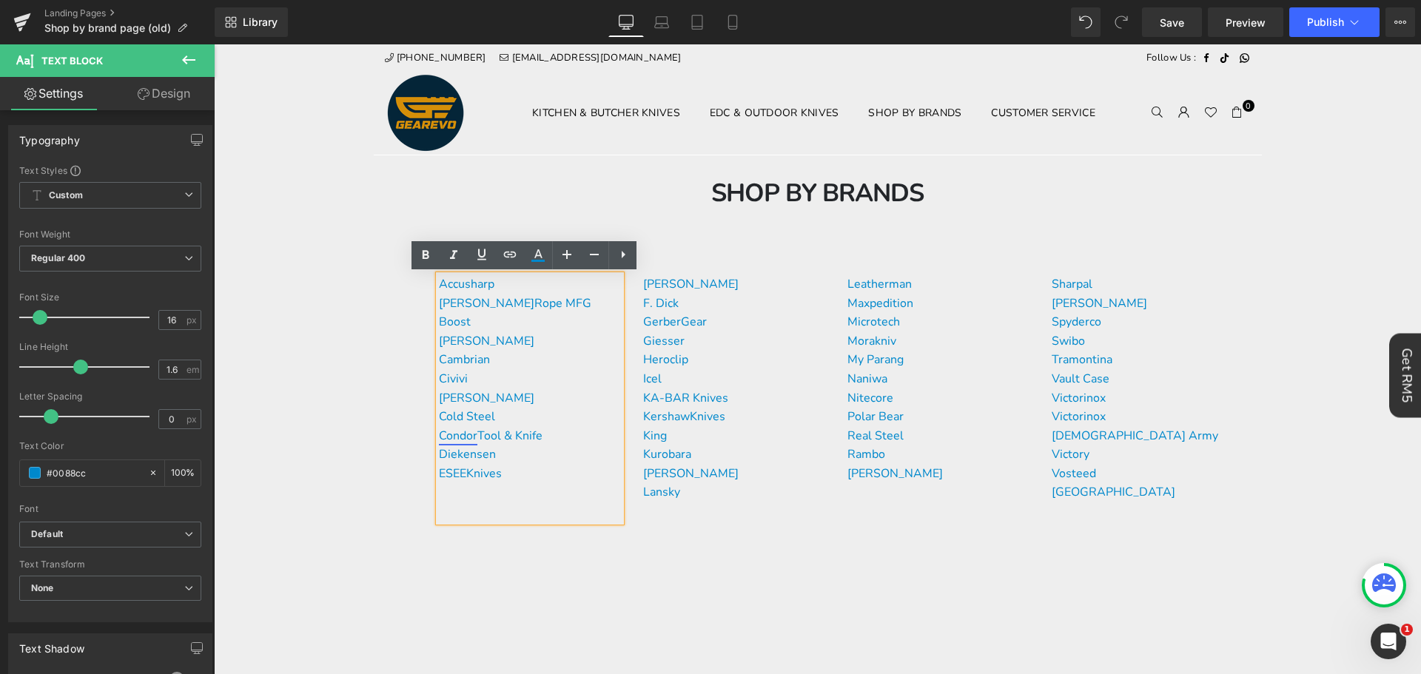
drag, startPoint x: 554, startPoint y: 431, endPoint x: 437, endPoint y: 433, distance: 117.0
click at [439, 433] on p "Condor Tool & Knife" at bounding box center [530, 436] width 182 height 19
click at [503, 257] on icon at bounding box center [510, 255] width 18 height 18
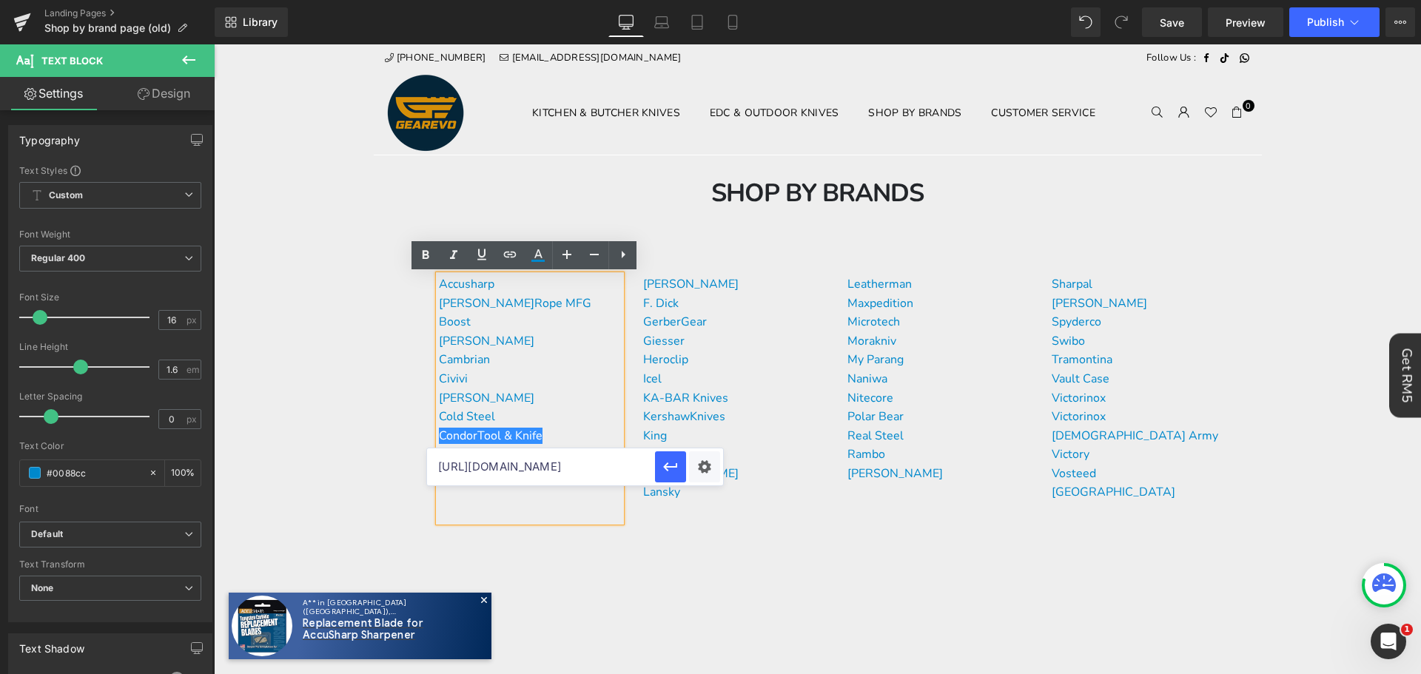
drag, startPoint x: 505, startPoint y: 464, endPoint x: 526, endPoint y: 468, distance: 21.2
click at [506, 464] on input "[URL][DOMAIN_NAME]" at bounding box center [541, 467] width 228 height 37
paste input "[URL][DOMAIN_NAME]"
type input "[URL][DOMAIN_NAME]"
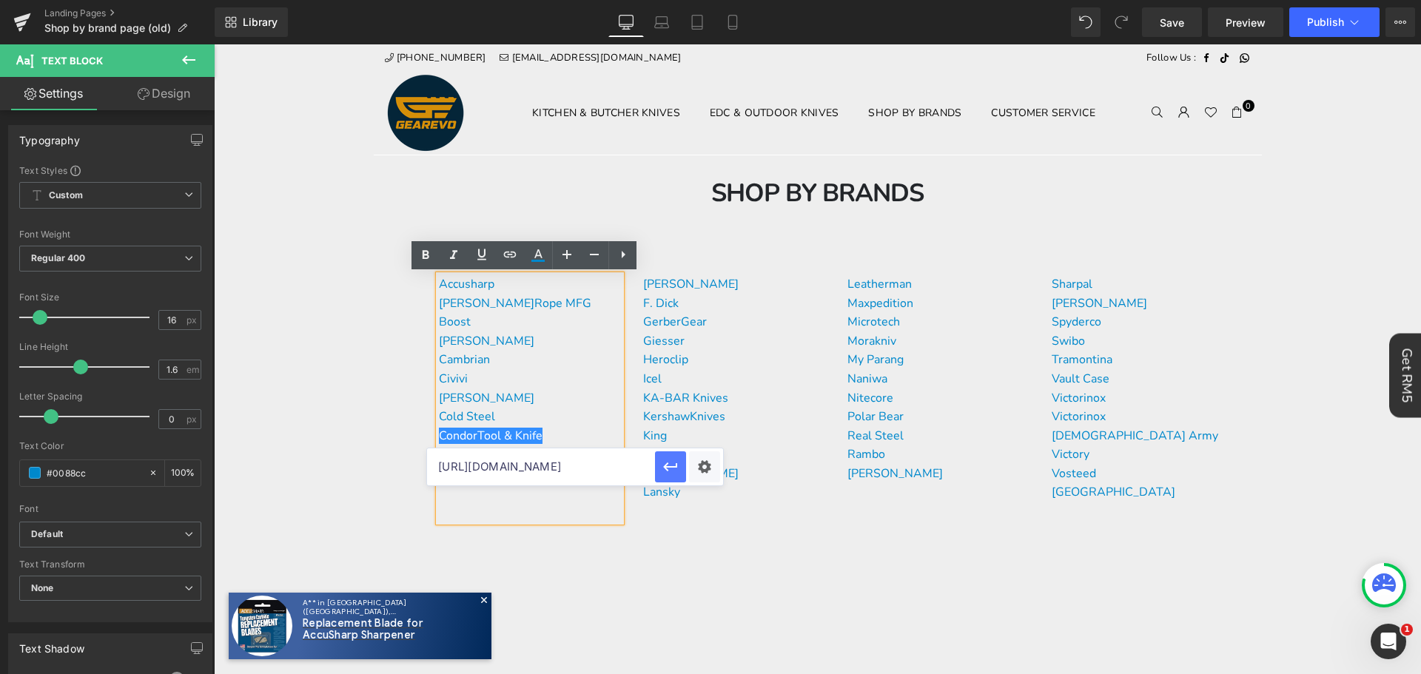
click at [676, 463] on icon "button" at bounding box center [671, 467] width 18 height 18
click at [505, 466] on p "ESEE Knives" at bounding box center [530, 474] width 182 height 19
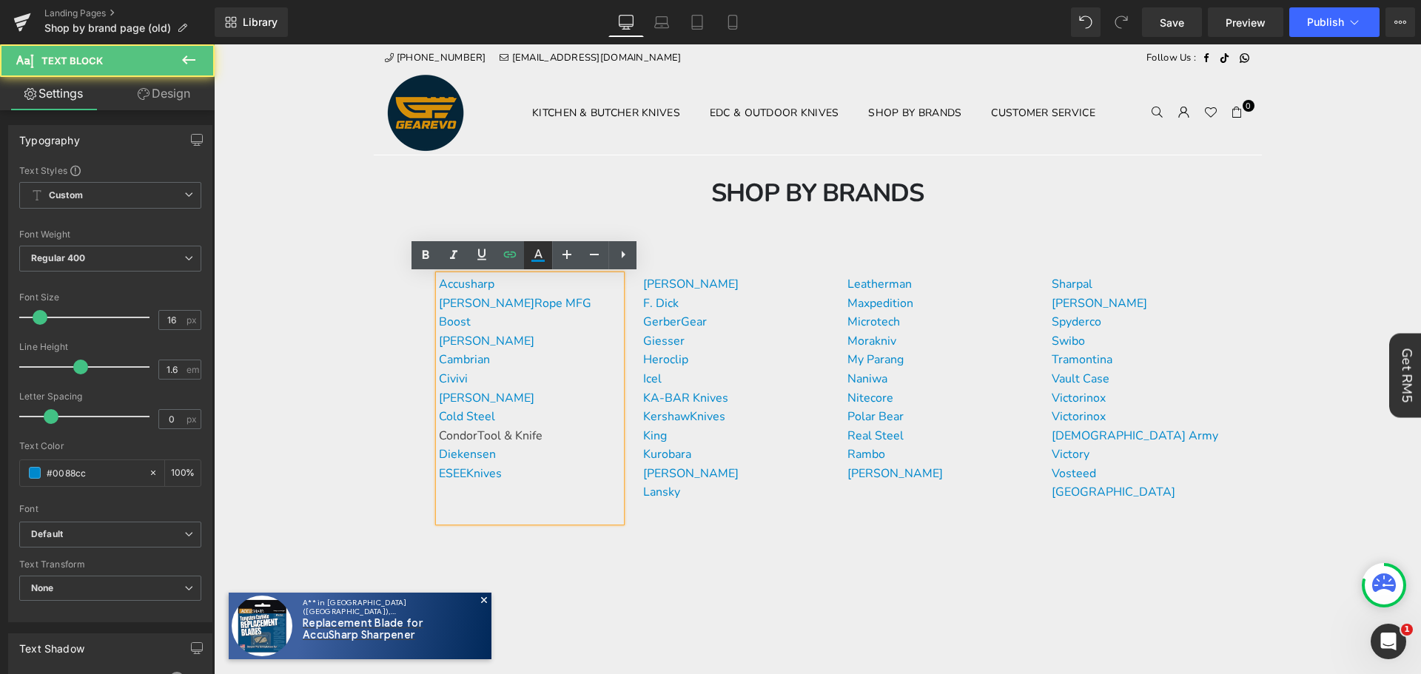
click at [540, 257] on icon at bounding box center [538, 255] width 18 height 18
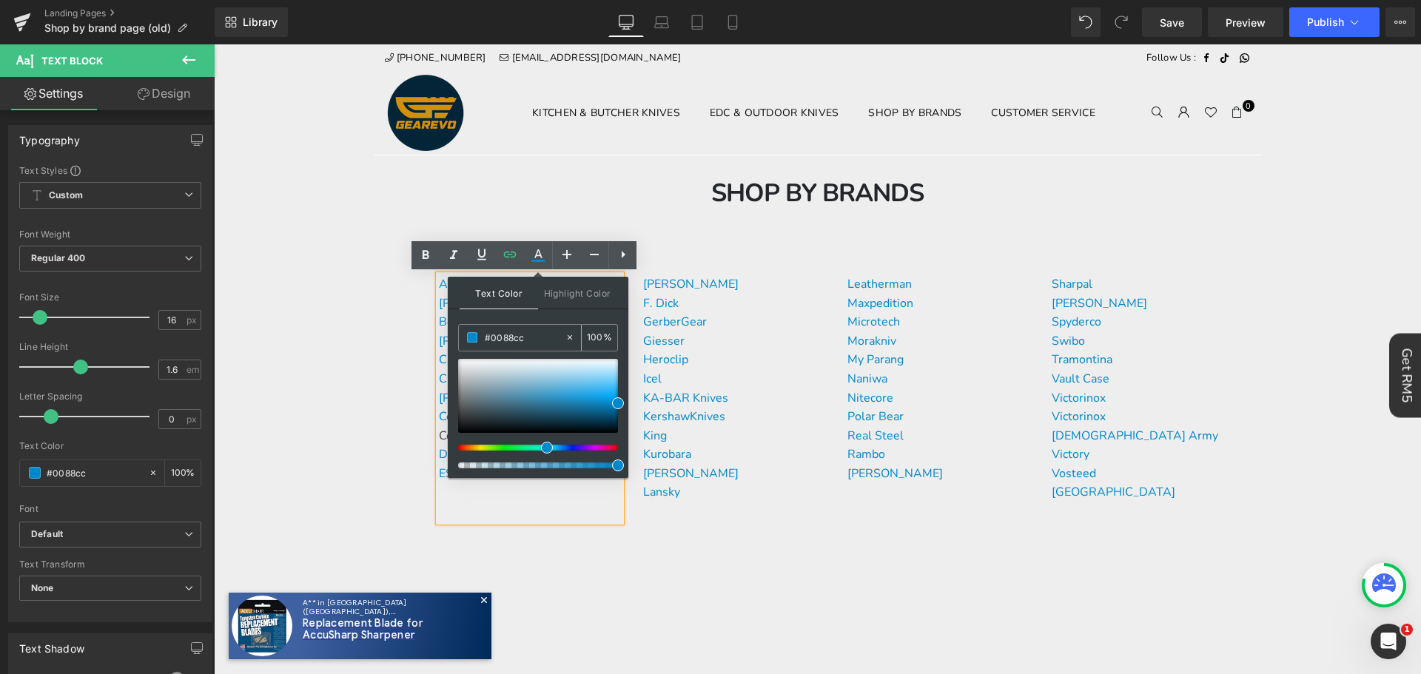
click at [520, 339] on input "#0088cc" at bounding box center [525, 337] width 80 height 16
click at [500, 500] on div "Accusharp [PERSON_NAME] Rope MFG Boost Buck Knives Cambrian Civivi [PERSON_NAME…" at bounding box center [530, 398] width 182 height 246
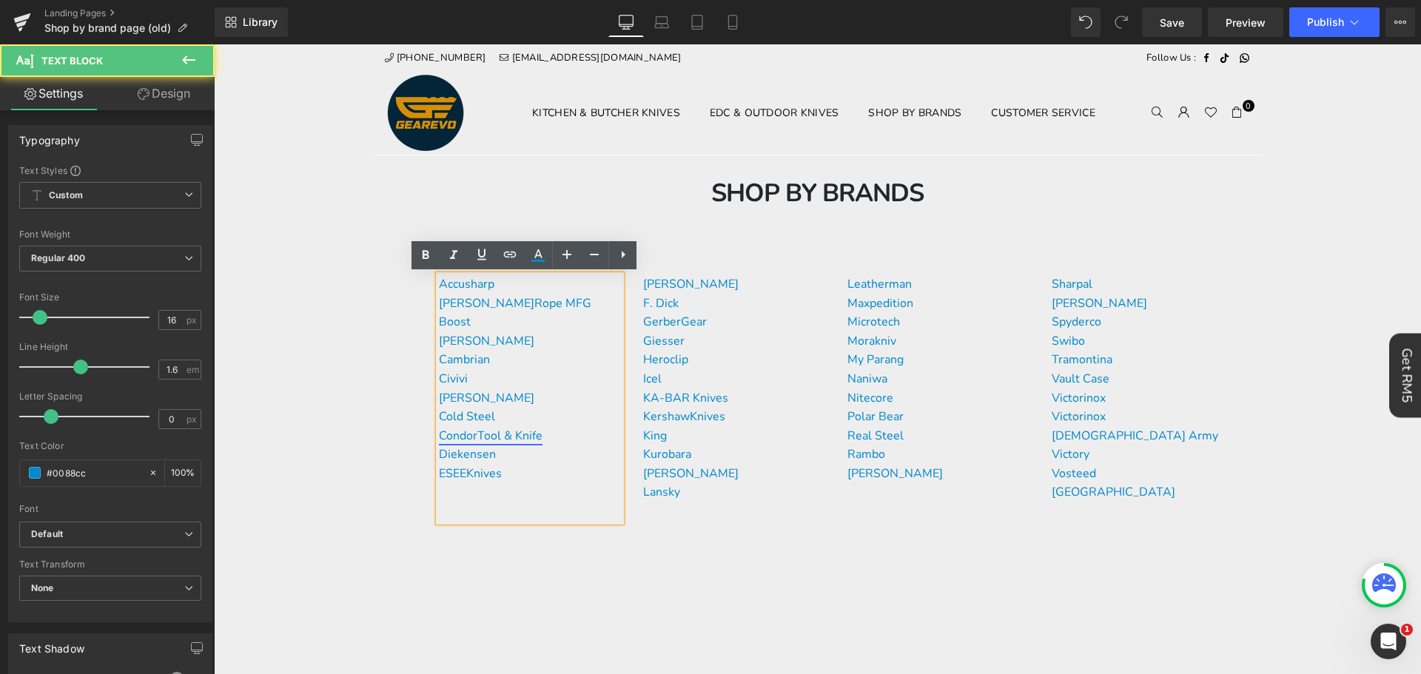
click at [534, 433] on link "Condor Tool & Knife" at bounding box center [491, 436] width 104 height 16
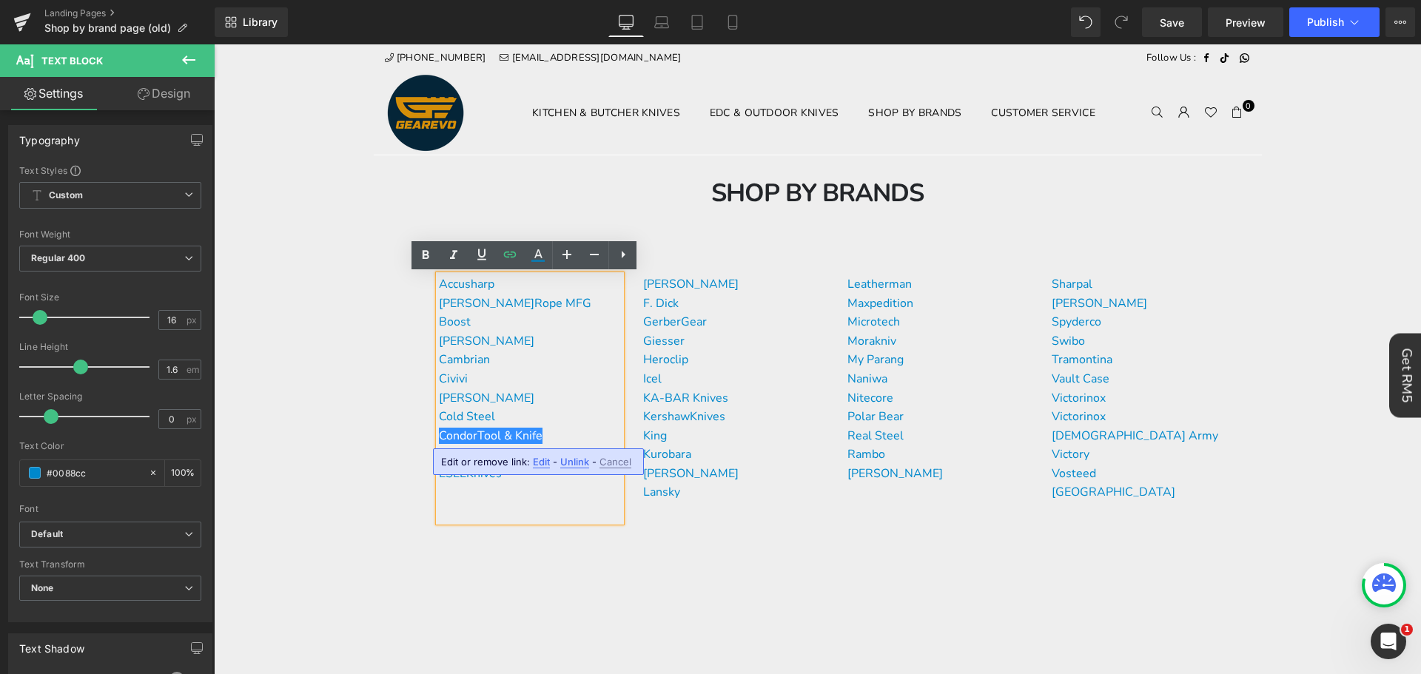
click at [557, 434] on p "Condor Tool & Knife" at bounding box center [530, 436] width 182 height 19
drag, startPoint x: 556, startPoint y: 440, endPoint x: 437, endPoint y: 434, distance: 119.3
click at [439, 434] on p "Condor Tool & Knife" at bounding box center [530, 436] width 182 height 19
click at [544, 256] on icon at bounding box center [538, 255] width 18 height 18
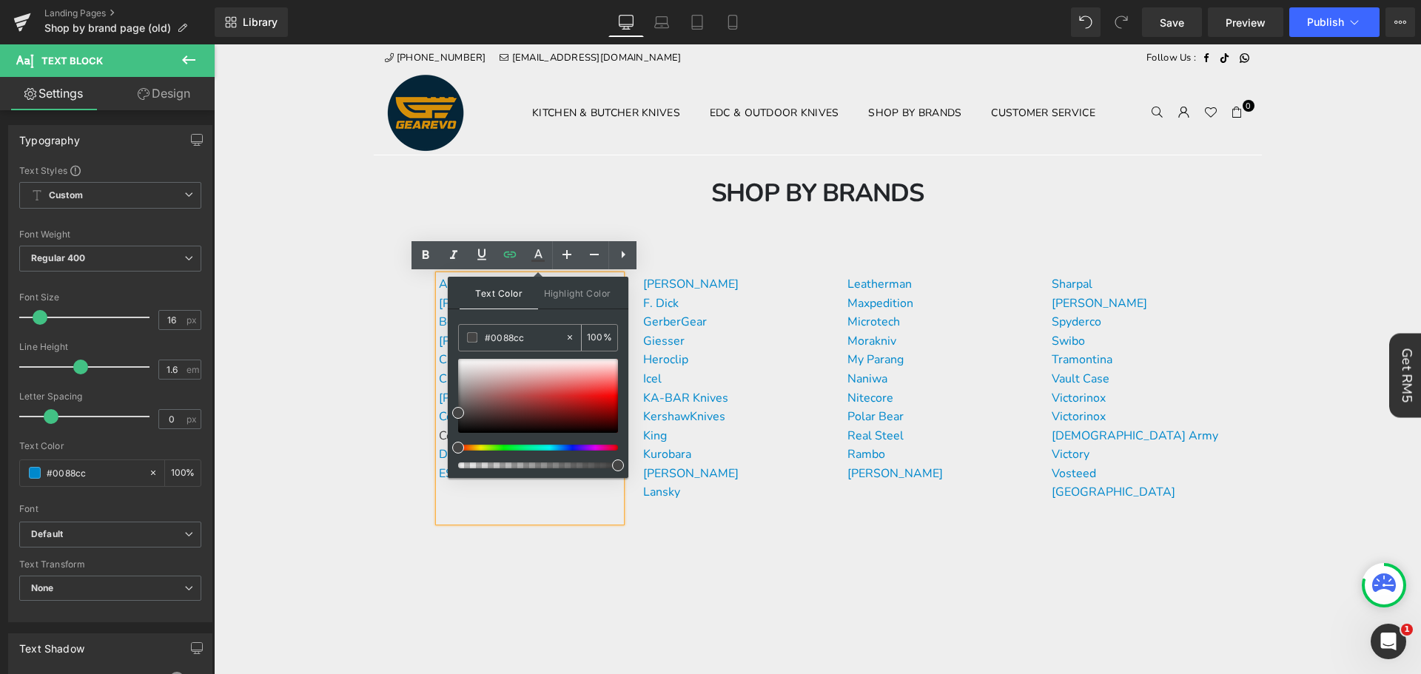
drag, startPoint x: 521, startPoint y: 329, endPoint x: 530, endPoint y: 329, distance: 8.9
click at [520, 329] on div "#0088cc" at bounding box center [512, 338] width 106 height 26
paste input "0088cc"
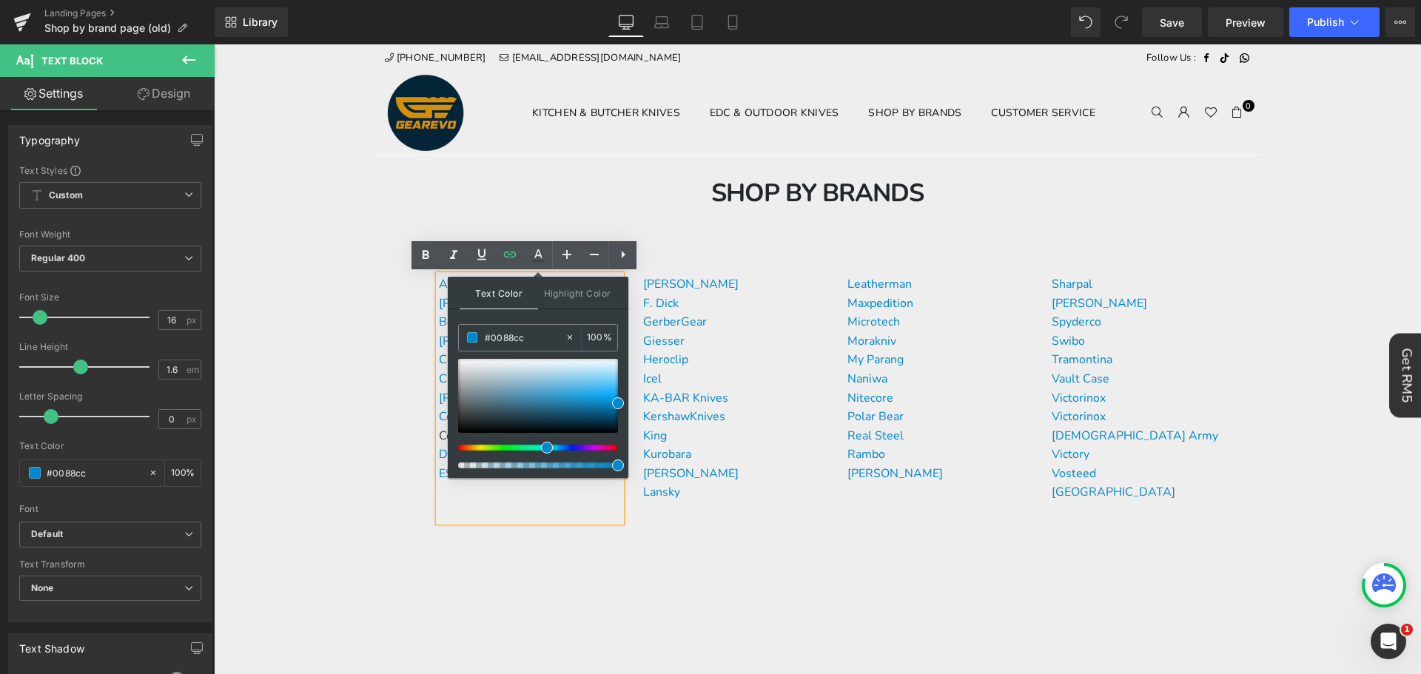
type input "#0088cc"
click at [620, 397] on span at bounding box center [618, 403] width 12 height 12
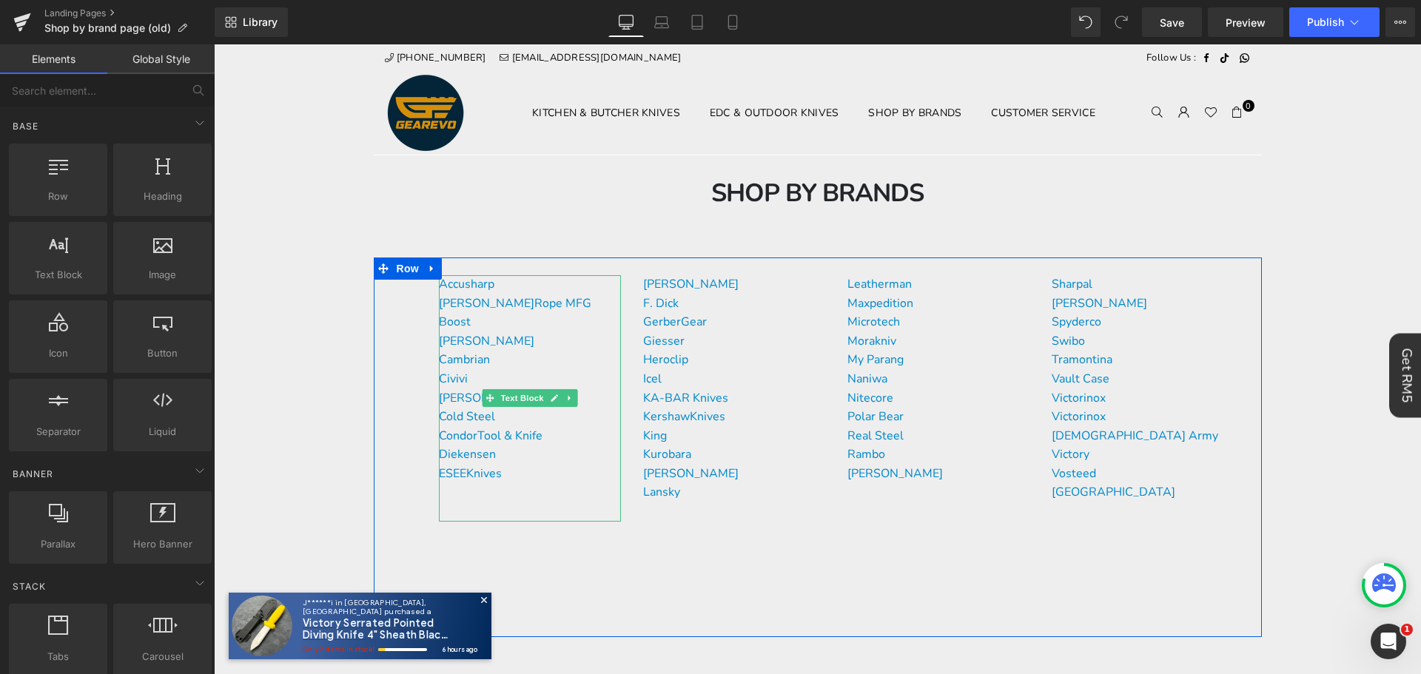
click at [600, 398] on p "[PERSON_NAME]" at bounding box center [530, 398] width 182 height 19
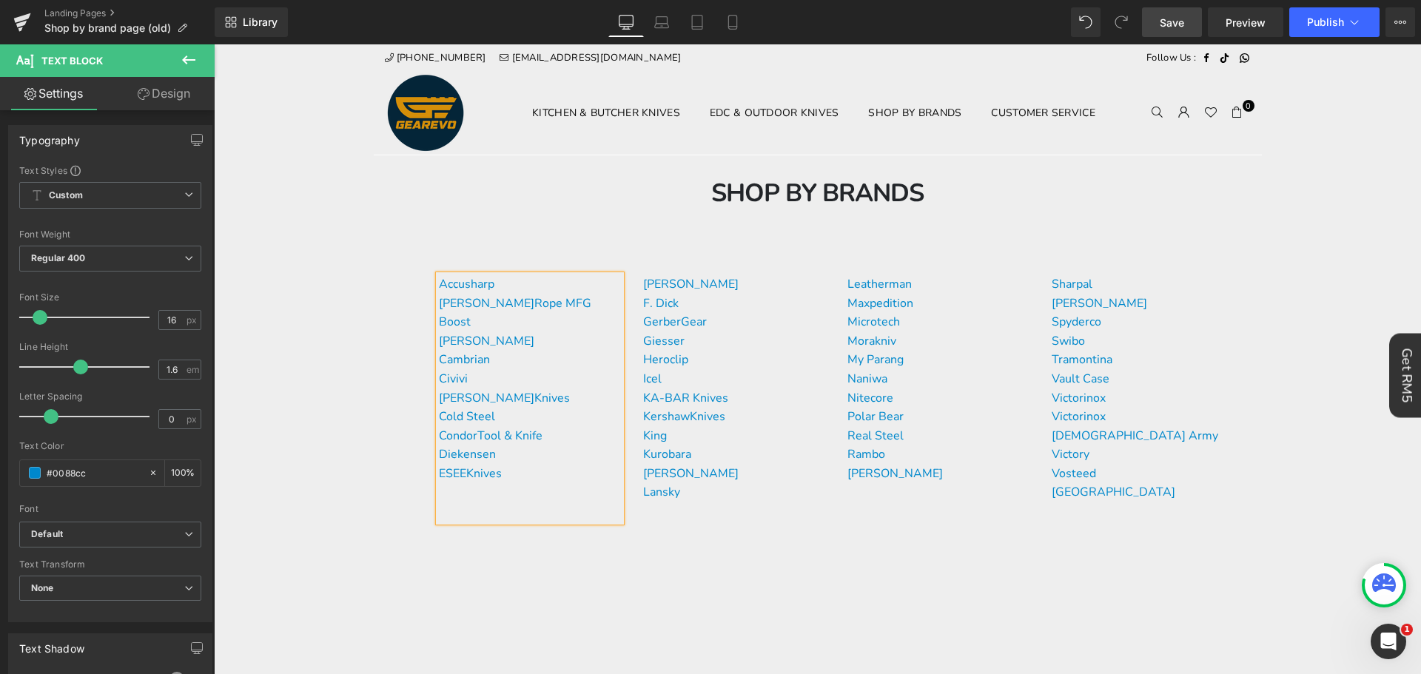
click at [1160, 17] on span "Save" at bounding box center [1172, 23] width 24 height 16
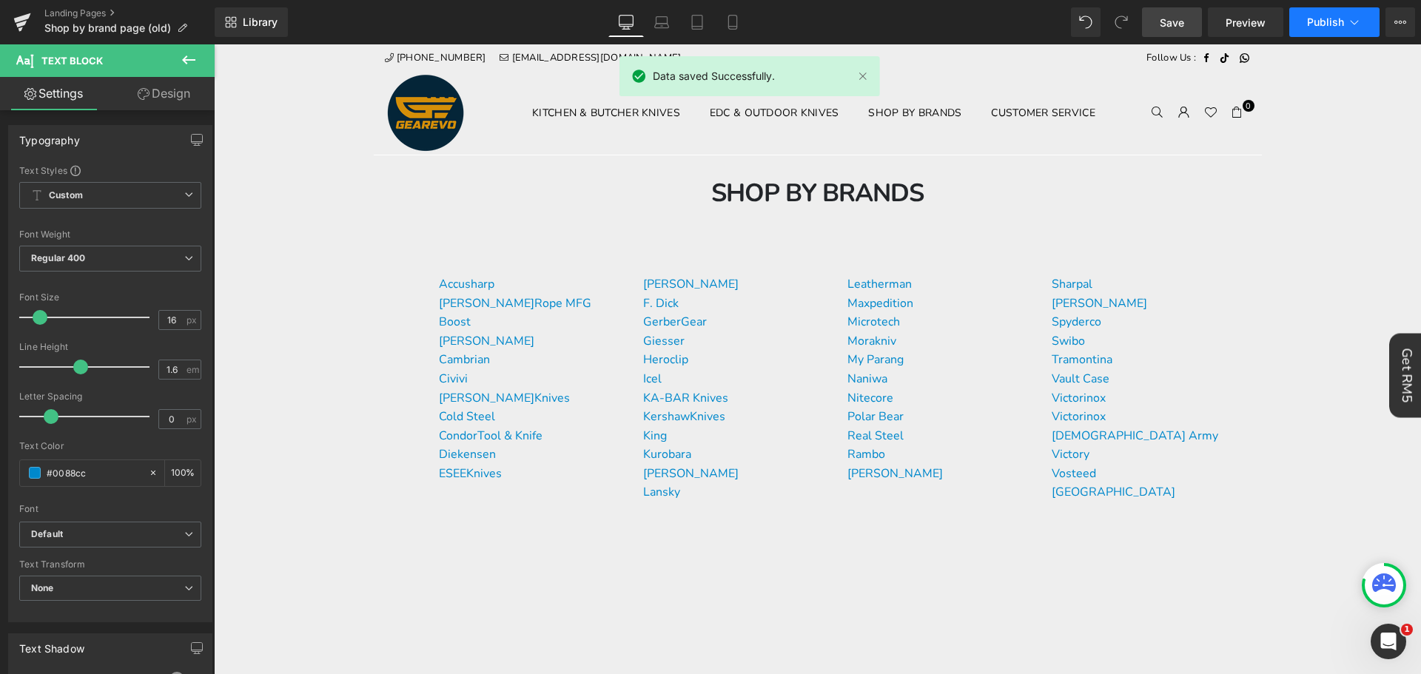
click at [1328, 24] on span "Publish" at bounding box center [1325, 22] width 37 height 12
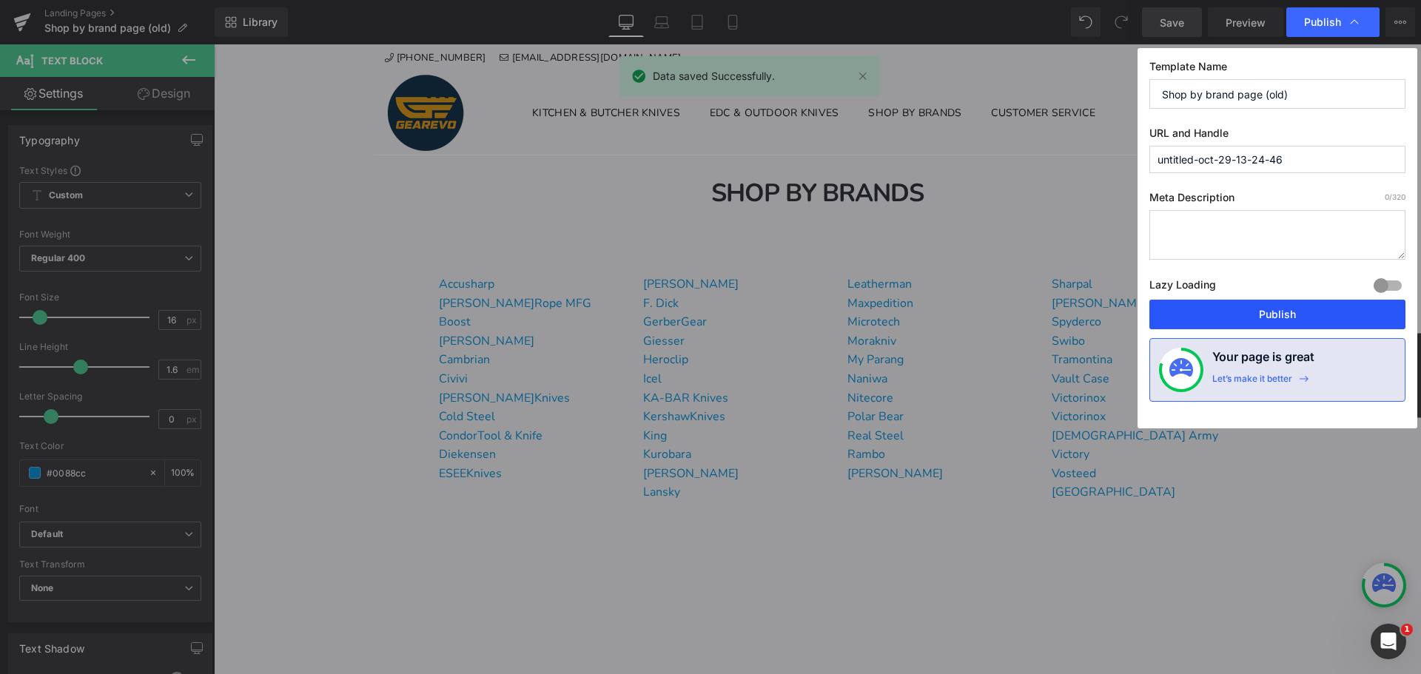
click at [1273, 318] on button "Publish" at bounding box center [1277, 315] width 256 height 30
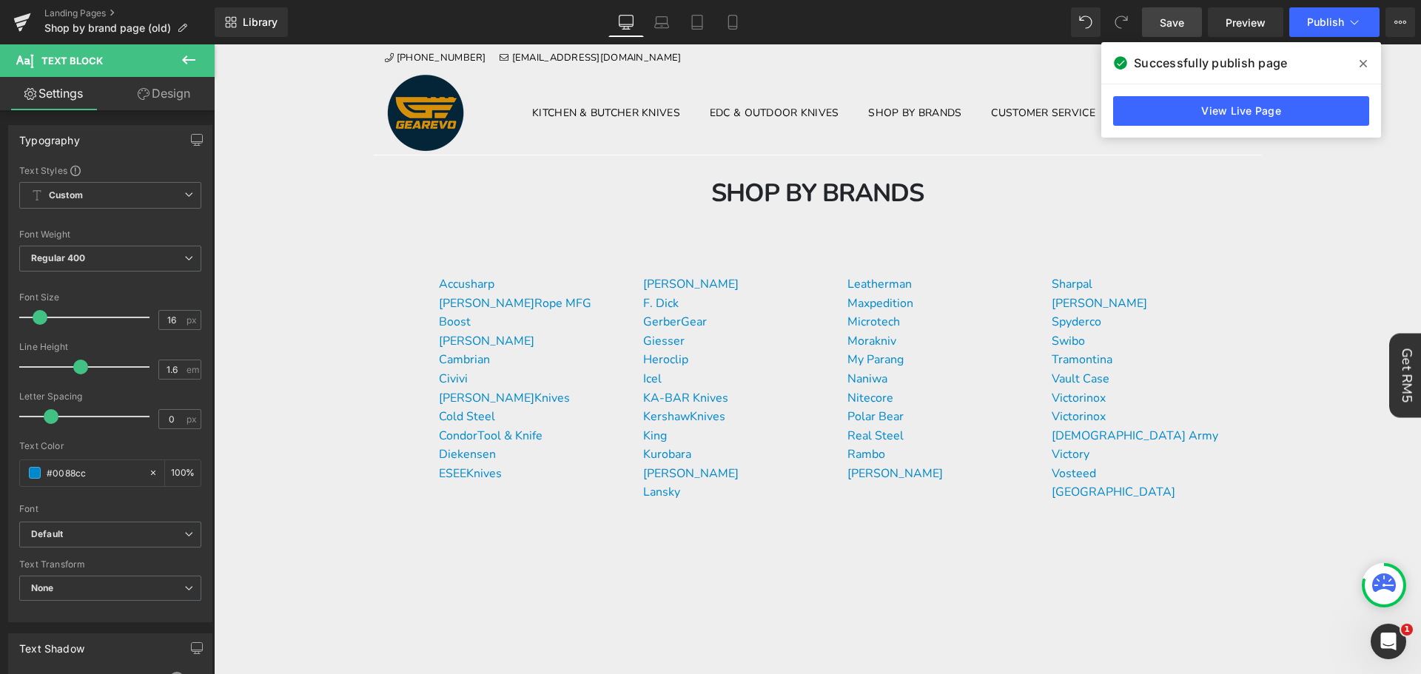
click at [1357, 68] on span at bounding box center [1363, 64] width 24 height 24
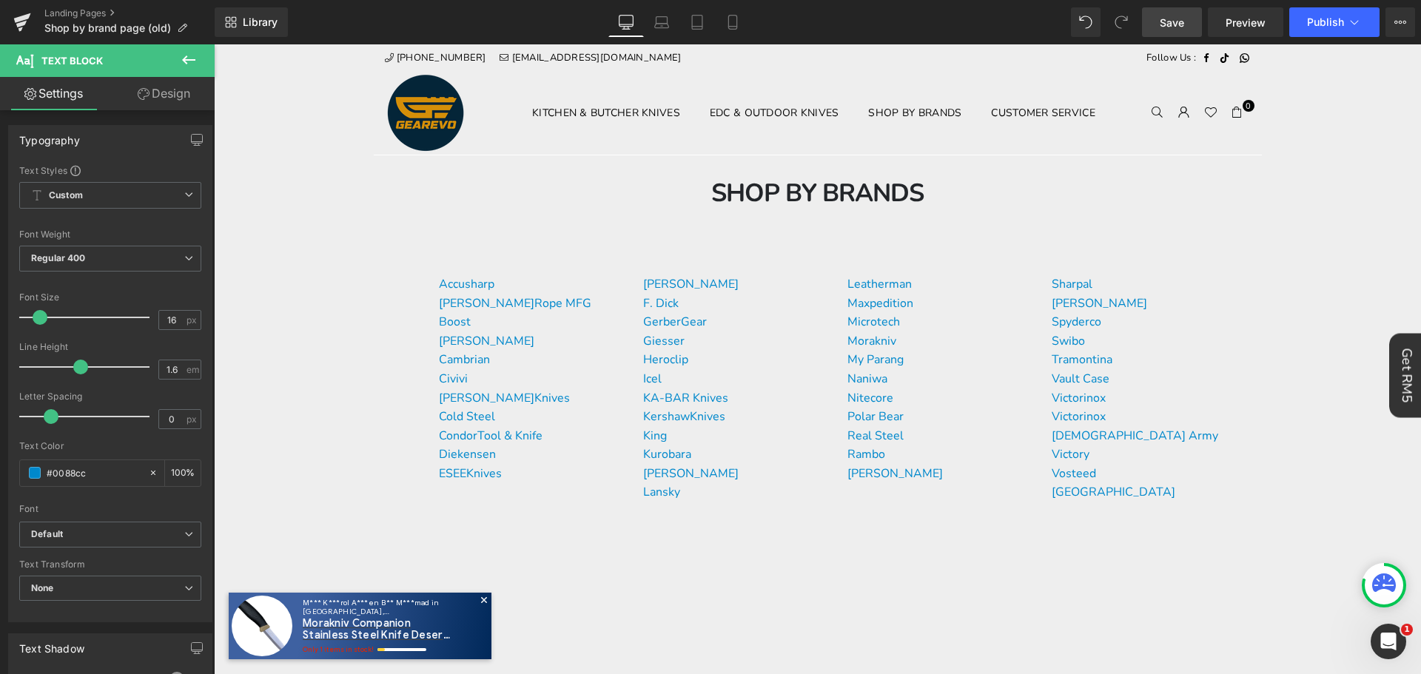
drag, startPoint x: 1385, startPoint y: 232, endPoint x: 1260, endPoint y: 306, distance: 144.3
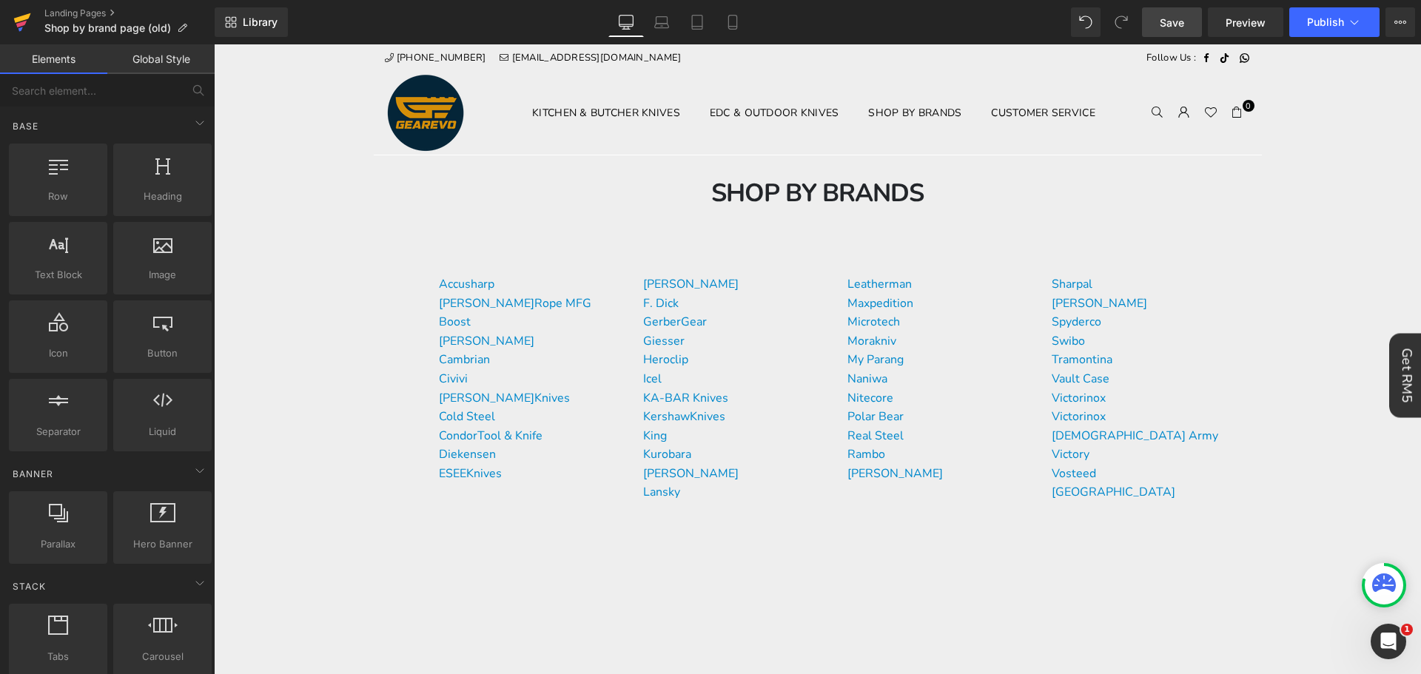
click at [30, 23] on icon at bounding box center [22, 22] width 18 height 37
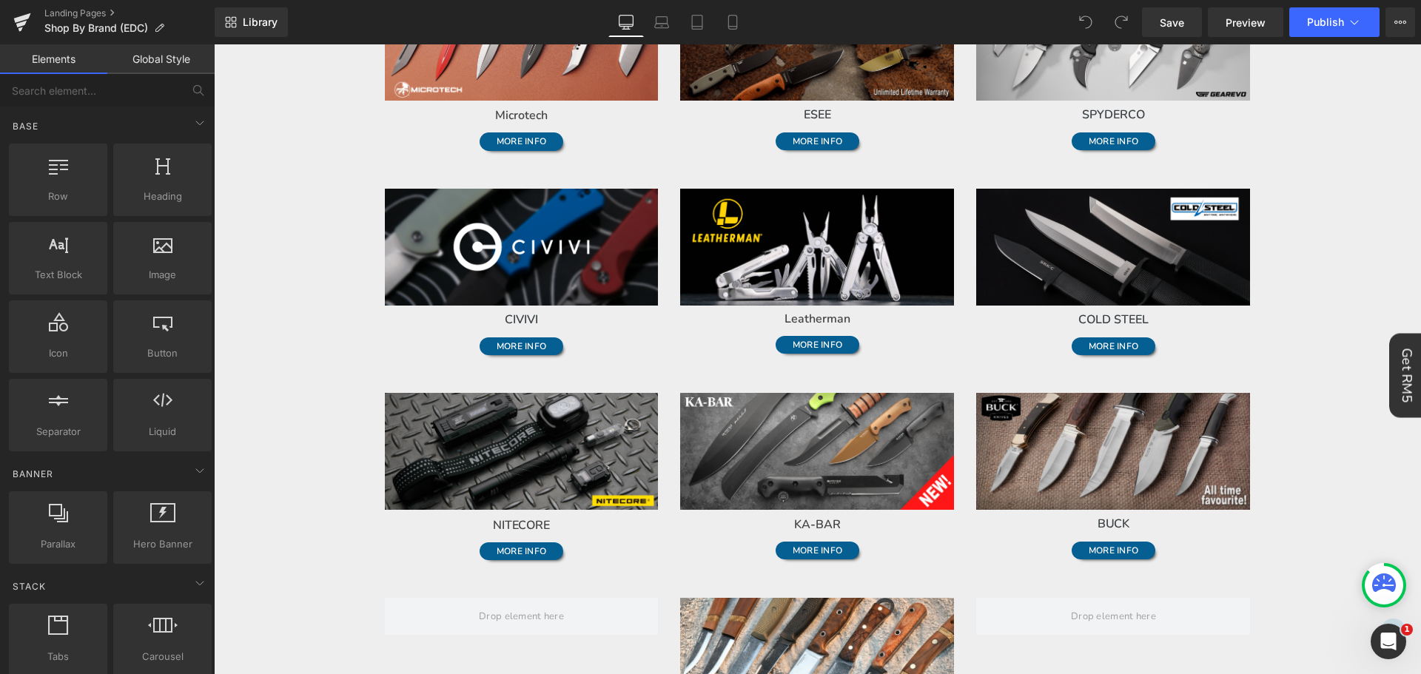
scroll to position [296, 0]
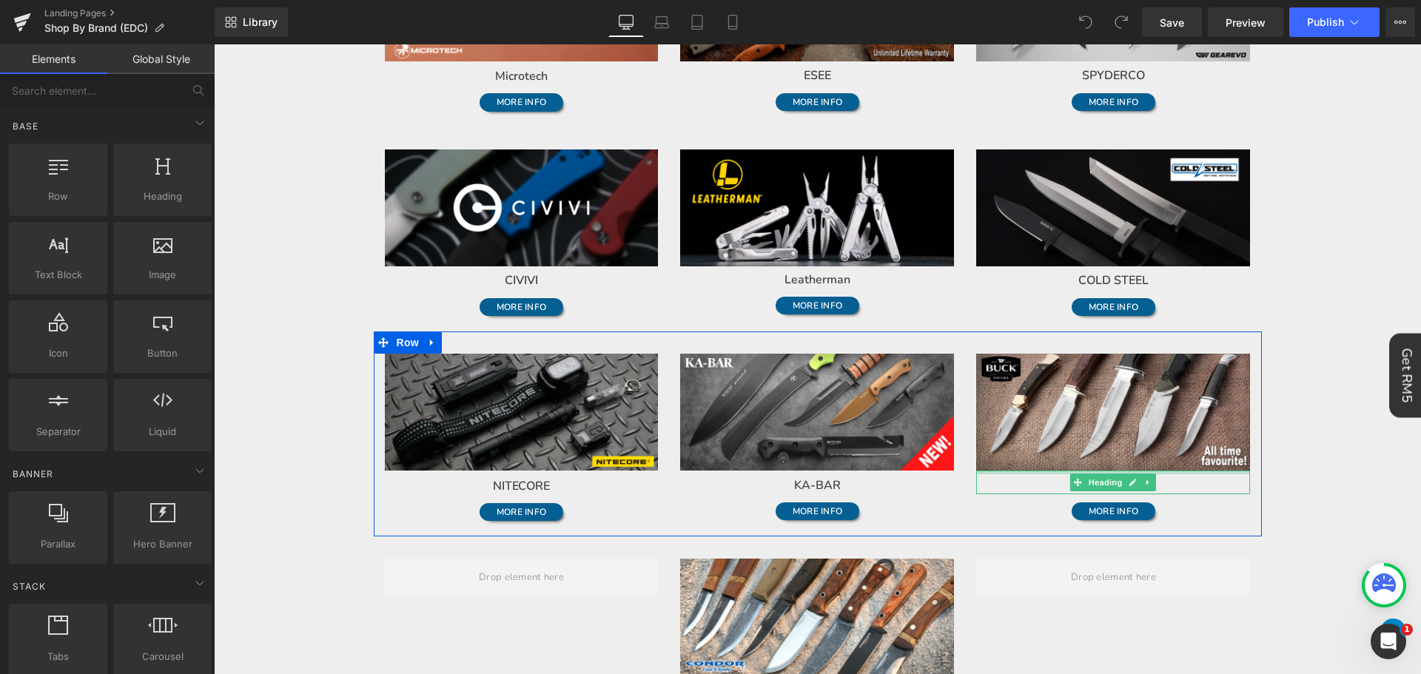
click at [1203, 477] on h1 "BUCK" at bounding box center [1113, 485] width 274 height 18
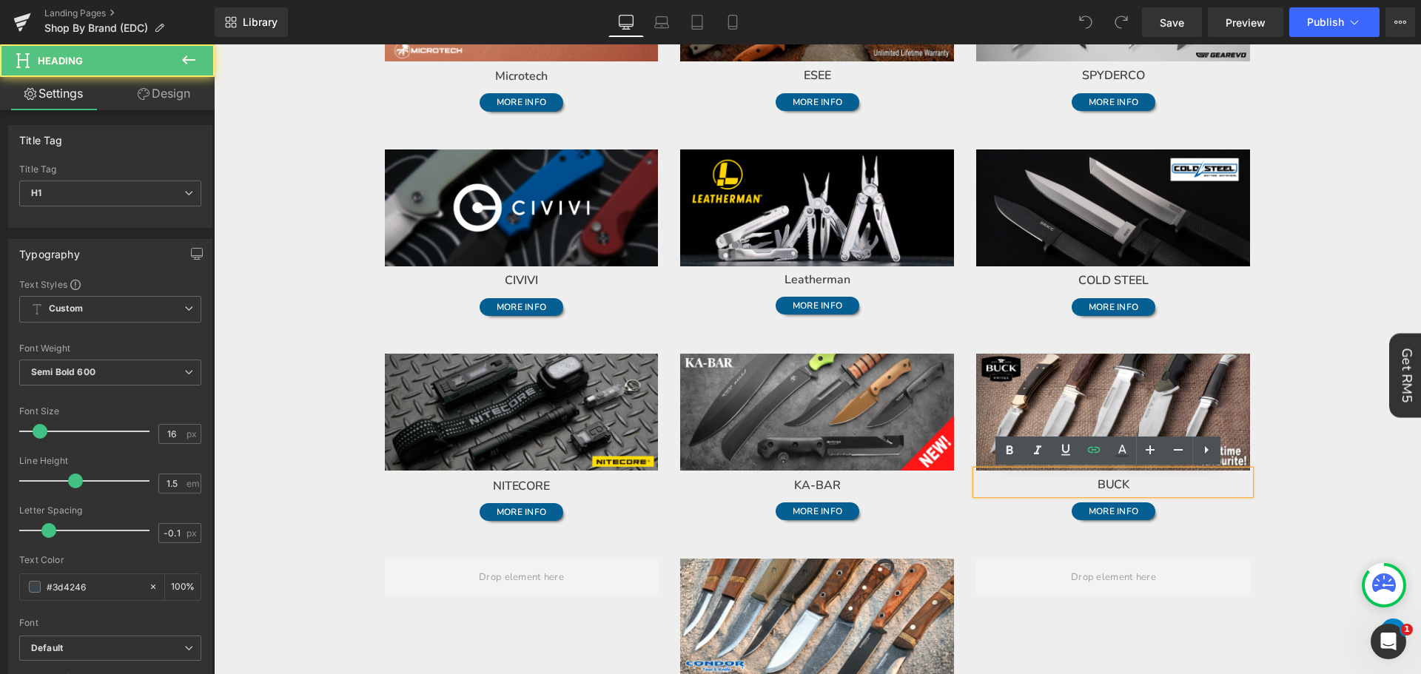
click at [1199, 488] on h1 "BUCK" at bounding box center [1113, 485] width 274 height 18
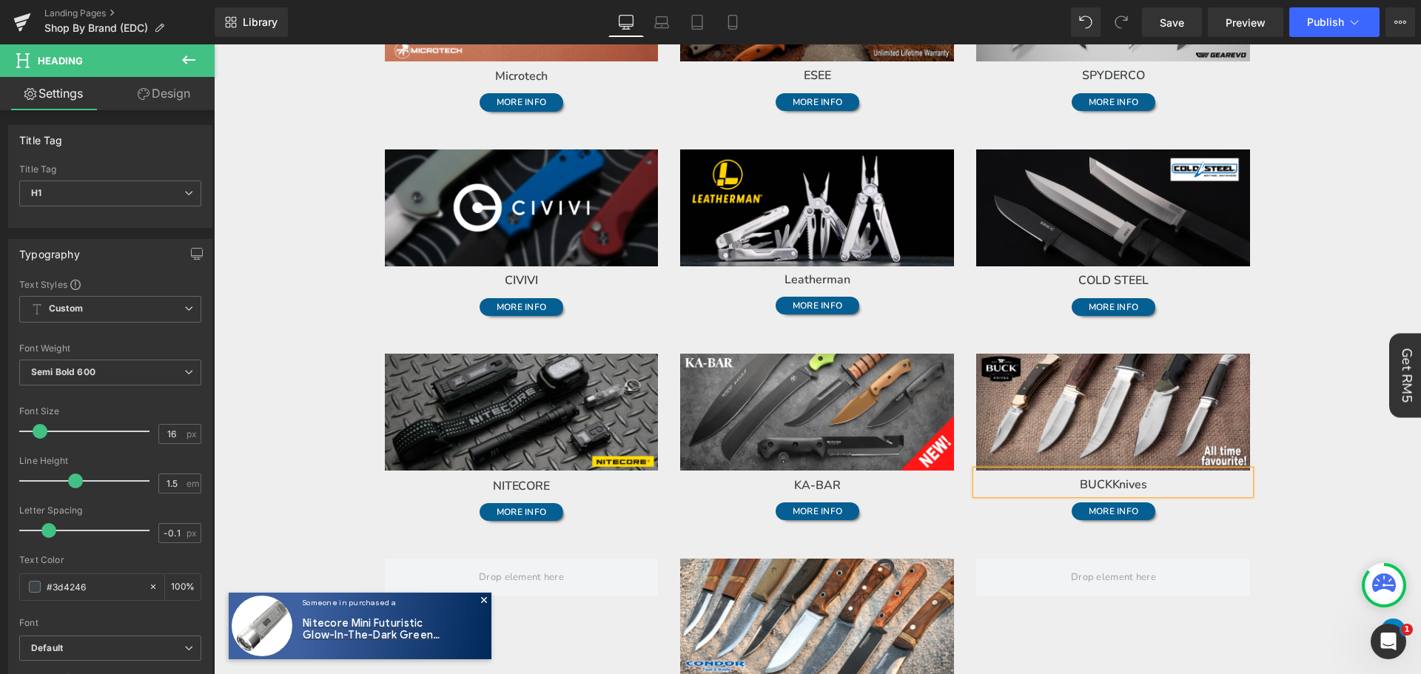
click at [1361, 494] on body "Time to own it Why wait? Shop [DATE], 0% interest over 3 payments. 0% interest …" at bounding box center [817, 610] width 1207 height 1724
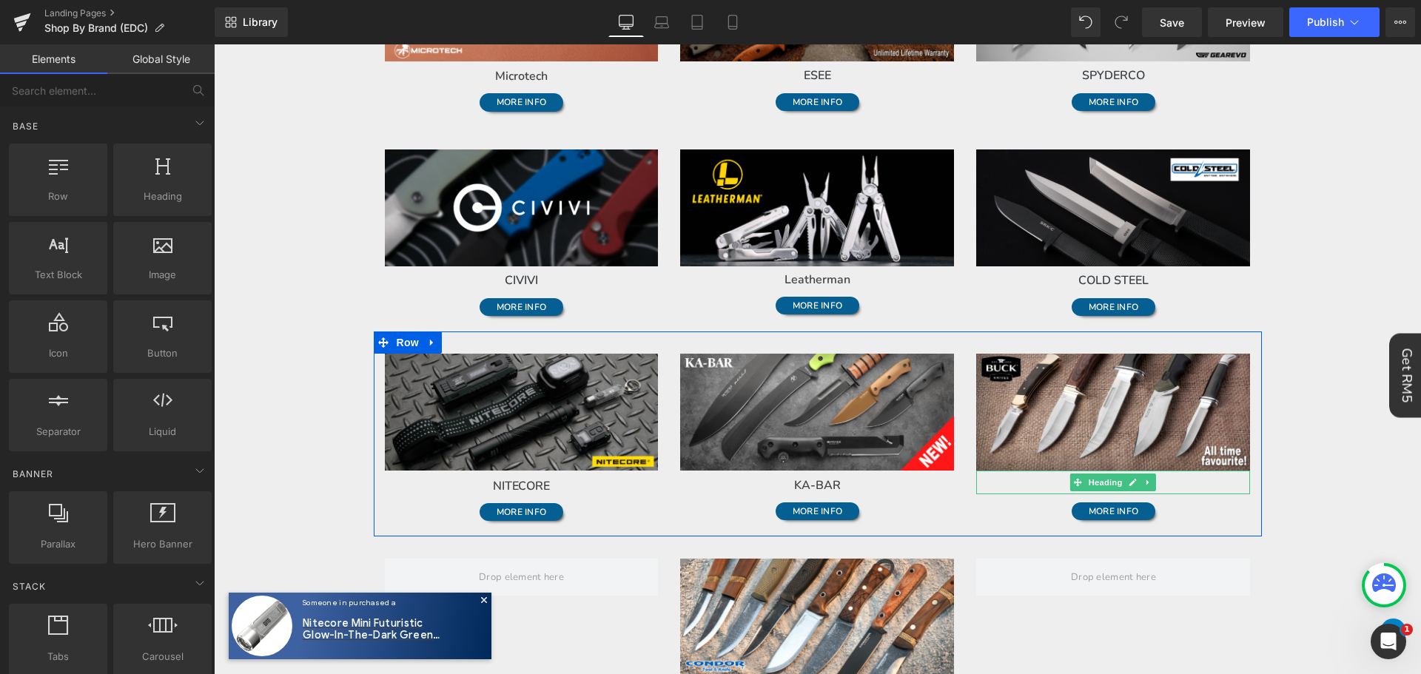
click at [1159, 483] on h1 "BUCK Knives" at bounding box center [1113, 485] width 274 height 18
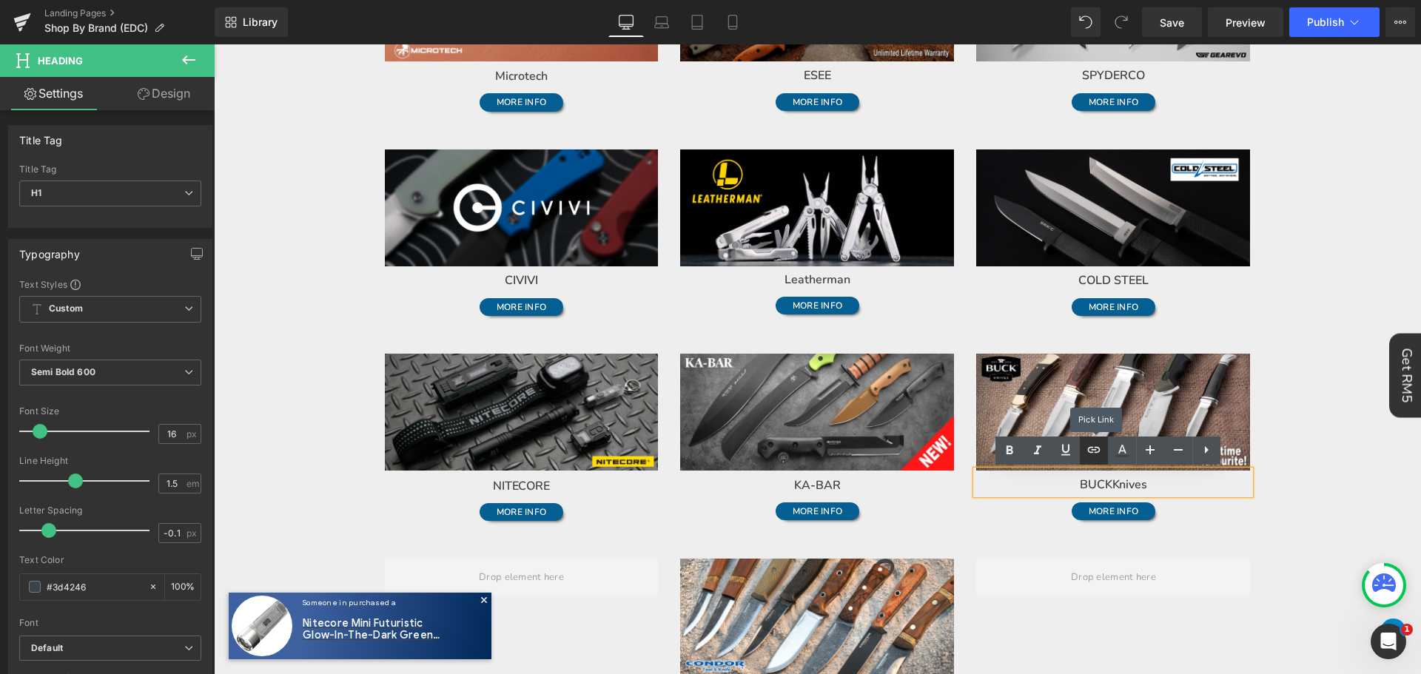
click at [1100, 451] on icon at bounding box center [1094, 450] width 13 height 6
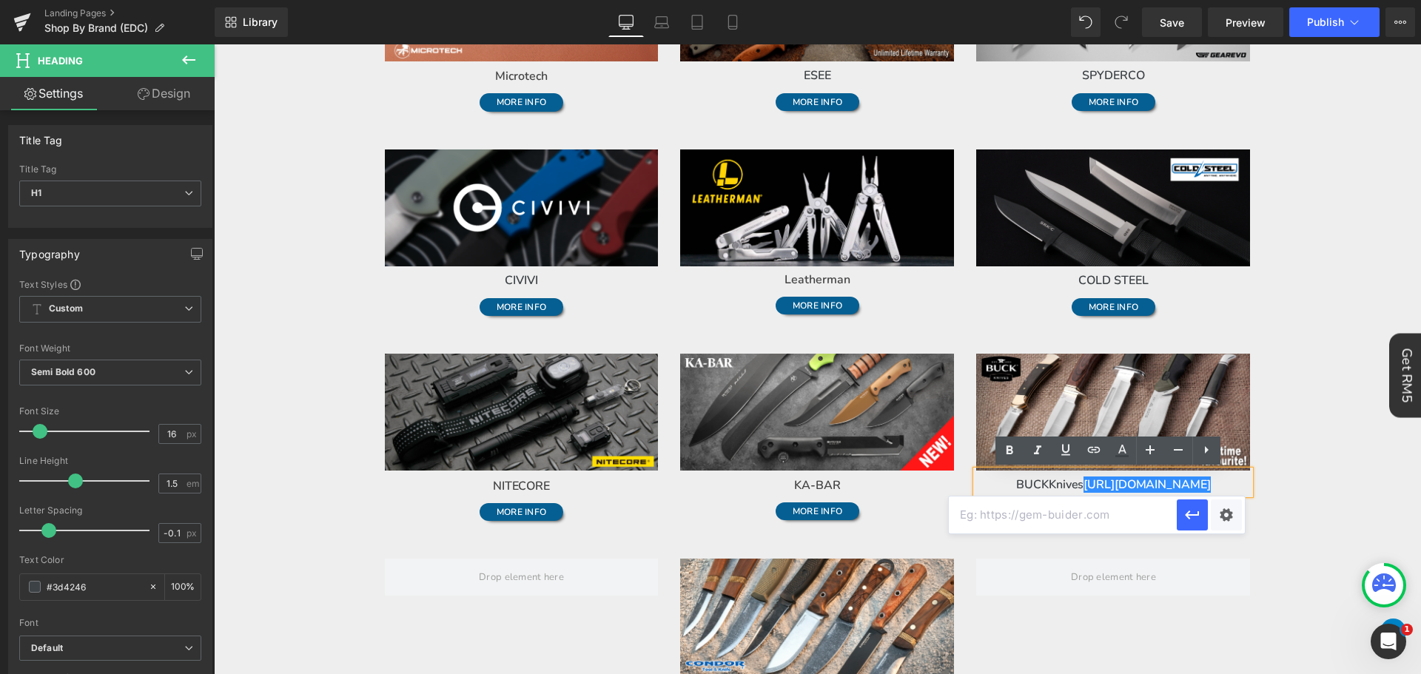
click at [1379, 488] on body "Time to own it Why wait? Shop [DATE], 0% interest over 3 payments. 0% interest …" at bounding box center [817, 610] width 1207 height 1724
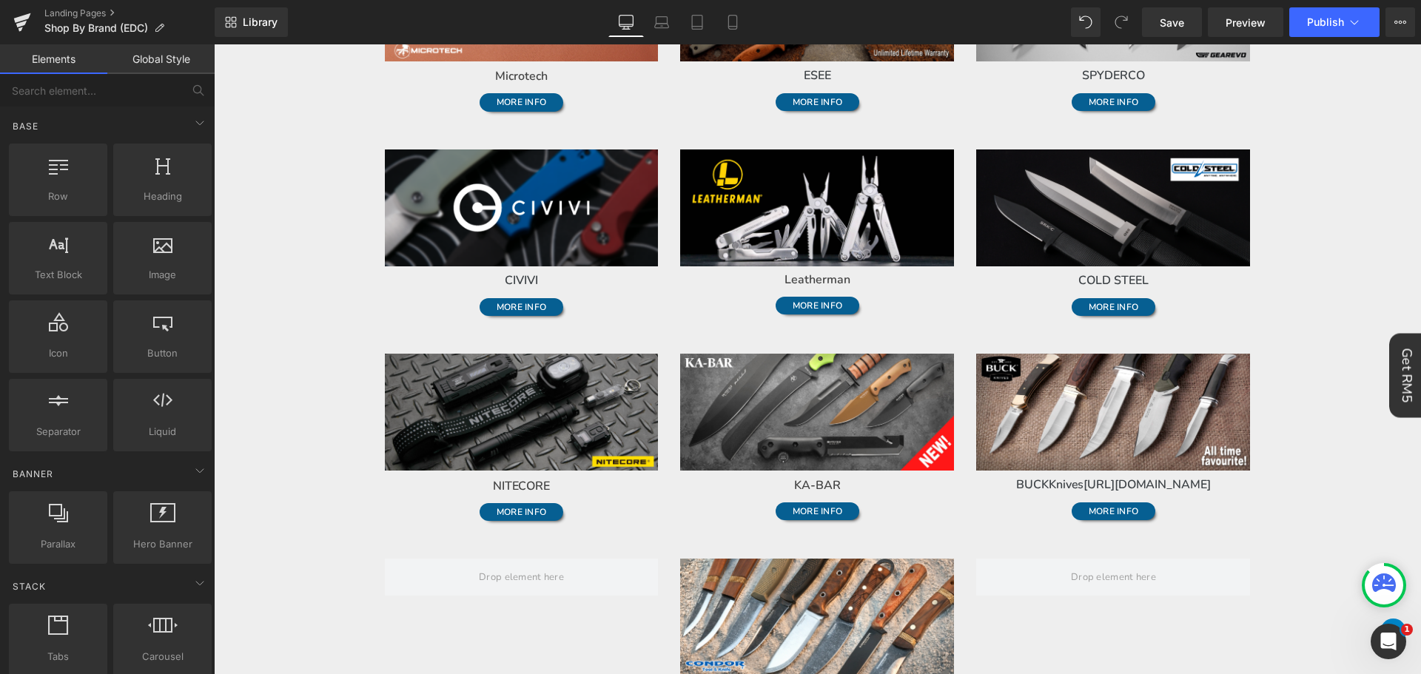
click at [1225, 480] on h1 "BUCK Knives https://gem-3910432.net" at bounding box center [1113, 485] width 274 height 18
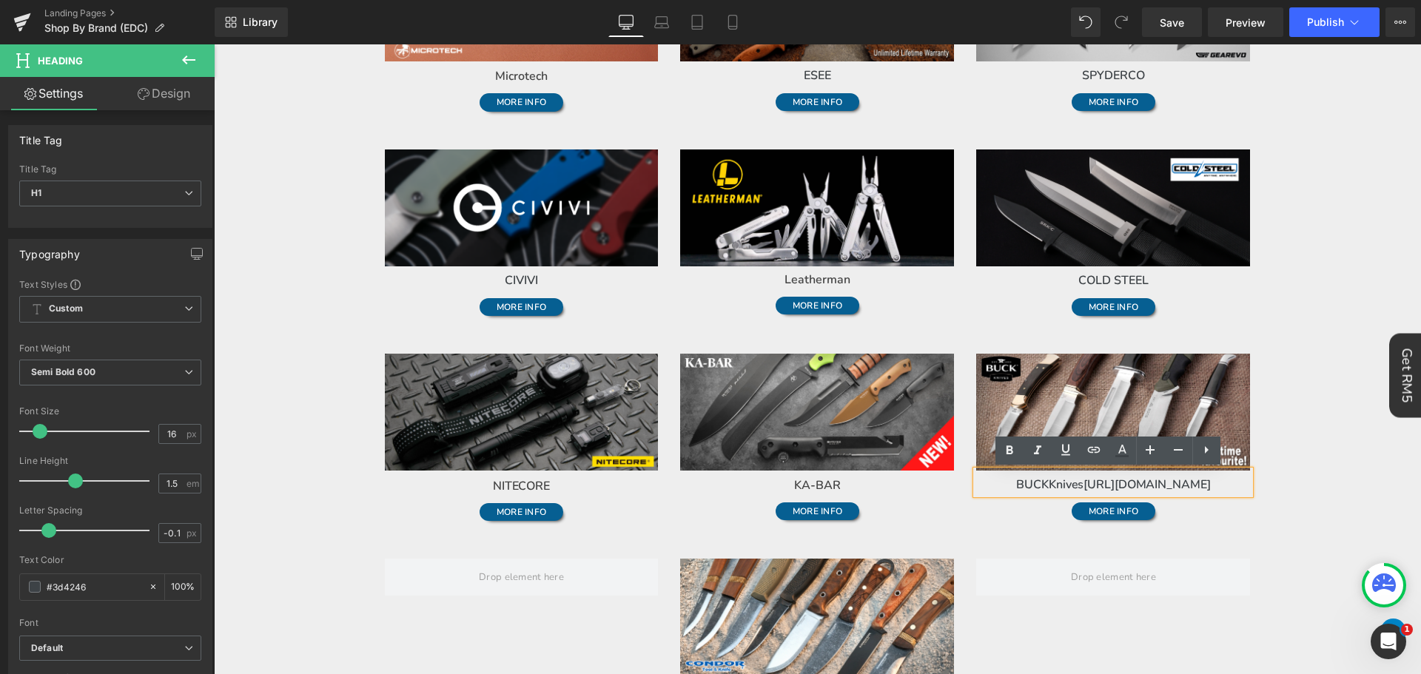
drag, startPoint x: 1225, startPoint y: 480, endPoint x: 1078, endPoint y: 477, distance: 146.6
click at [1078, 477] on h1 "BUCK Knives https://gem-3910432.net" at bounding box center [1113, 485] width 274 height 18
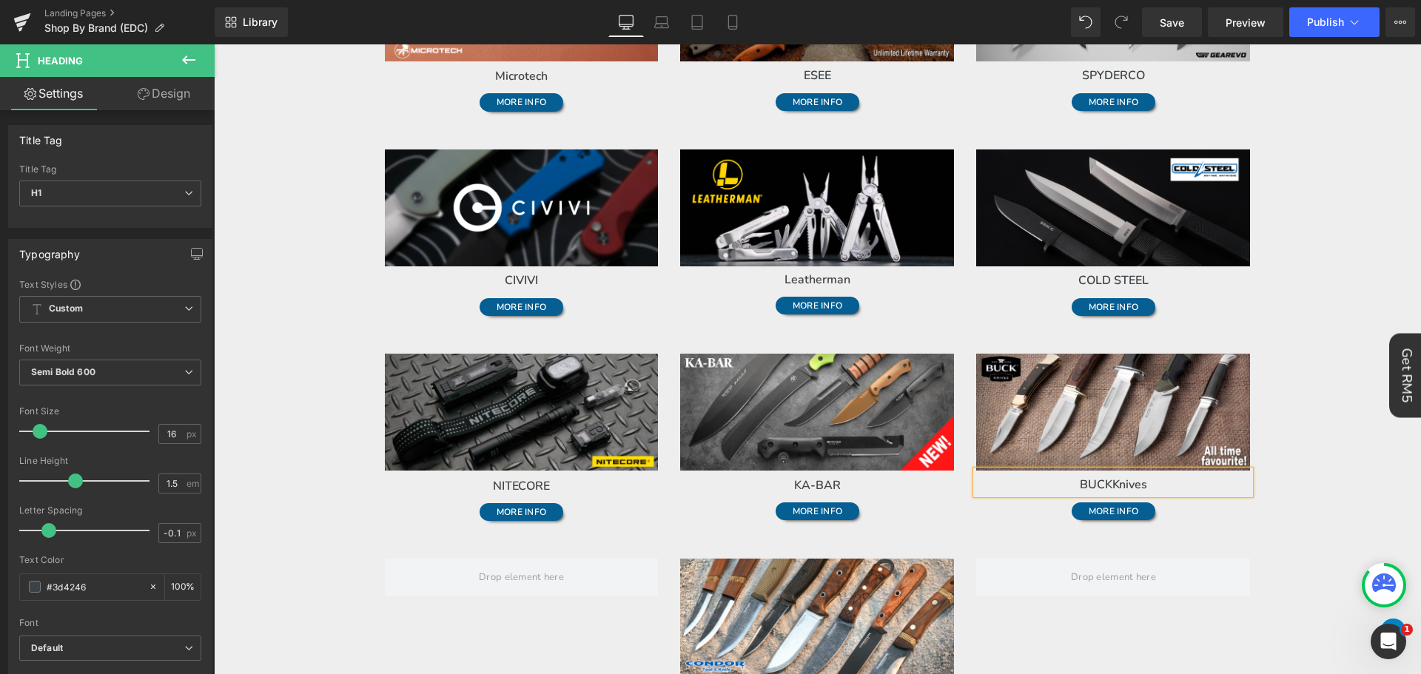
click at [1343, 519] on body "Time to own it Why wait? Shop [DATE], 0% interest over 3 payments. 0% interest …" at bounding box center [817, 610] width 1207 height 1724
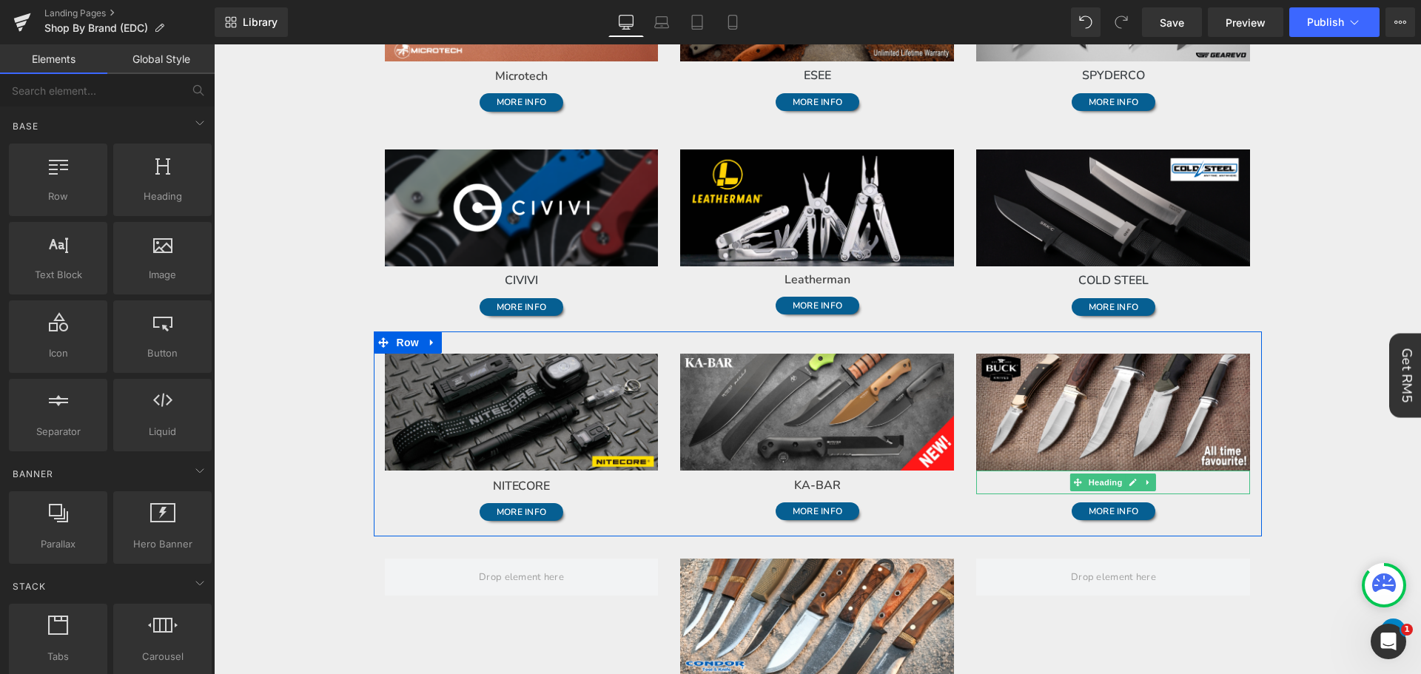
click at [1211, 485] on h1 "BUCK Knives" at bounding box center [1113, 485] width 274 height 18
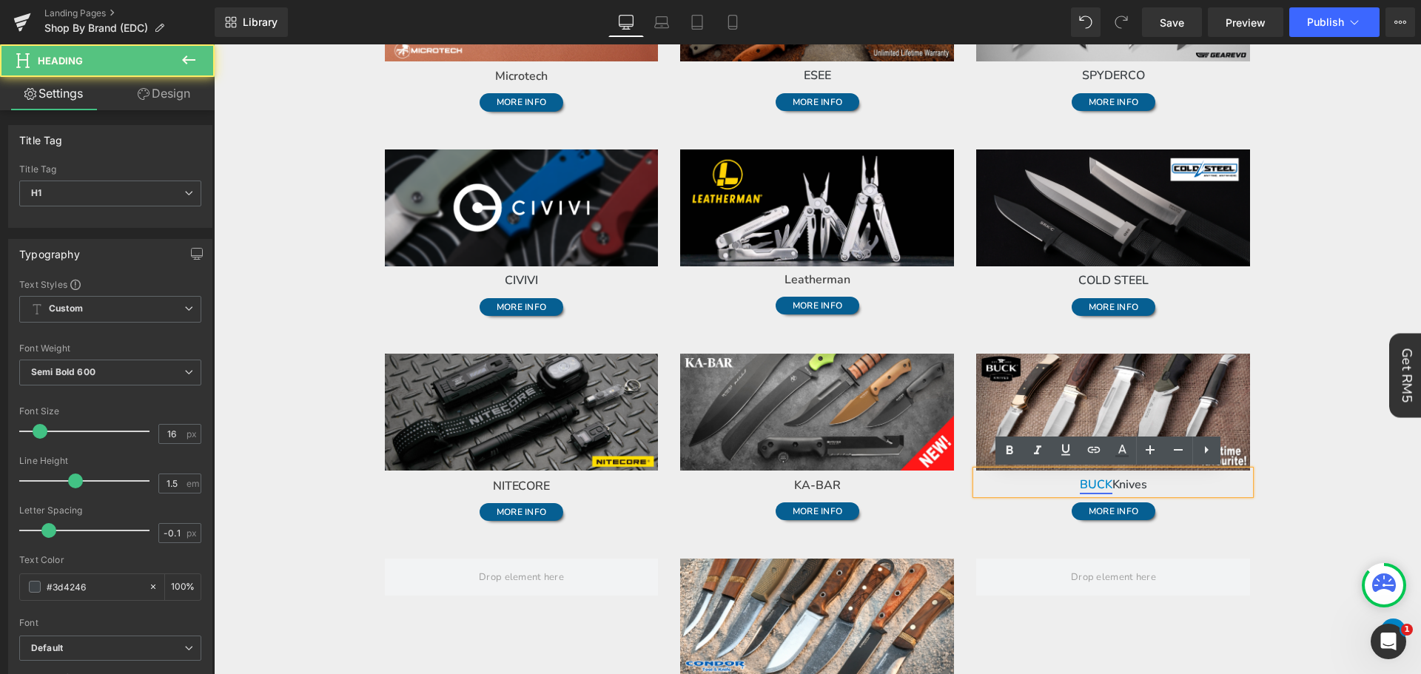
drag, startPoint x: 1155, startPoint y: 483, endPoint x: 1070, endPoint y: 483, distance: 84.4
click at [1070, 483] on h1 "BUCK Knives" at bounding box center [1113, 485] width 274 height 18
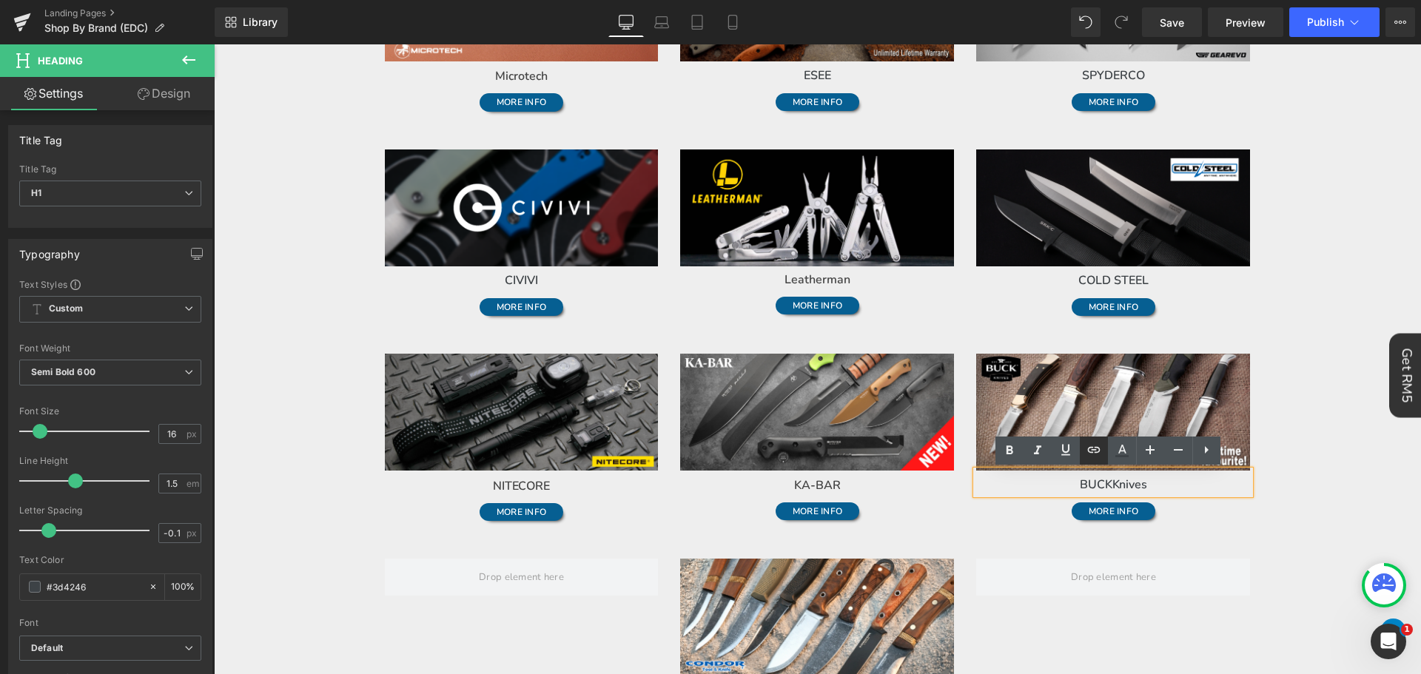
click at [1099, 454] on icon at bounding box center [1094, 450] width 18 height 18
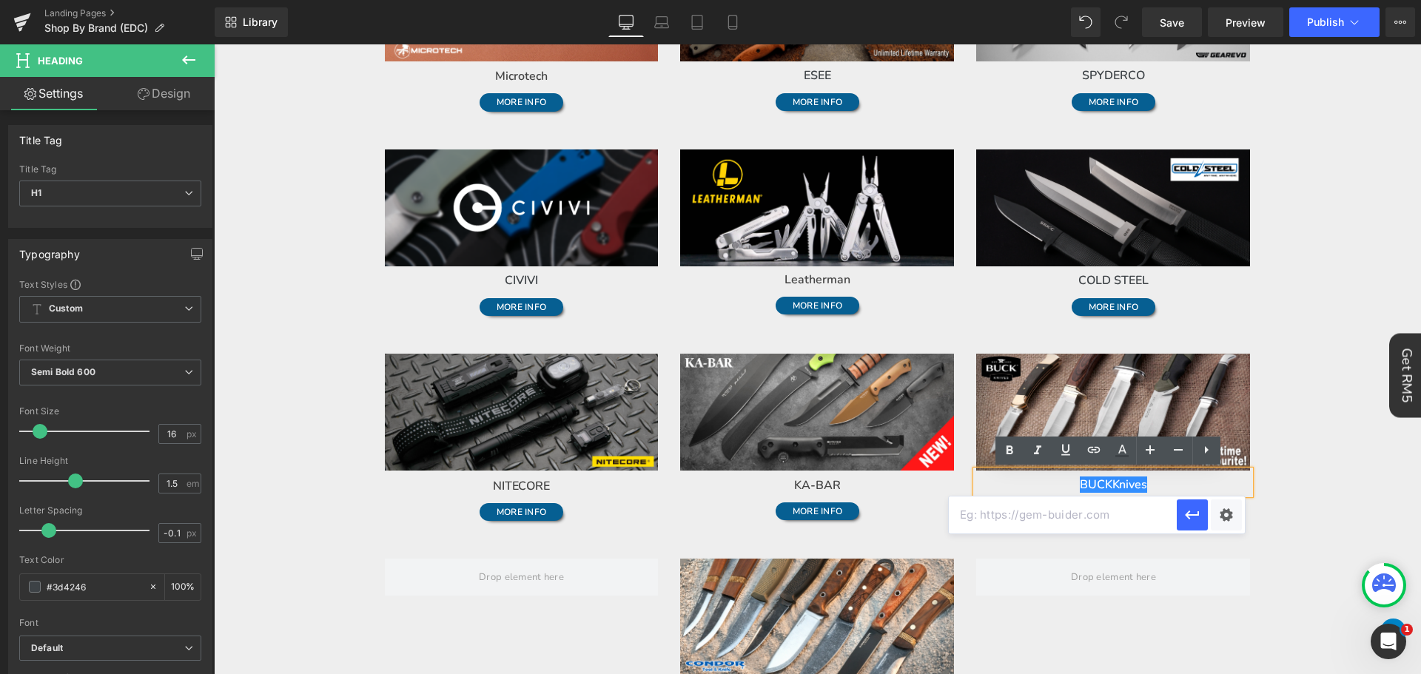
click at [1085, 512] on input "text" at bounding box center [1063, 515] width 228 height 37
paste input "https://gearevo.com/collections/buck"
type input "https://gearevo.com/collections/buck"
drag, startPoint x: 1195, startPoint y: 520, endPoint x: 1024, endPoint y: 478, distance: 175.2
click at [1195, 520] on icon "button" at bounding box center [1192, 515] width 18 height 18
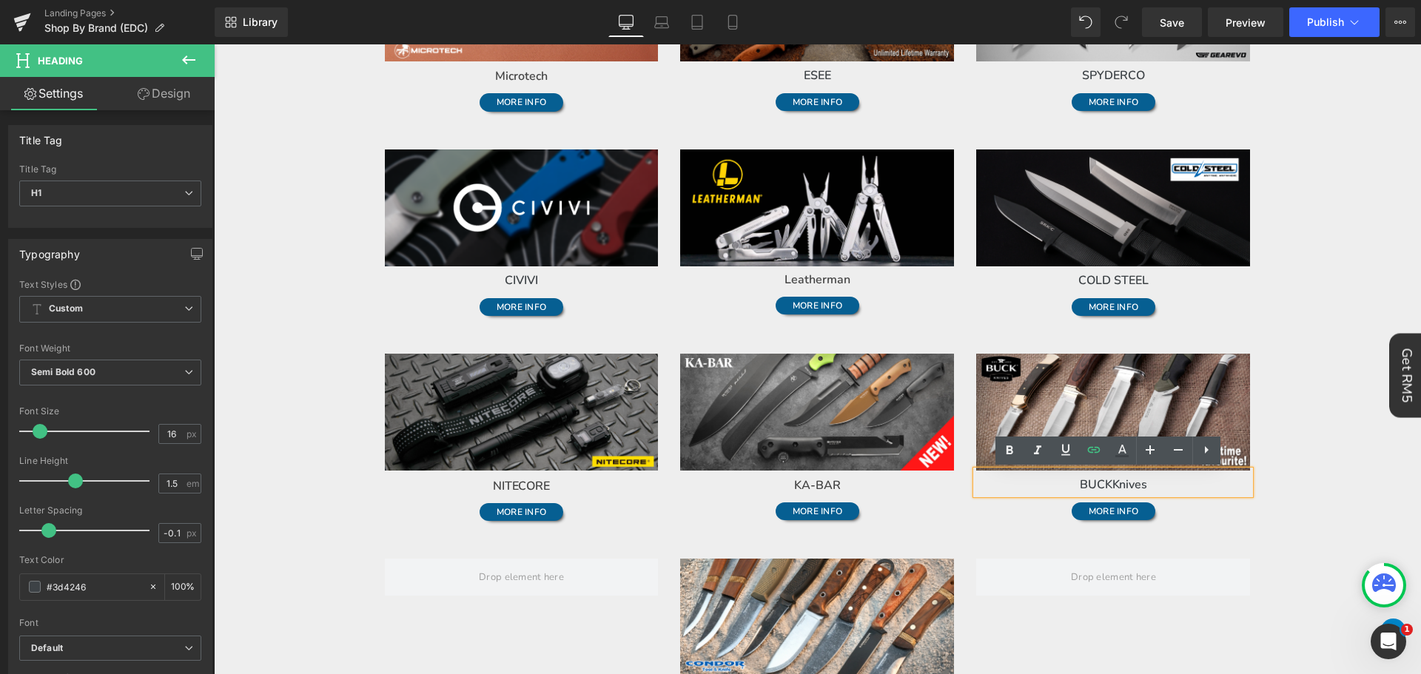
click at [1330, 491] on body "Time to own it Why wait? Shop [DATE], 0% interest over 3 payments. 0% interest …" at bounding box center [817, 610] width 1207 height 1724
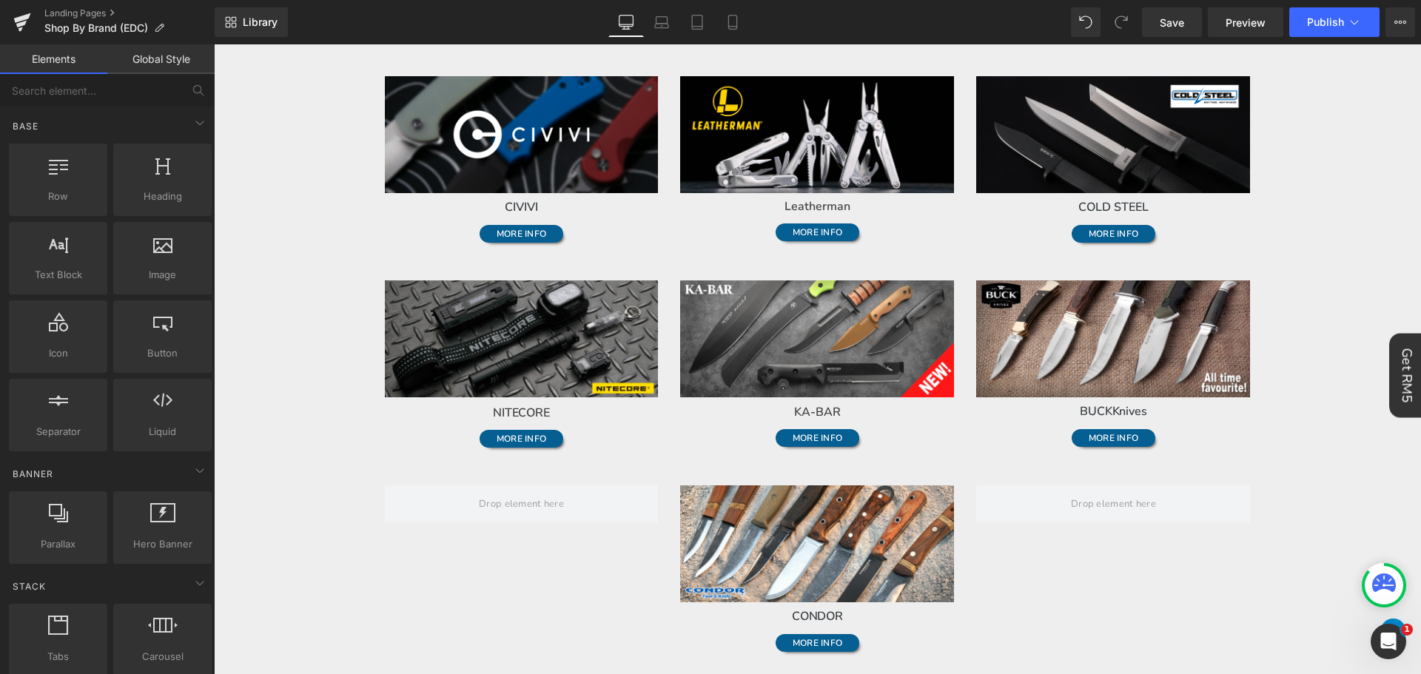
scroll to position [370, 0]
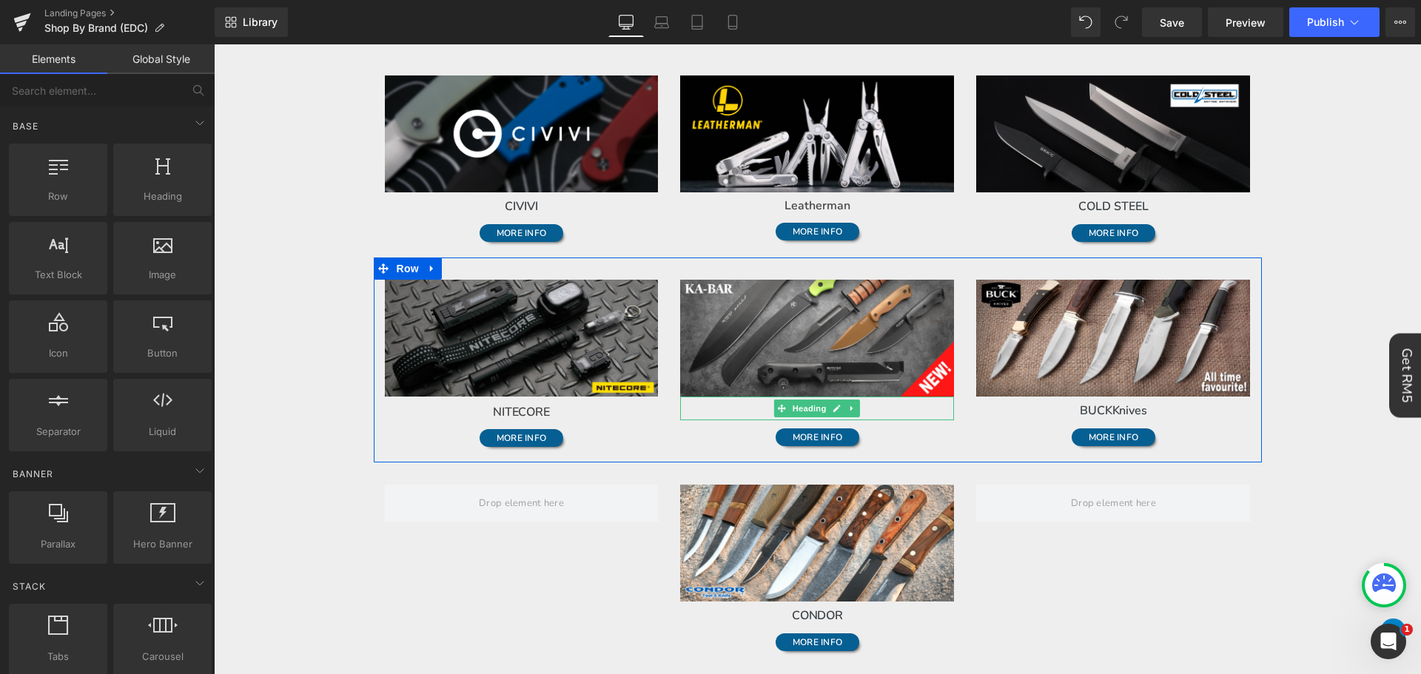
click at [933, 403] on h1 "KA-BAR" at bounding box center [817, 412] width 274 height 18
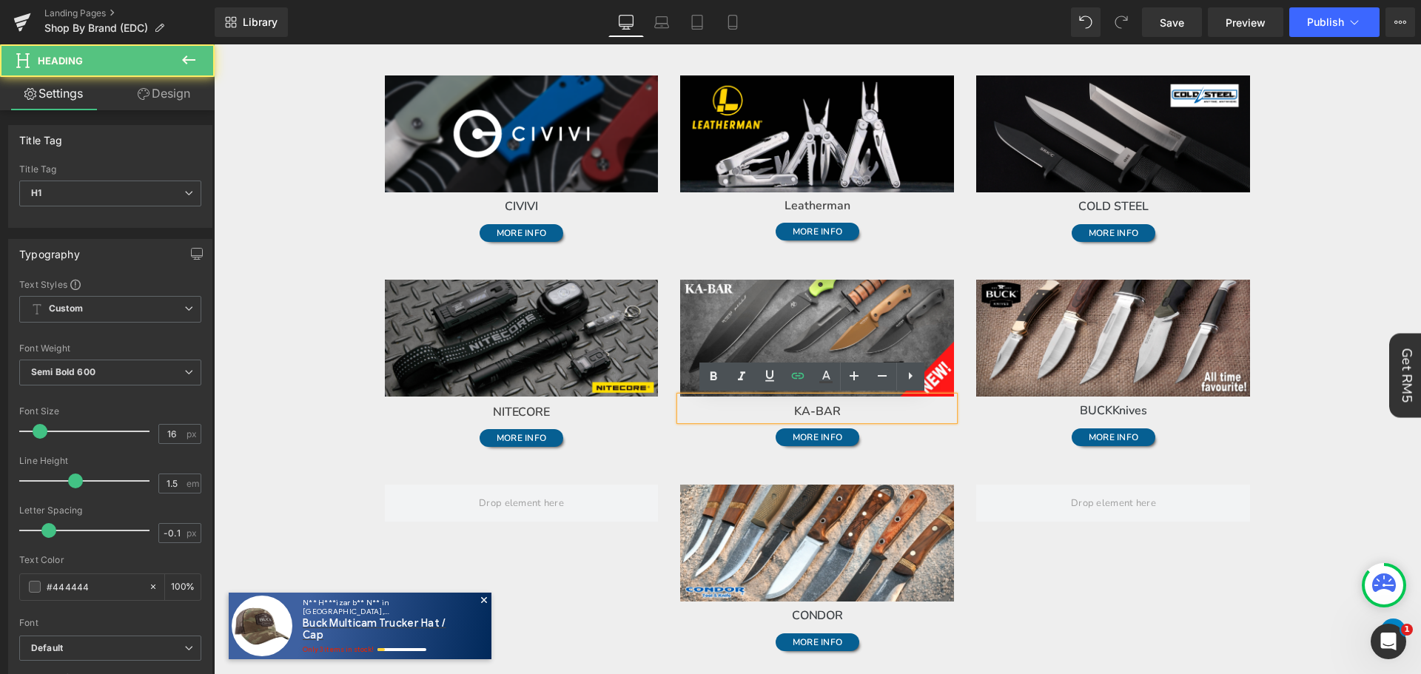
click at [933, 403] on h1 "KA-BAR" at bounding box center [817, 412] width 274 height 18
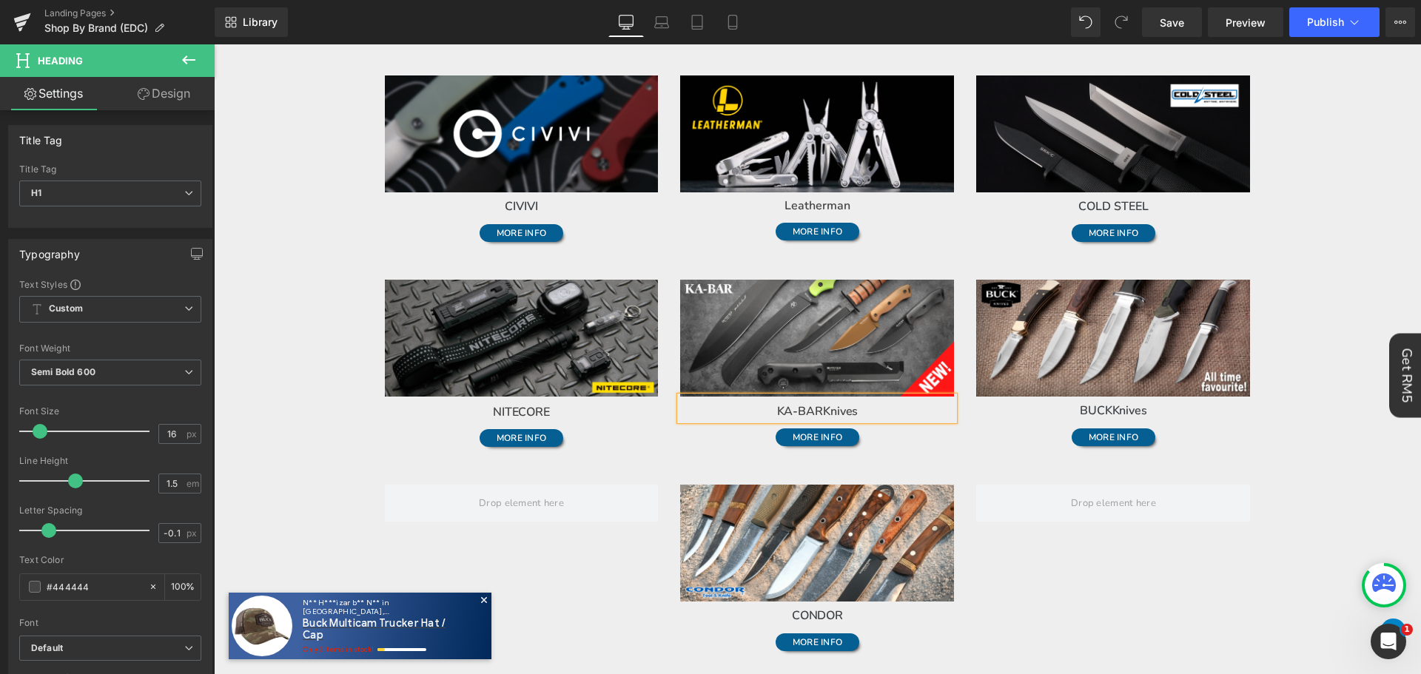
click at [881, 414] on h1 "KA-BAR Knives" at bounding box center [817, 412] width 274 height 18
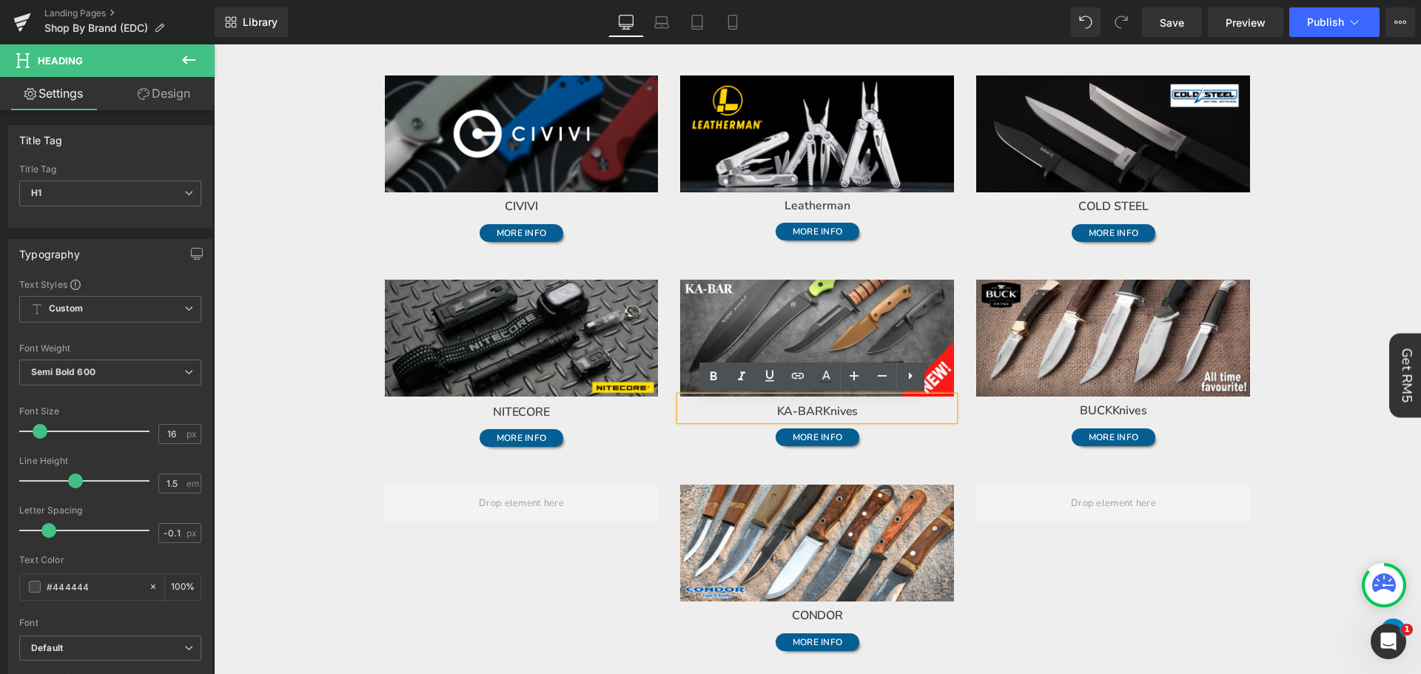
drag, startPoint x: 881, startPoint y: 414, endPoint x: 767, endPoint y: 409, distance: 114.1
click at [767, 409] on h1 "KA-BAR Knives" at bounding box center [817, 412] width 274 height 18
click at [796, 382] on icon at bounding box center [798, 376] width 18 height 18
click at [800, 453] on input "text" at bounding box center [767, 441] width 228 height 37
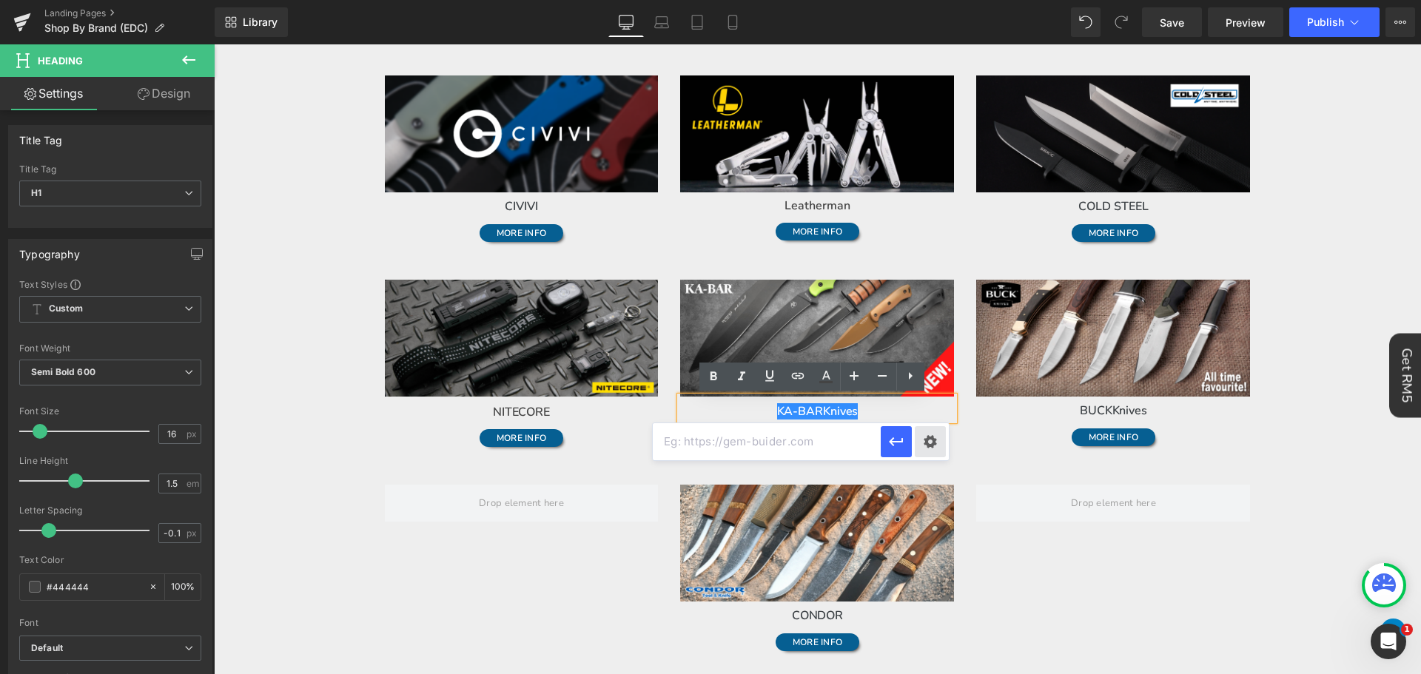
paste input "https://gearevo.com/collections/ka-bar"
type input "https://gearevo.com/collections/ka-bar"
click at [906, 437] on button "button" at bounding box center [896, 441] width 31 height 31
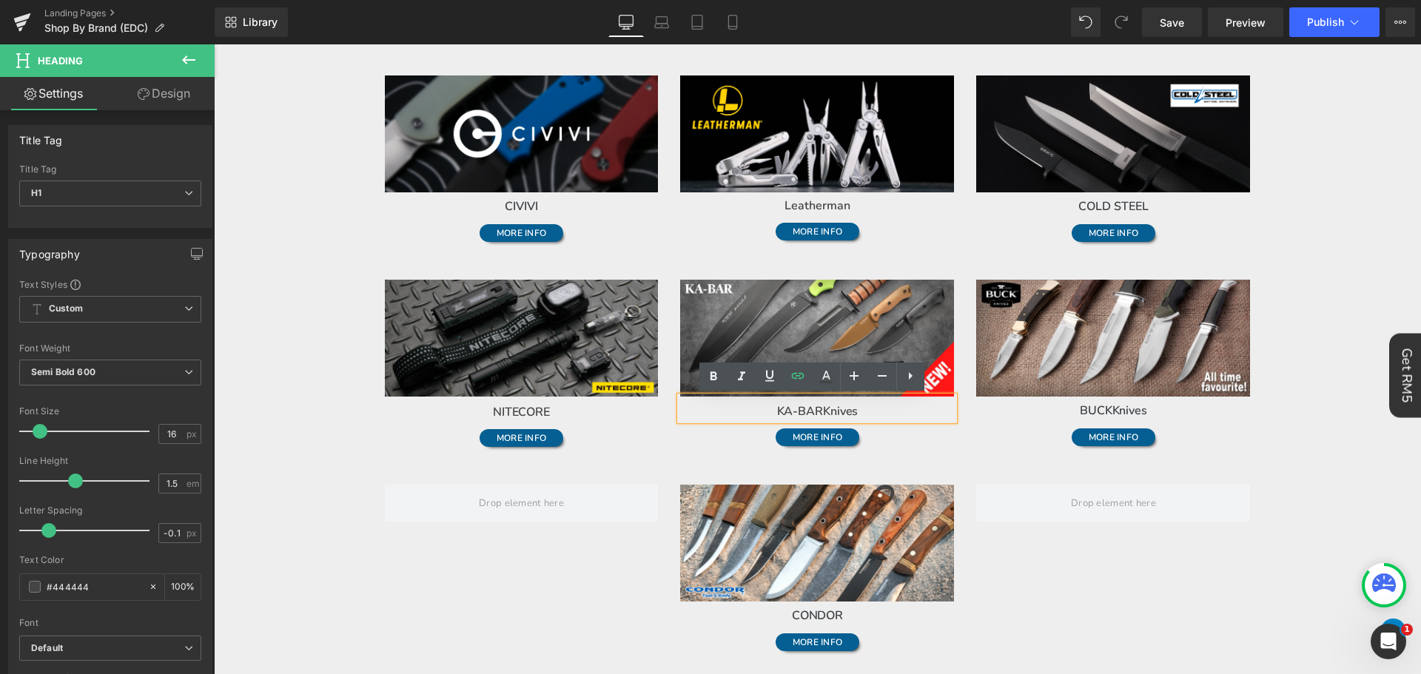
click at [1325, 497] on body "Time to own it Why wait? Shop [DATE], 0% interest over 3 payments. 0% interest …" at bounding box center [817, 536] width 1207 height 1724
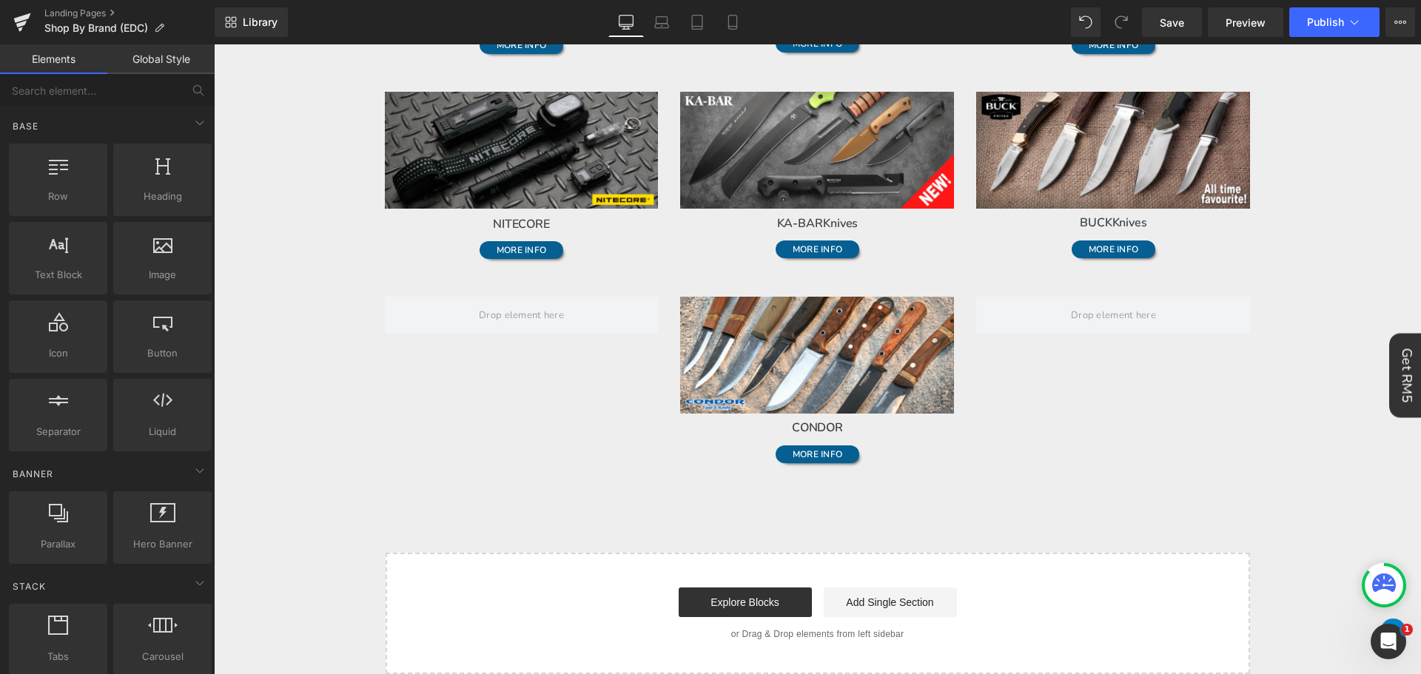
scroll to position [666, 0]
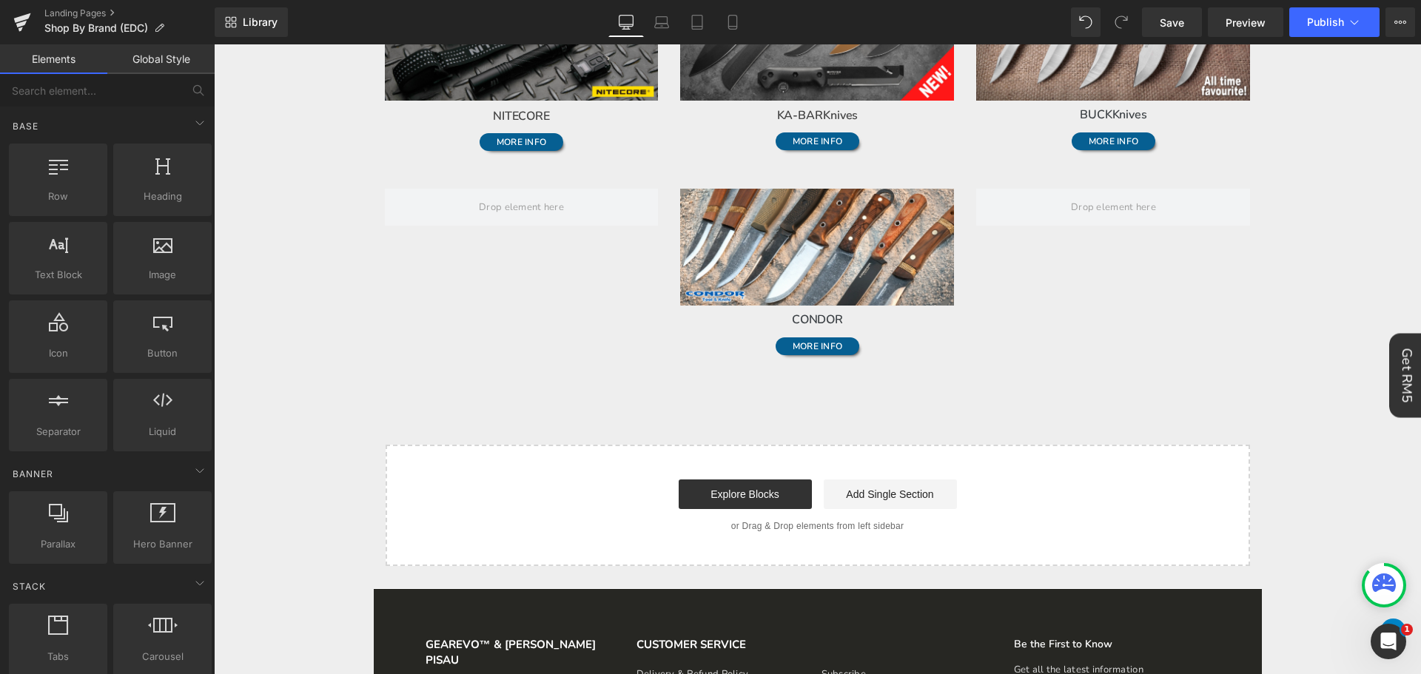
click at [214, 44] on div at bounding box center [214, 44] width 0 height 0
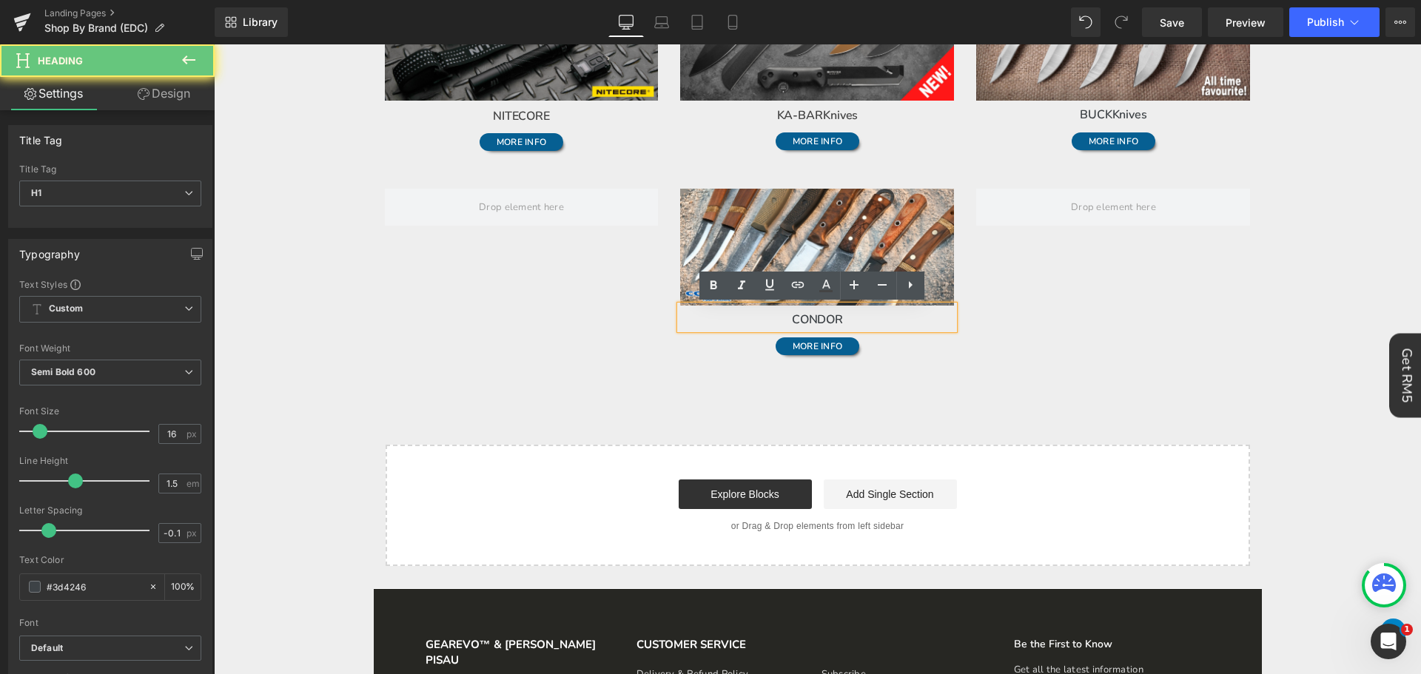
click at [892, 317] on h1 "CONDOR" at bounding box center [817, 320] width 274 height 18
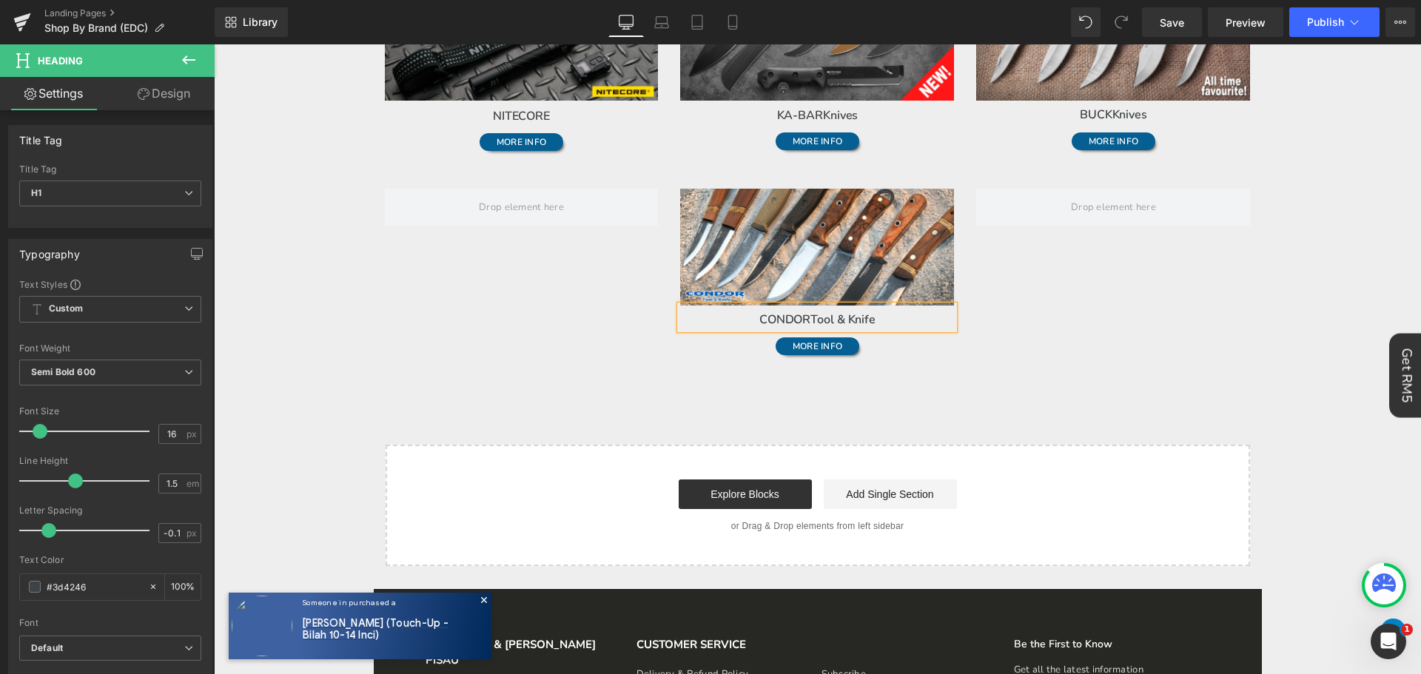
click at [927, 323] on h1 "CONDOR Tool & Knife" at bounding box center [817, 320] width 274 height 18
drag, startPoint x: 914, startPoint y: 323, endPoint x: 743, endPoint y: 312, distance: 171.3
click at [743, 312] on h1 "CONDOR Tool & Knife" at bounding box center [817, 320] width 274 height 18
click at [803, 285] on icon at bounding box center [798, 285] width 13 height 6
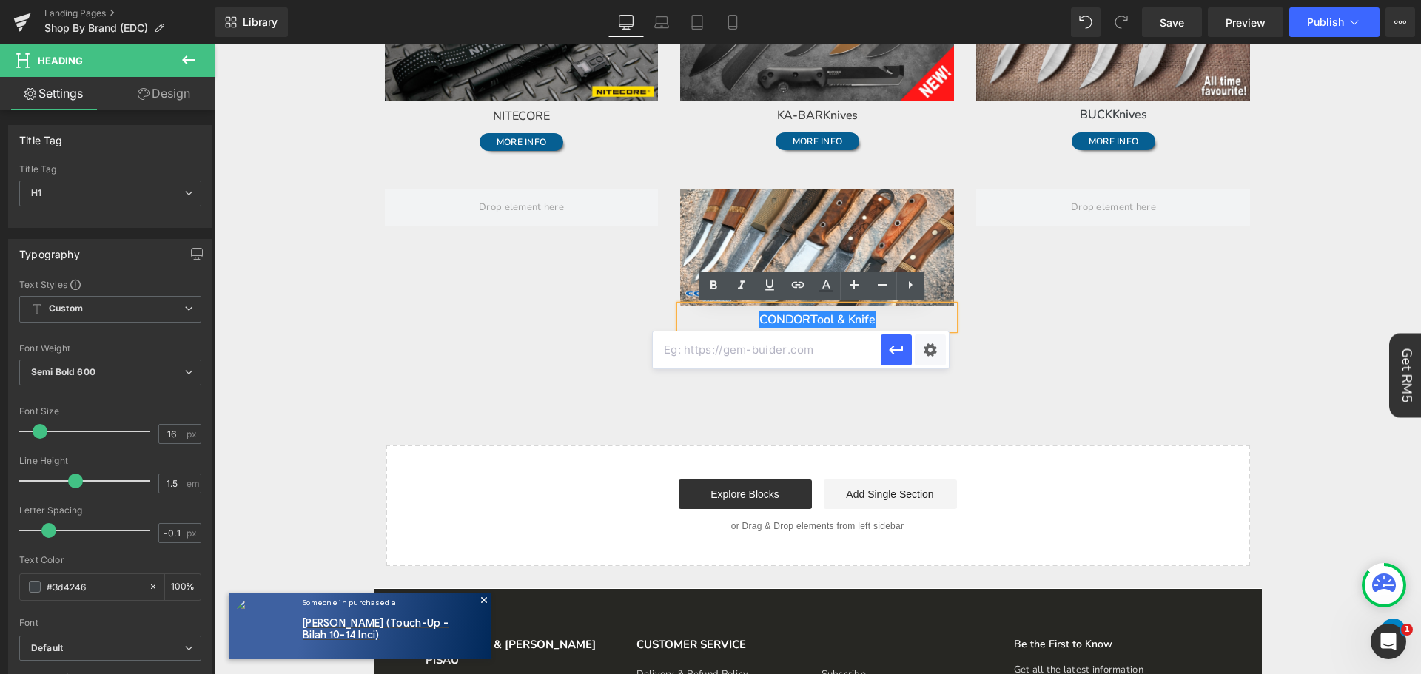
click at [790, 352] on input "text" at bounding box center [767, 350] width 228 height 37
paste input "[URL][DOMAIN_NAME]"
type input "[URL][DOMAIN_NAME]"
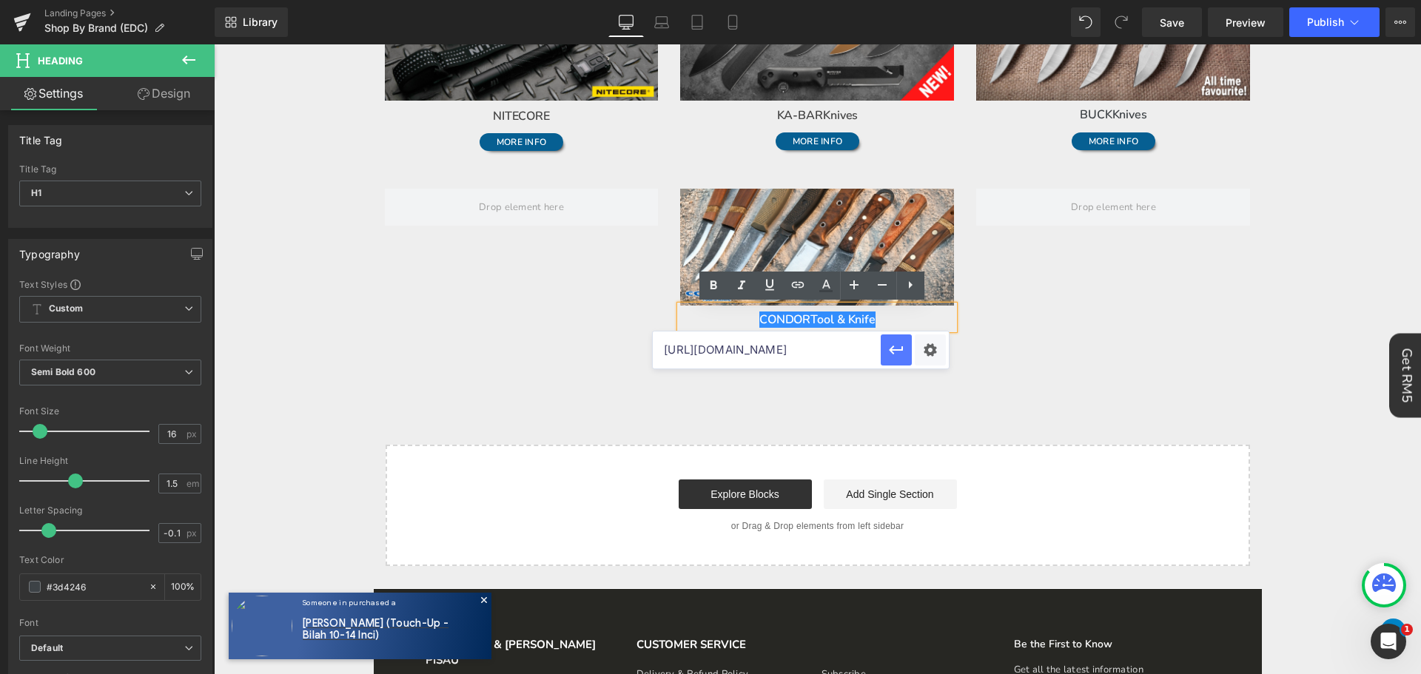
drag, startPoint x: 901, startPoint y: 352, endPoint x: 854, endPoint y: 310, distance: 63.4
click at [901, 352] on icon "button" at bounding box center [896, 350] width 18 height 18
click at [1069, 355] on div "Image CONDOR Tool & Knife Heading MORE INFO Button Row" at bounding box center [818, 269] width 888 height 204
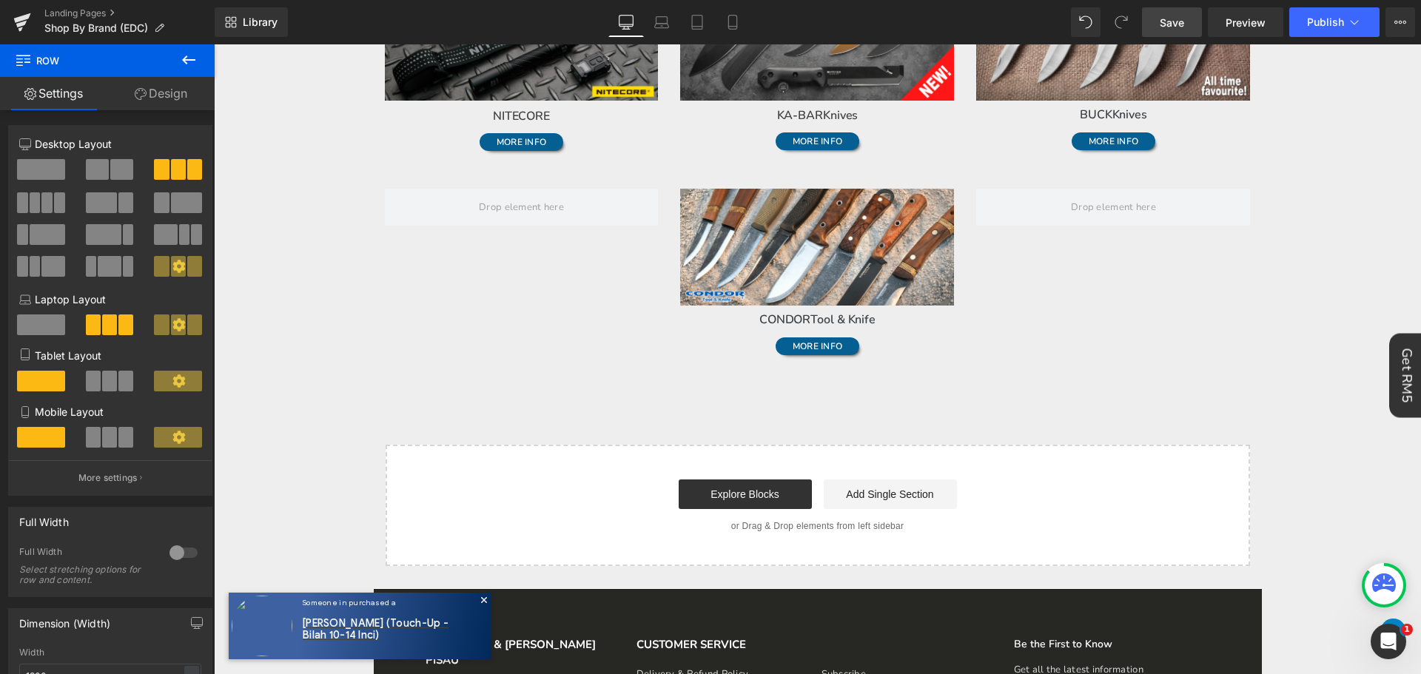
click at [1190, 9] on link "Save" at bounding box center [1172, 22] width 60 height 30
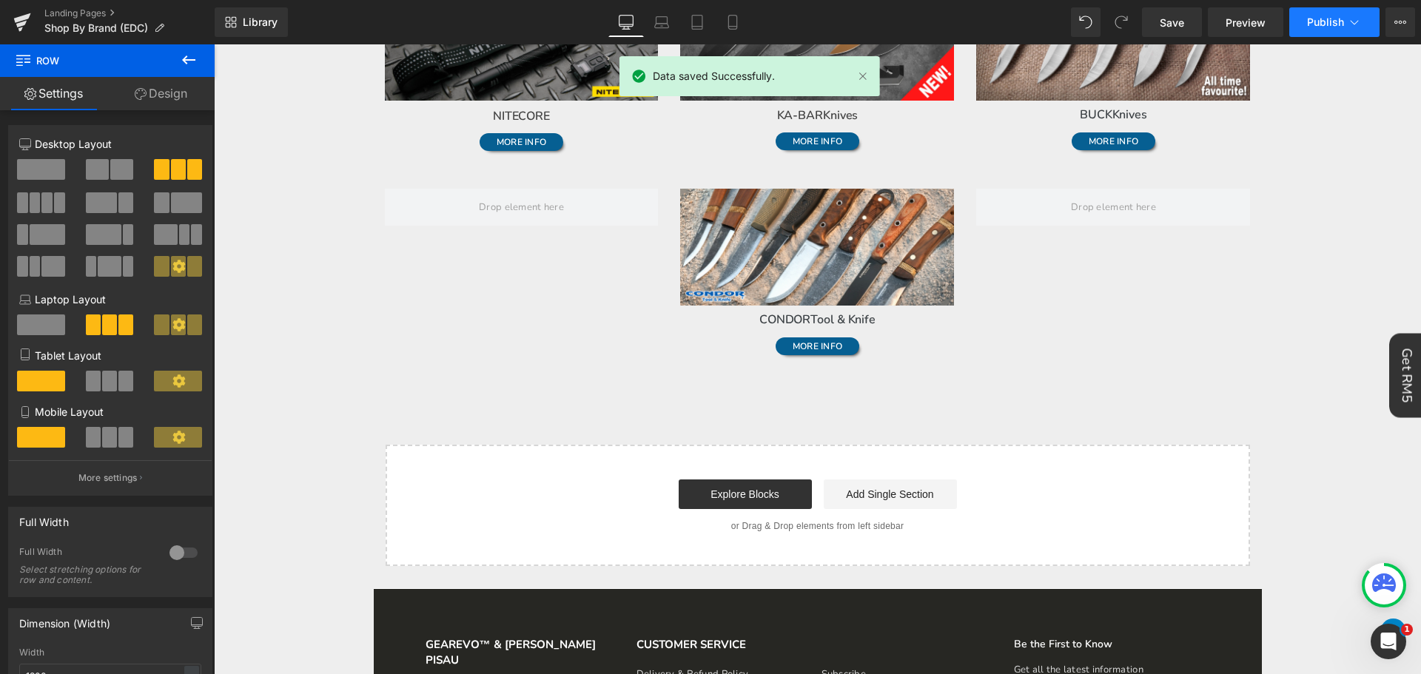
click at [1366, 14] on button "Publish" at bounding box center [1334, 22] width 90 height 30
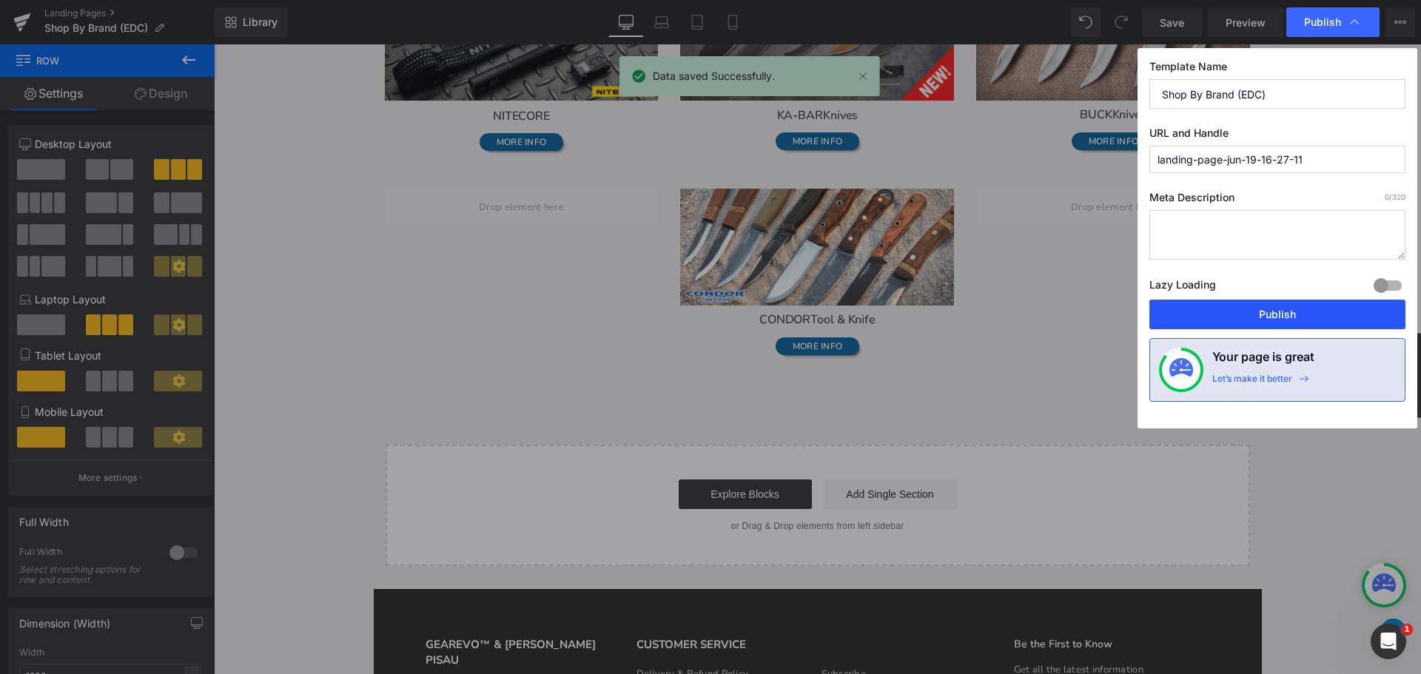
click at [1300, 312] on button "Publish" at bounding box center [1277, 315] width 256 height 30
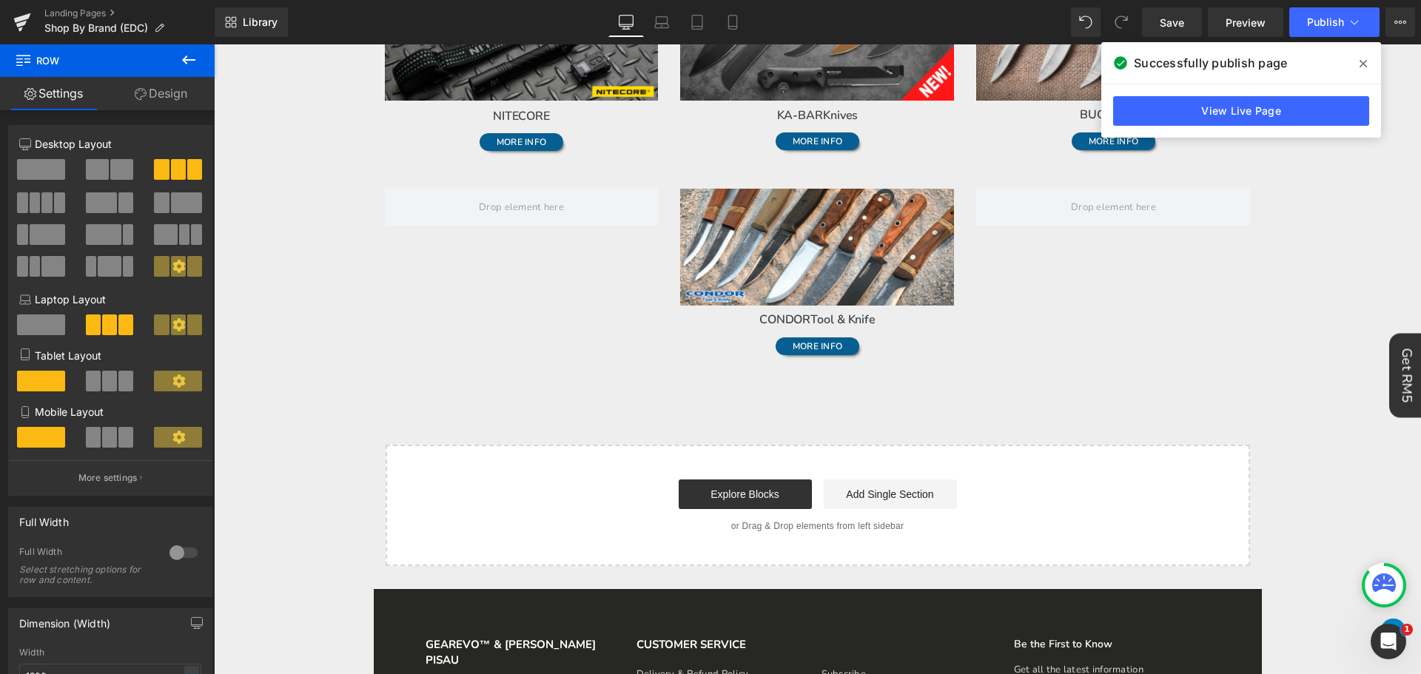
click at [1360, 64] on icon at bounding box center [1363, 64] width 7 height 12
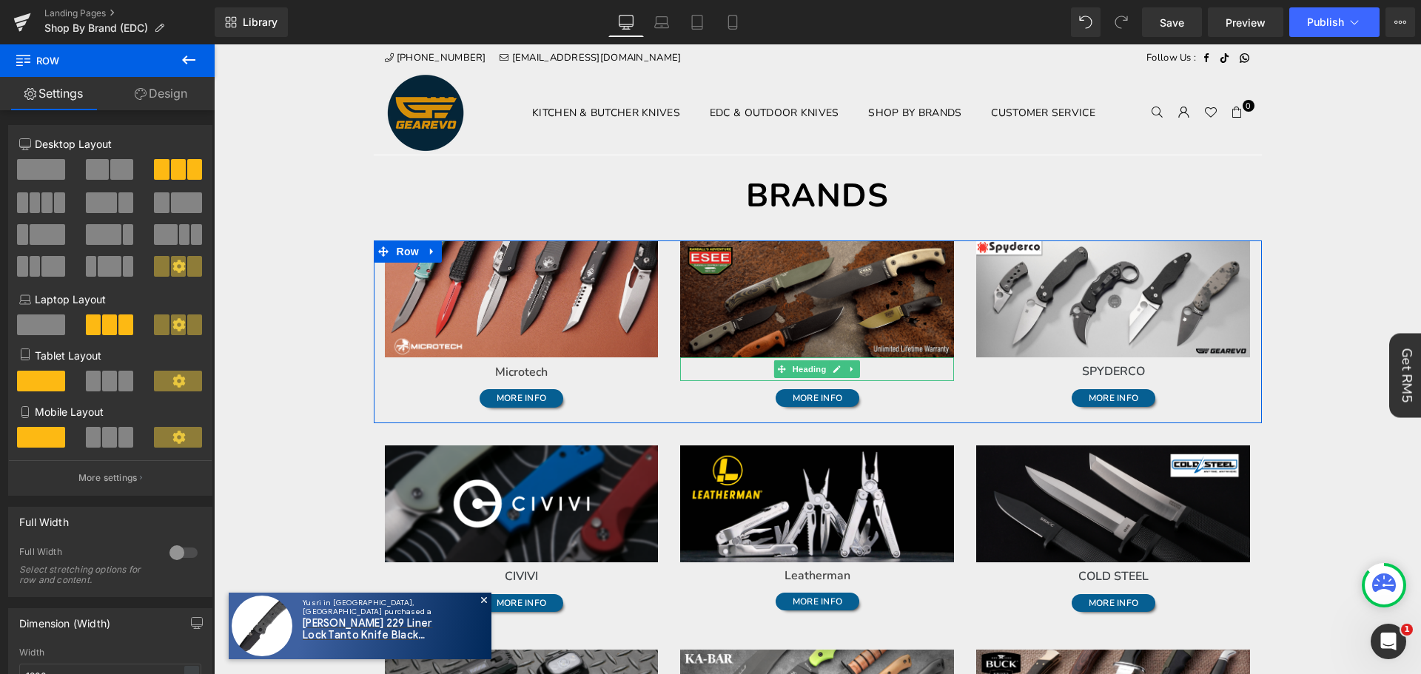
click at [890, 366] on h1 "ESEE" at bounding box center [817, 372] width 274 height 18
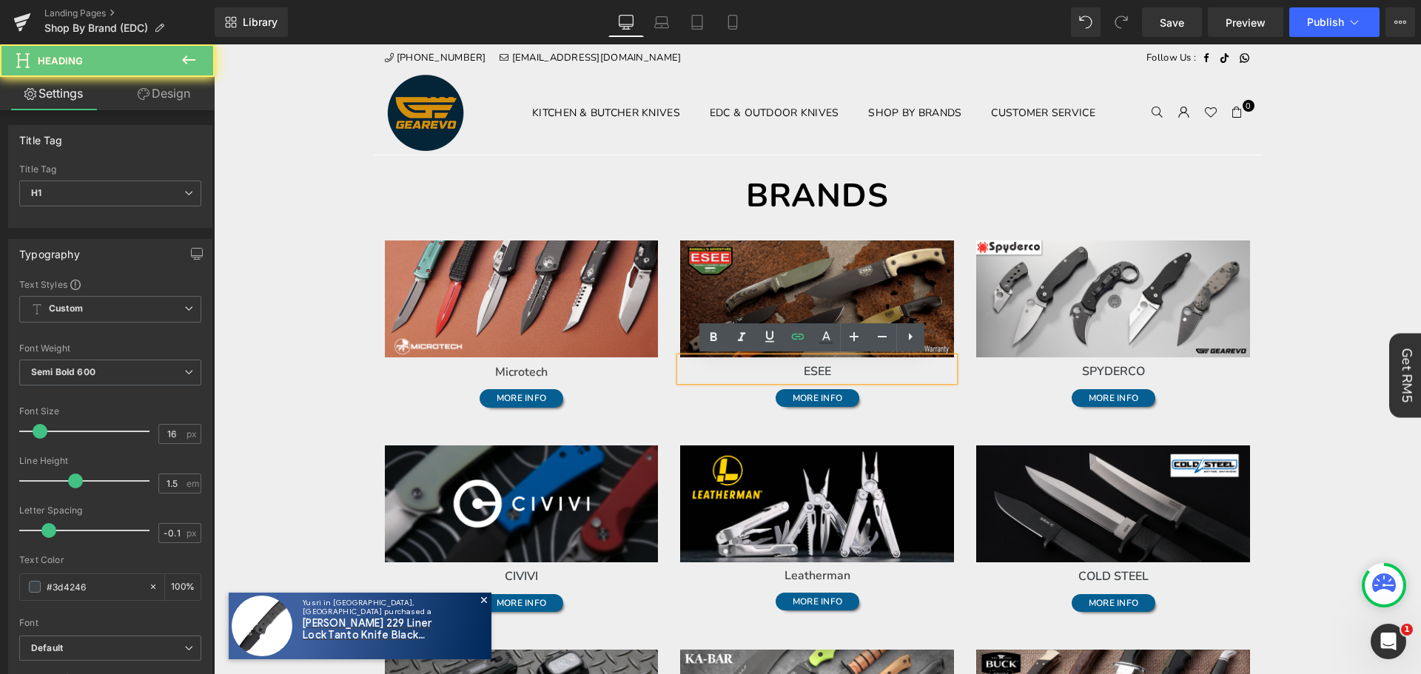
click at [890, 365] on h1 "ESEE" at bounding box center [817, 372] width 274 height 18
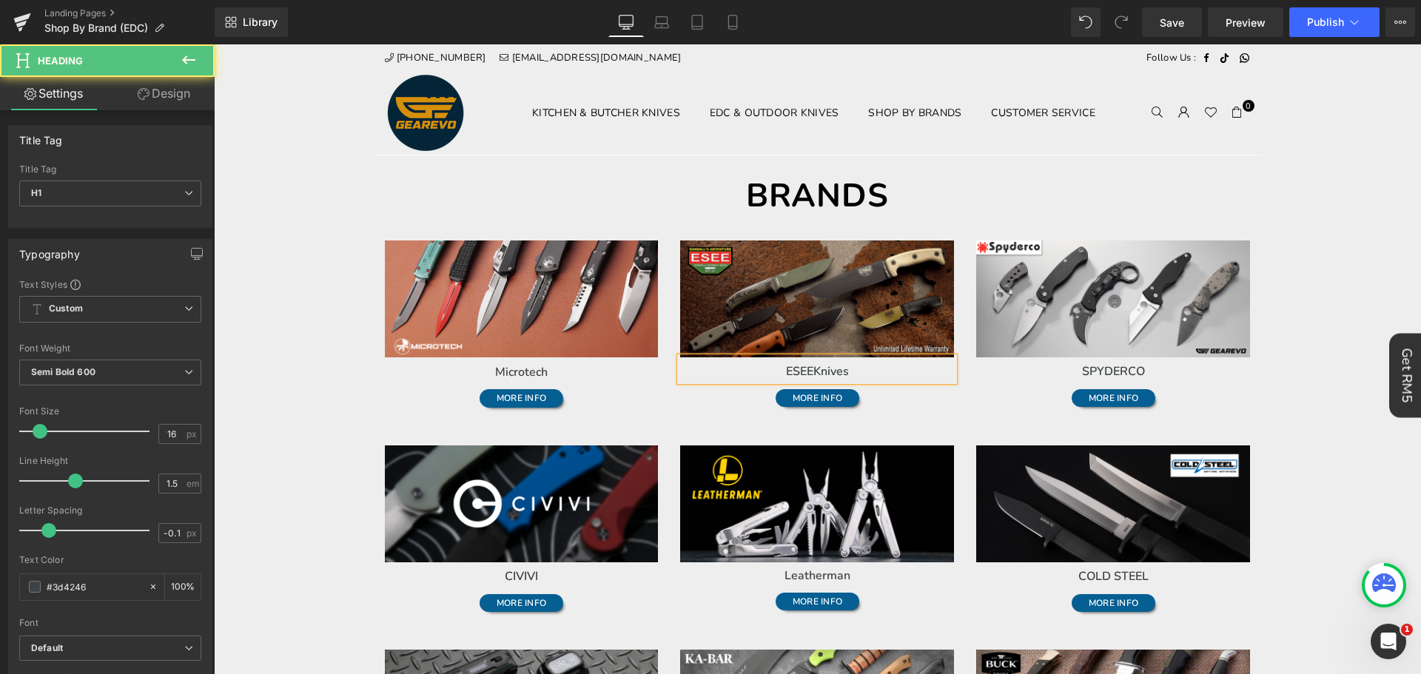
drag, startPoint x: 921, startPoint y: 375, endPoint x: 773, endPoint y: 368, distance: 148.2
click at [773, 368] on h1 "ESEE Knives" at bounding box center [817, 372] width 274 height 18
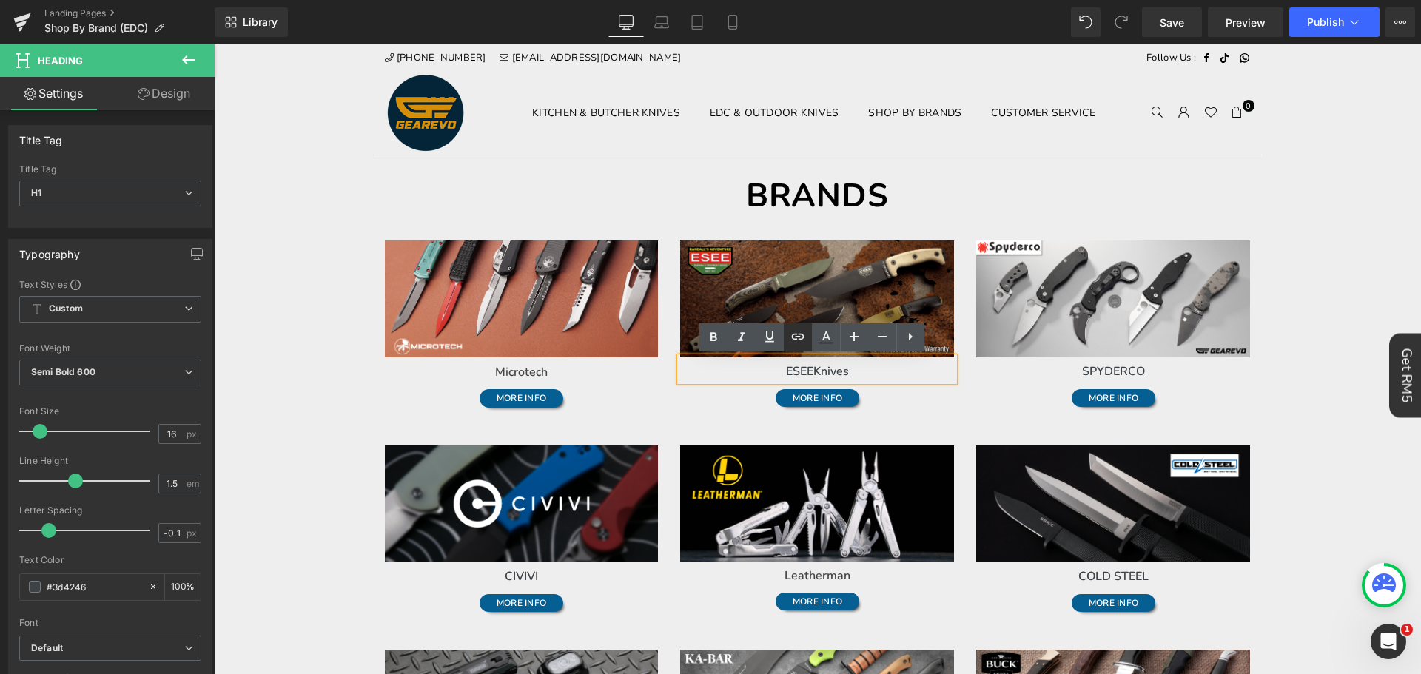
click at [800, 337] on icon at bounding box center [798, 337] width 13 height 6
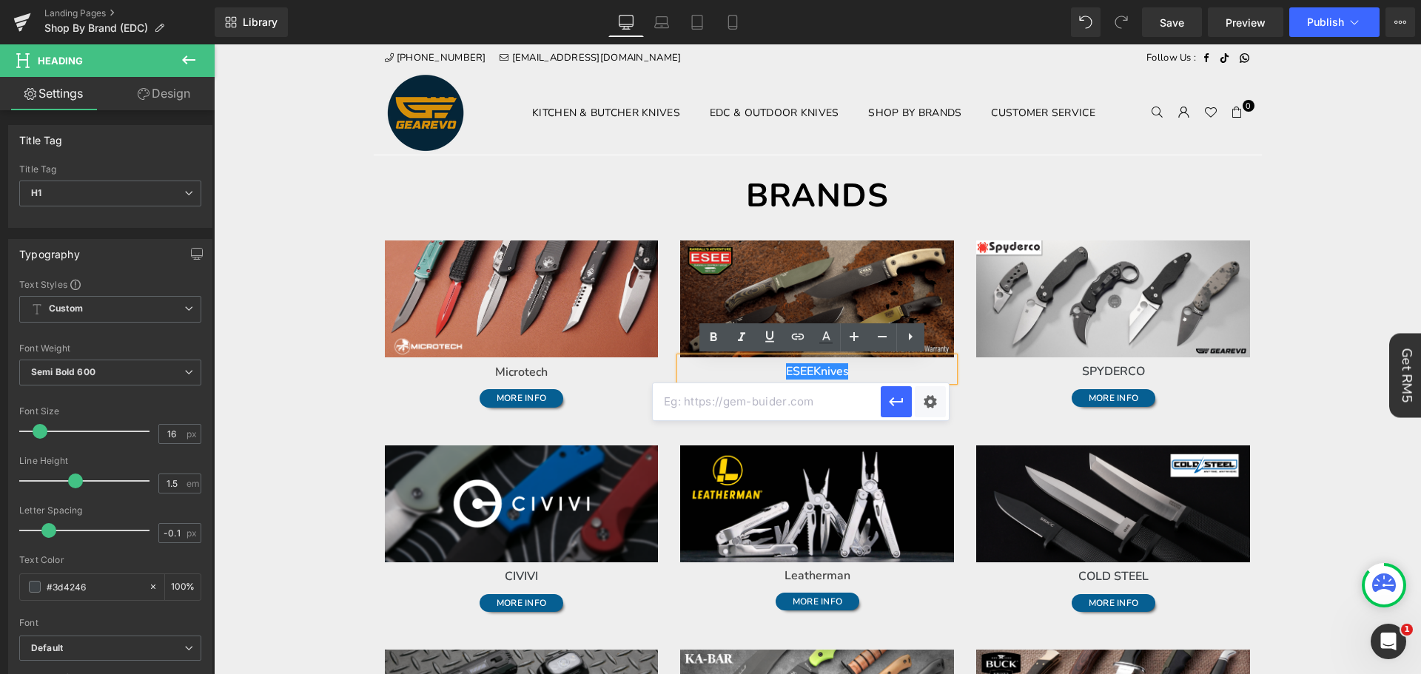
click at [808, 410] on input "text" at bounding box center [767, 401] width 228 height 37
paste input "[URL][DOMAIN_NAME]"
type input "[URL][DOMAIN_NAME]"
click at [887, 401] on icon "button" at bounding box center [896, 402] width 18 height 18
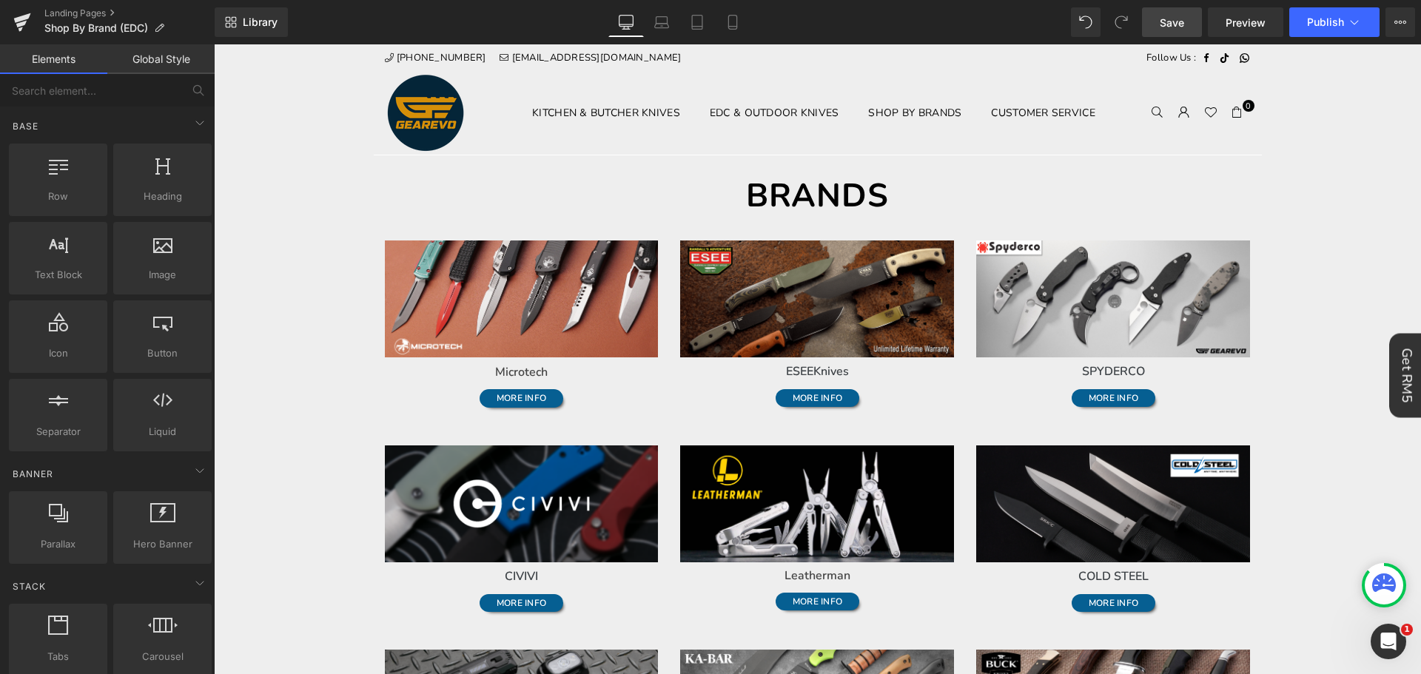
click at [1169, 13] on link "Save" at bounding box center [1172, 22] width 60 height 30
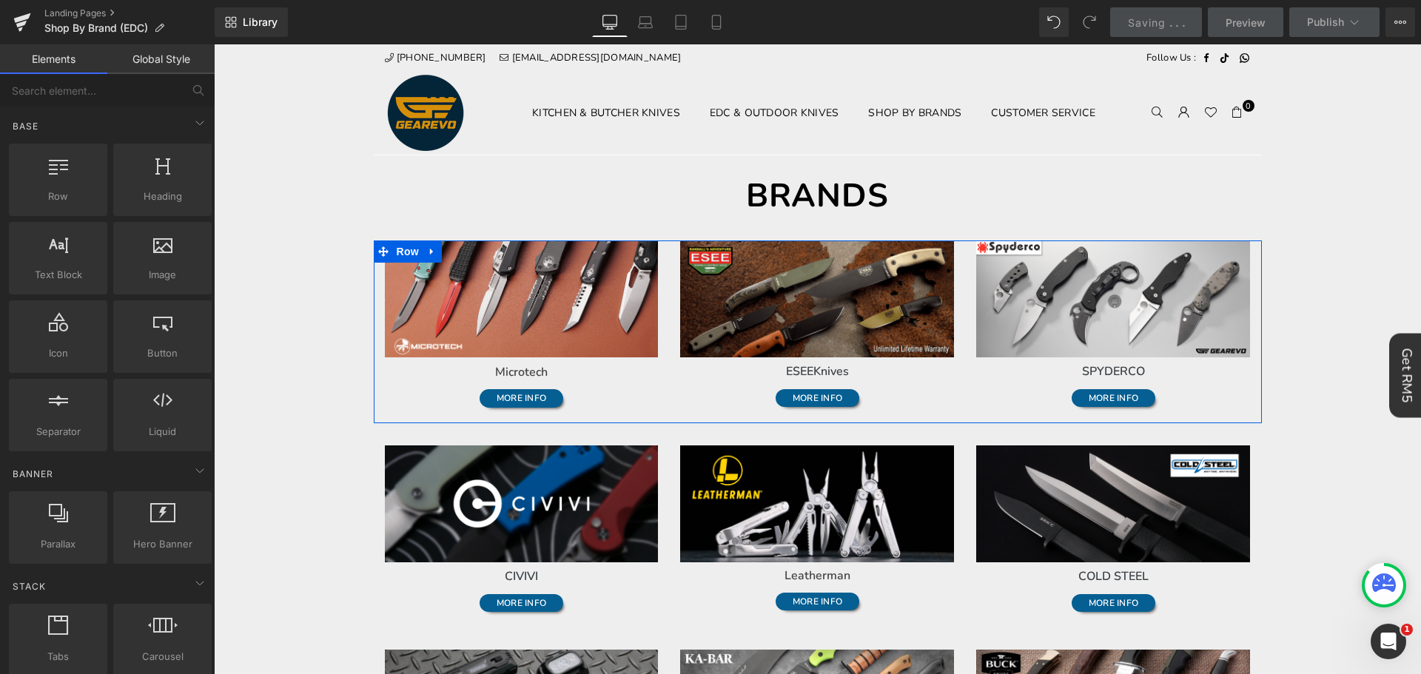
click at [591, 371] on h1 "Microtech" at bounding box center [522, 372] width 274 height 18
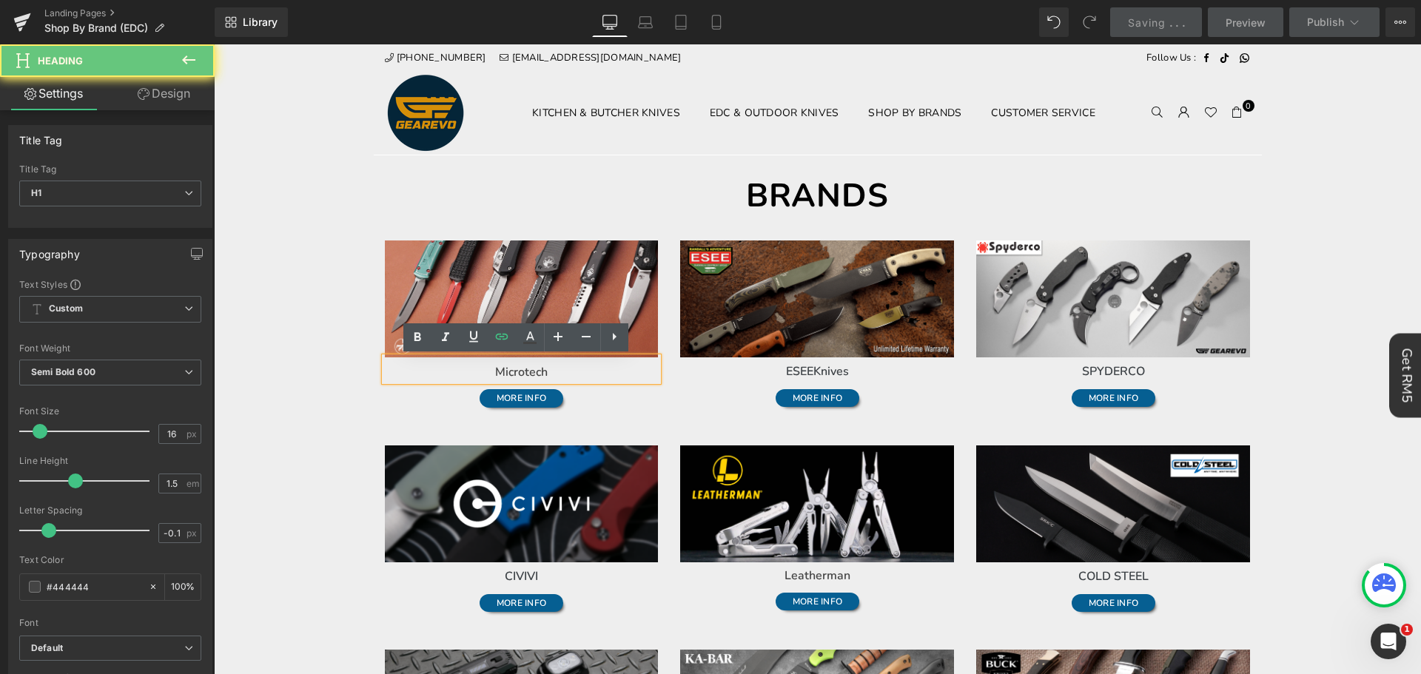
click at [591, 371] on h1 "Microtech" at bounding box center [522, 372] width 274 height 18
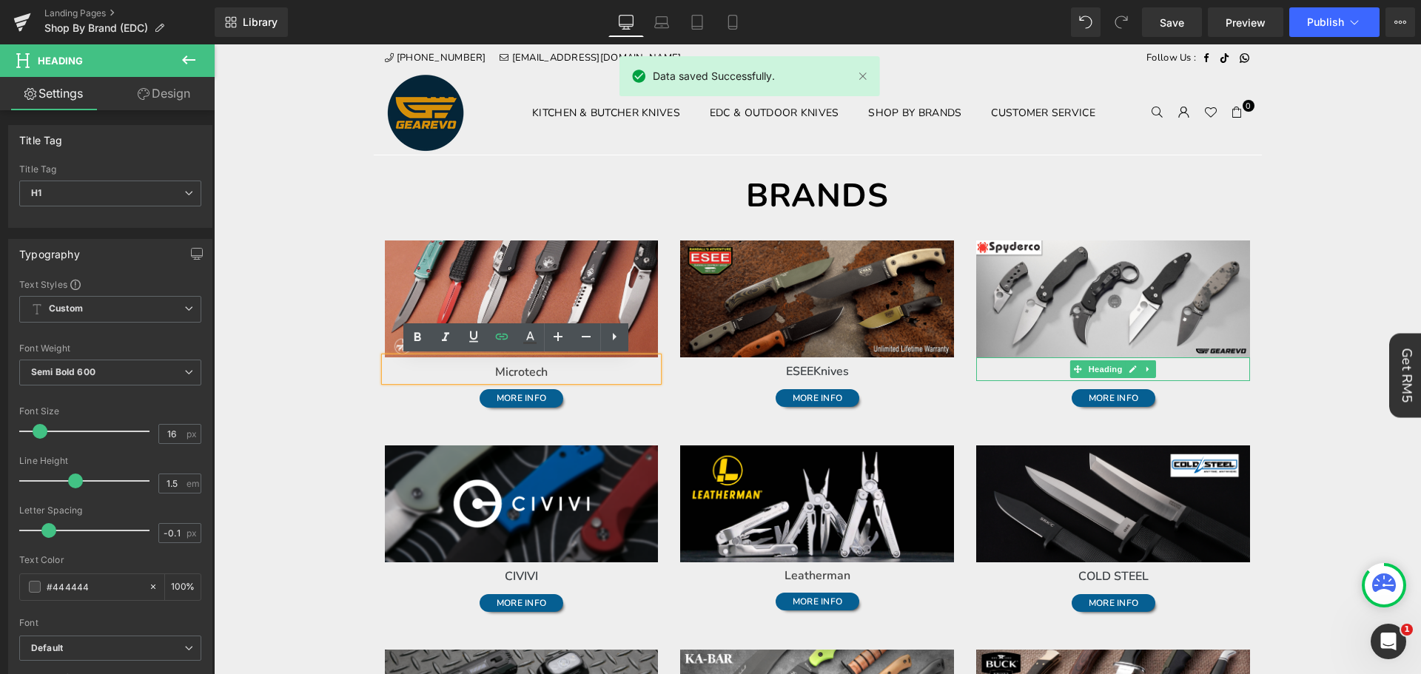
click at [1180, 372] on h1 "SPYDERCO" at bounding box center [1113, 372] width 274 height 18
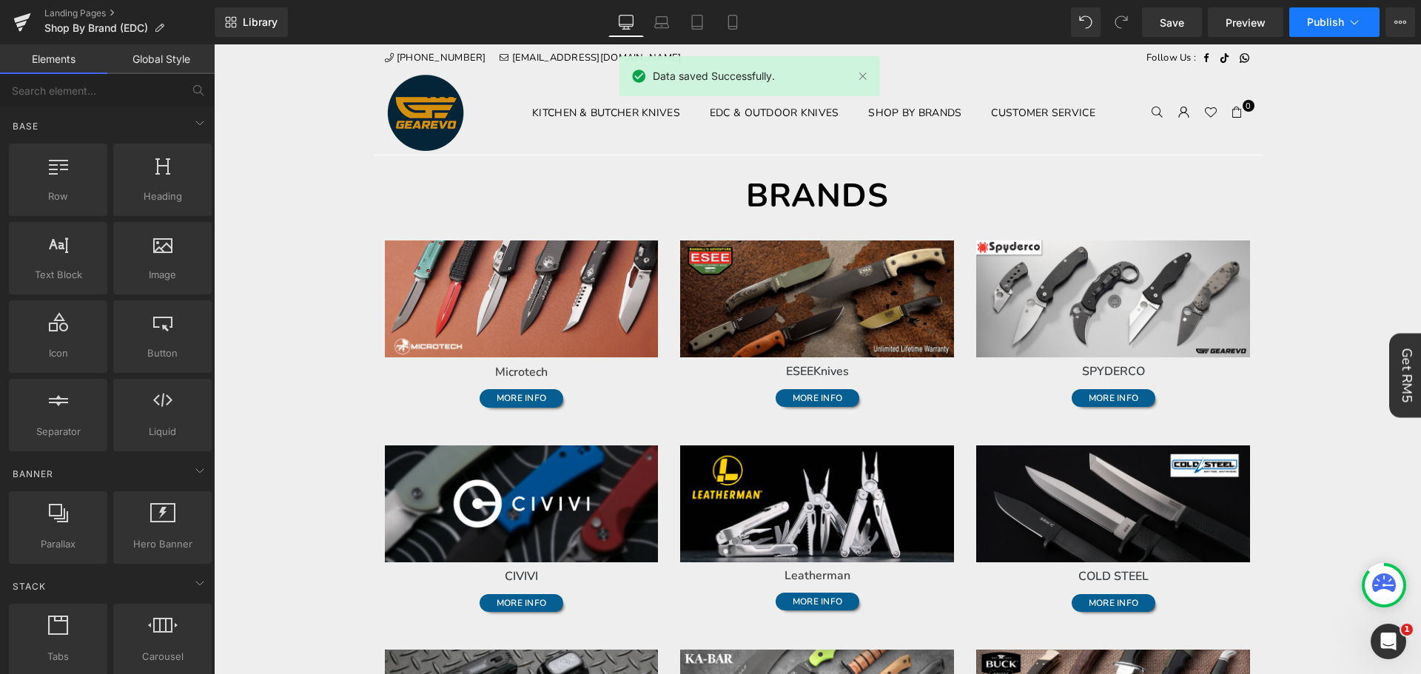
click at [1370, 20] on button "Publish" at bounding box center [1334, 22] width 90 height 30
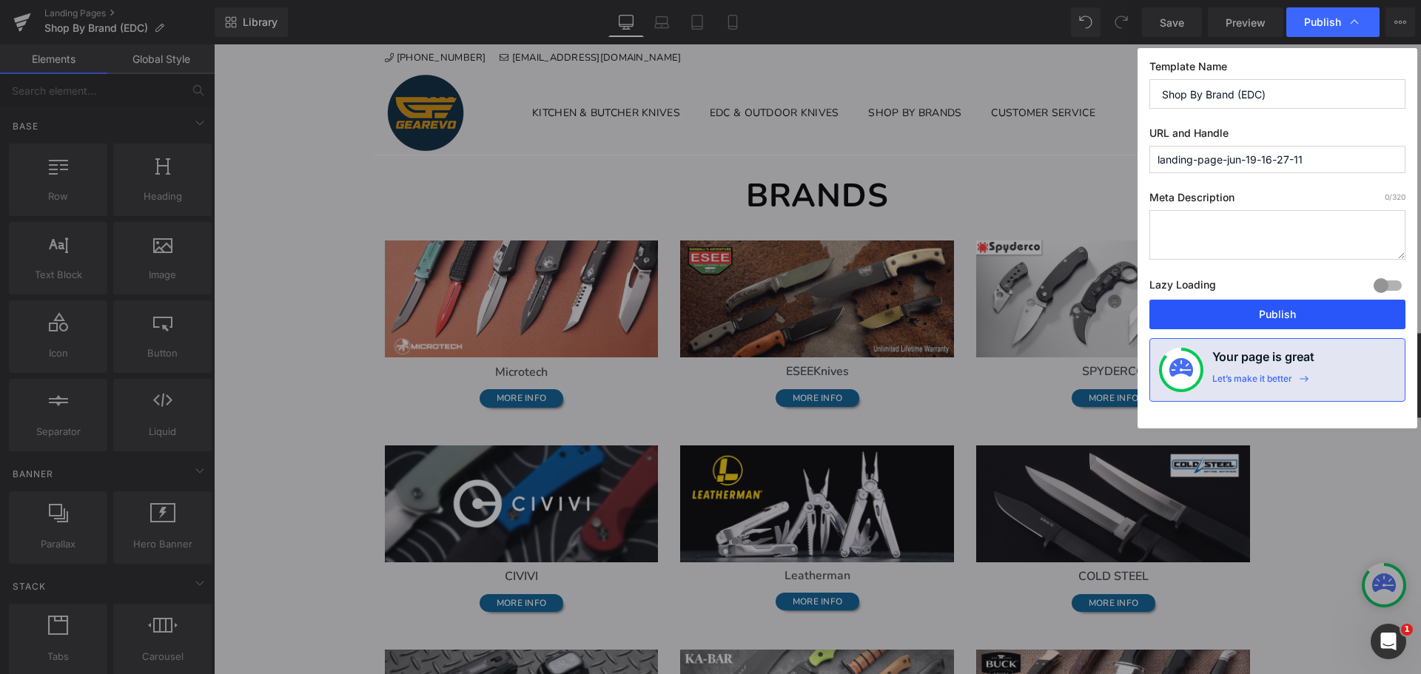
click at [1288, 320] on button "Publish" at bounding box center [1277, 315] width 256 height 30
